Goal: Task Accomplishment & Management: Use online tool/utility

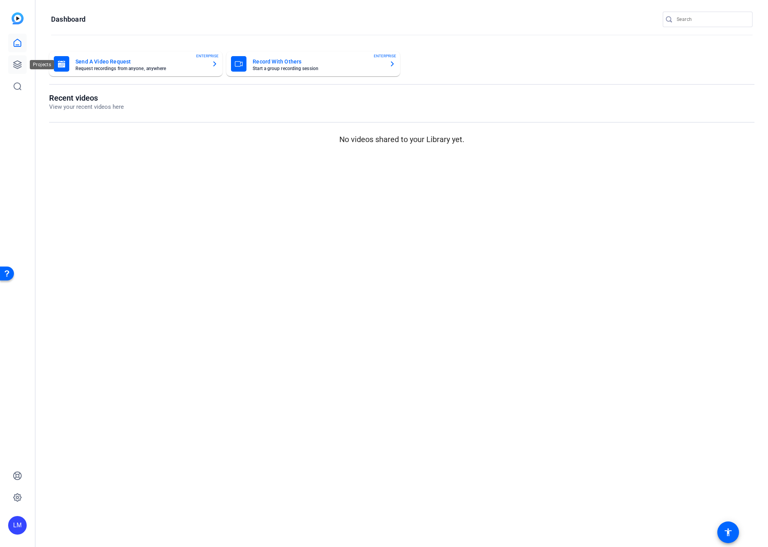
click at [20, 65] on icon at bounding box center [18, 65] width 8 height 8
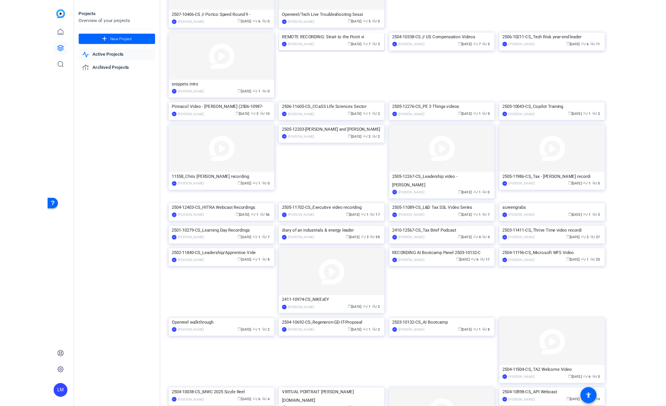
scroll to position [230, 0]
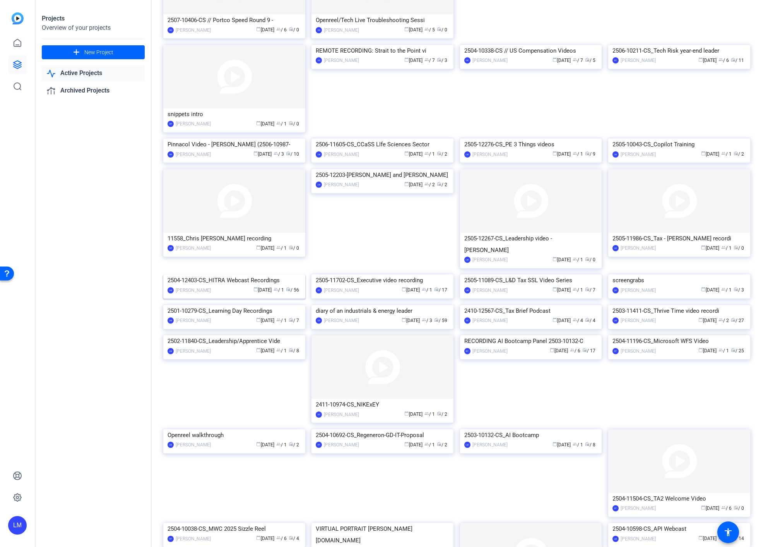
click at [233, 286] on div "2504-12403-CS_HITRA Webcast Recordings" at bounding box center [233, 280] width 133 height 12
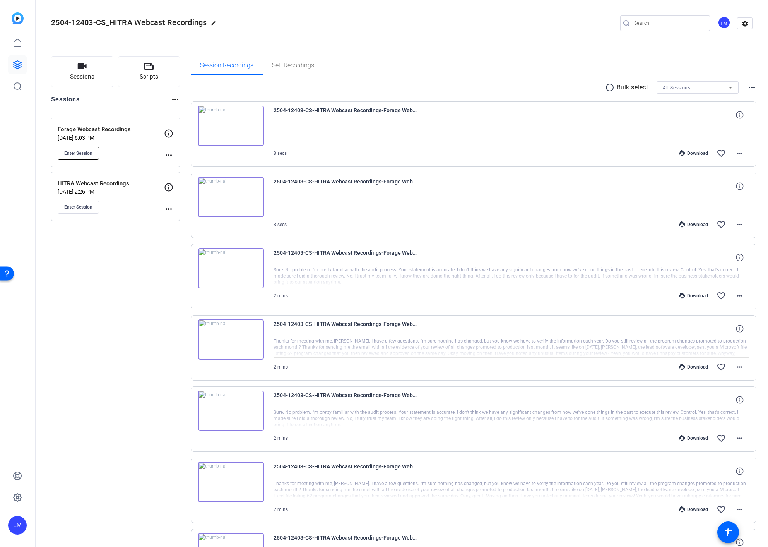
click at [77, 155] on span "Enter Session" at bounding box center [78, 153] width 28 height 6
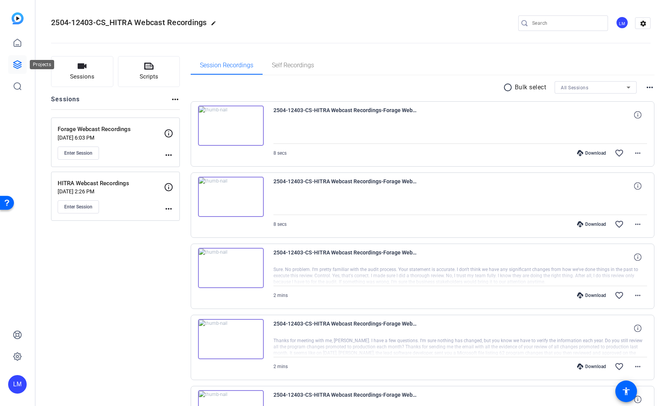
click at [22, 65] on link at bounding box center [17, 64] width 19 height 19
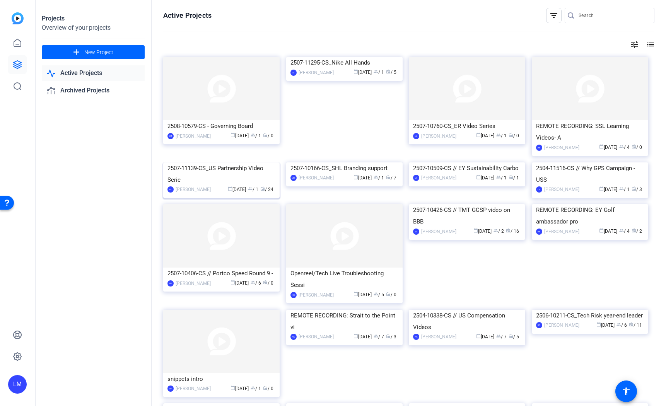
click at [193, 186] on div "2507-11139-CS_US Partnership Video Serie" at bounding box center [221, 173] width 108 height 23
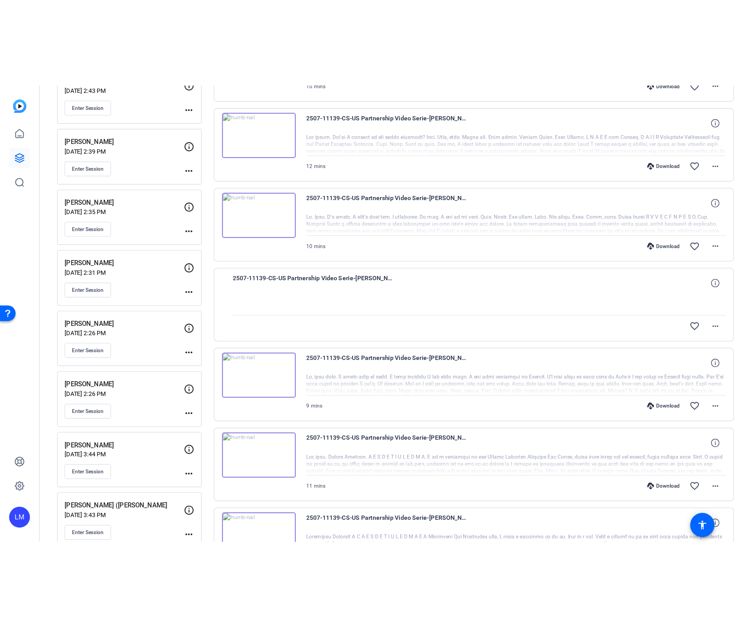
scroll to position [301, 0]
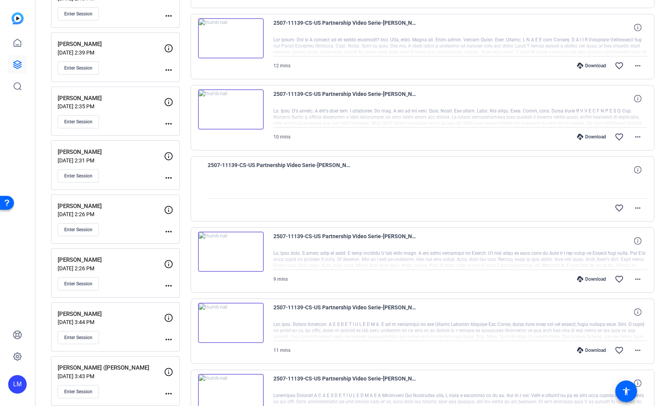
click at [168, 339] on mat-icon "more_horiz" at bounding box center [168, 339] width 9 height 9
click at [175, 348] on span "Edit Session" at bounding box center [187, 351] width 35 height 9
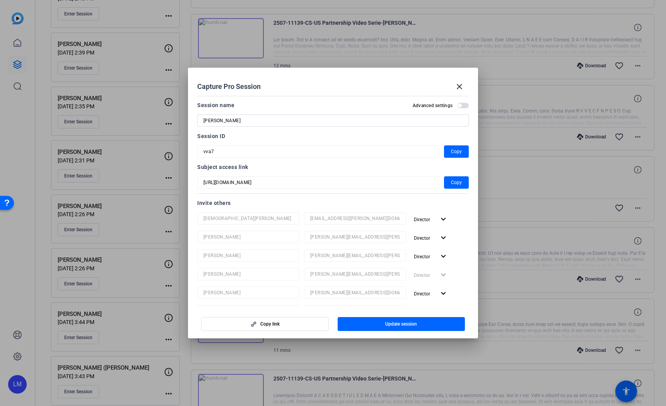
click at [132, 334] on div at bounding box center [333, 203] width 666 height 406
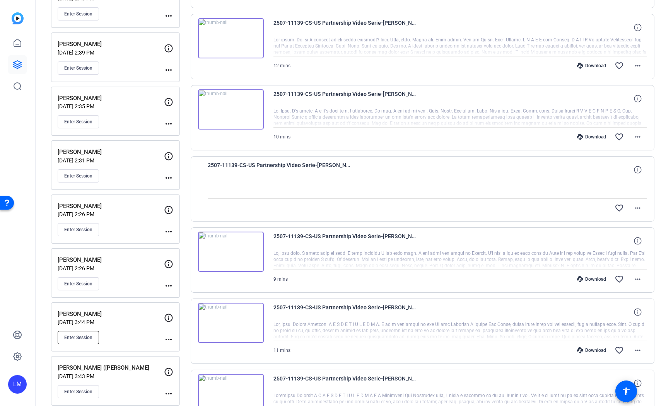
click at [72, 335] on span "Enter Session" at bounding box center [78, 338] width 28 height 6
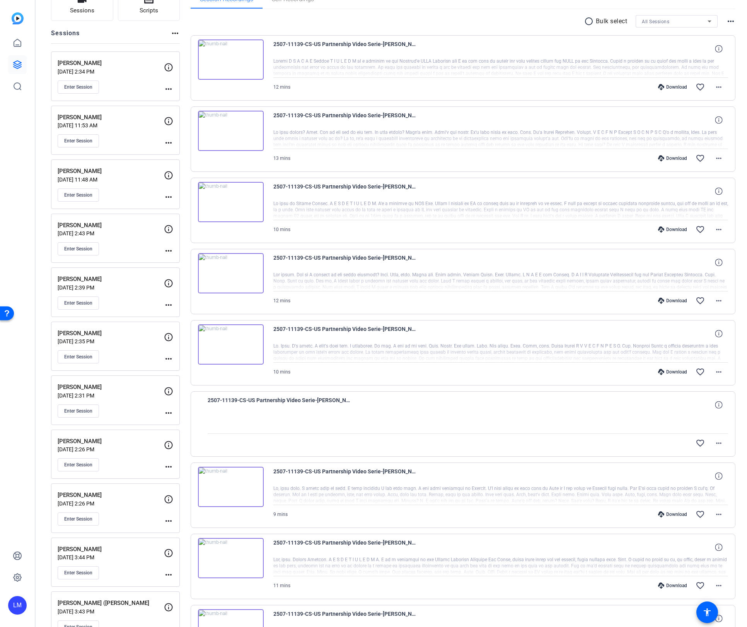
scroll to position [68, 0]
click at [167, 301] on mat-icon "more_horiz" at bounding box center [168, 303] width 9 height 9
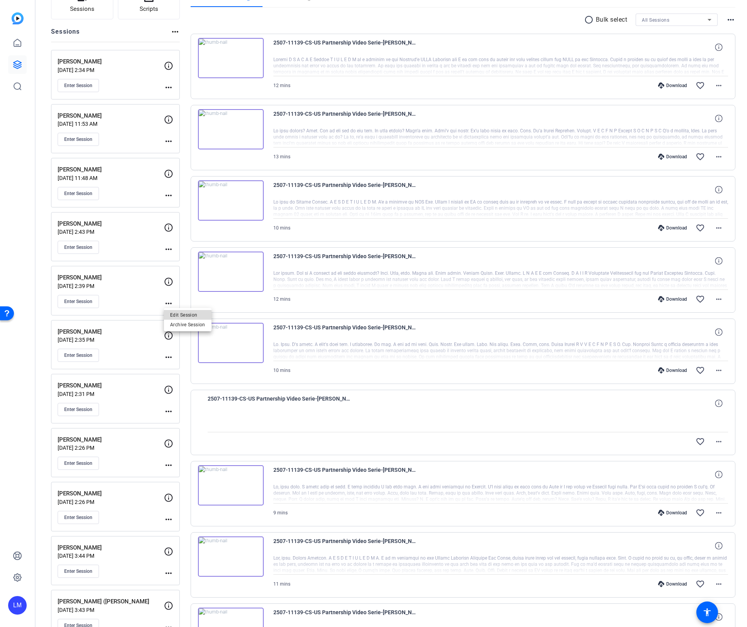
click at [184, 316] on span "Edit Session" at bounding box center [187, 314] width 35 height 9
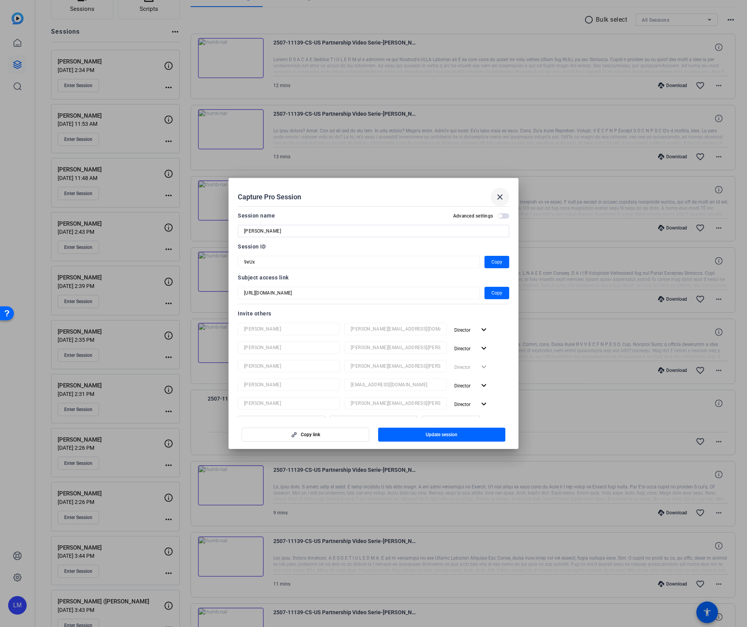
click at [499, 195] on mat-icon "close" at bounding box center [500, 196] width 9 height 9
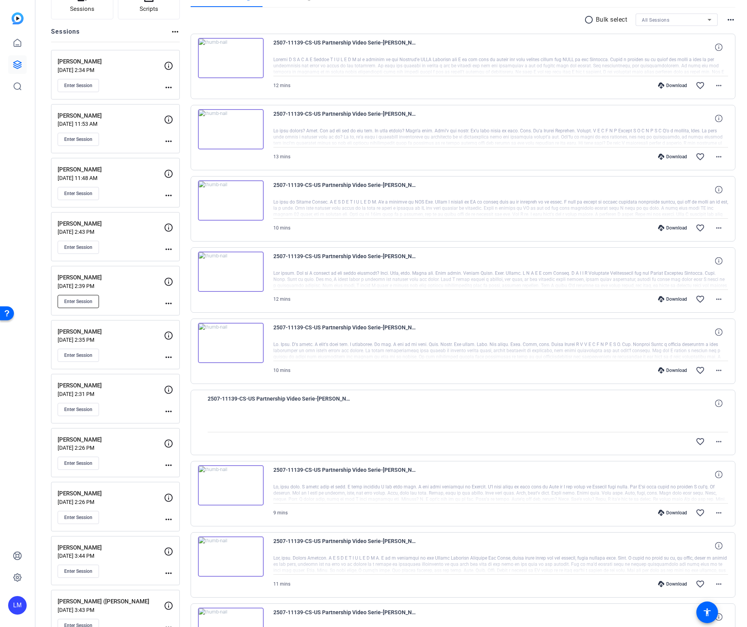
click at [72, 302] on span "Enter Session" at bounding box center [78, 301] width 28 height 6
click at [134, 546] on div "Rebecca Carvatt Aug 06, 2025 @ 3:44 PM Enter Session" at bounding box center [111, 560] width 106 height 35
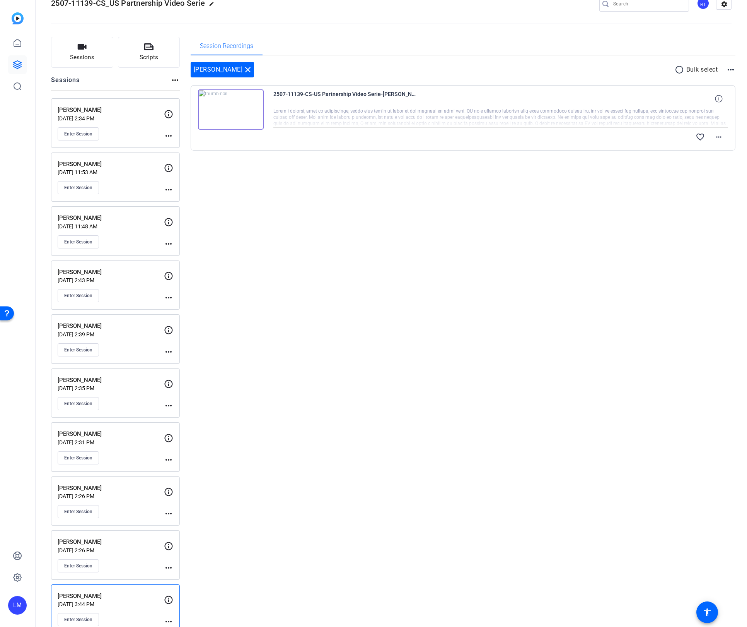
scroll to position [0, 0]
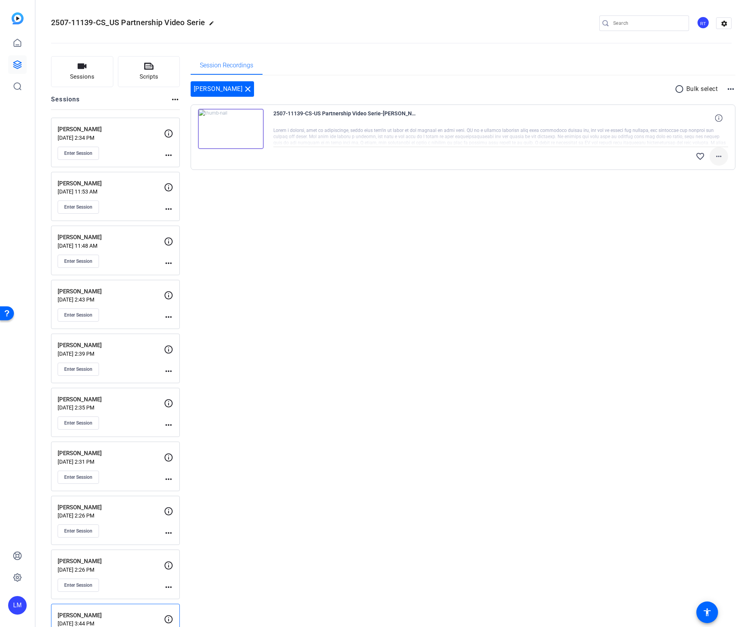
click at [714, 155] on mat-icon "more_horiz" at bounding box center [718, 156] width 9 height 9
click at [536, 248] on div at bounding box center [373, 313] width 747 height 627
click at [720, 156] on mat-icon "more_horiz" at bounding box center [718, 156] width 9 height 9
click at [495, 235] on div at bounding box center [373, 313] width 747 height 627
click at [715, 159] on mat-icon "more_horiz" at bounding box center [718, 156] width 9 height 9
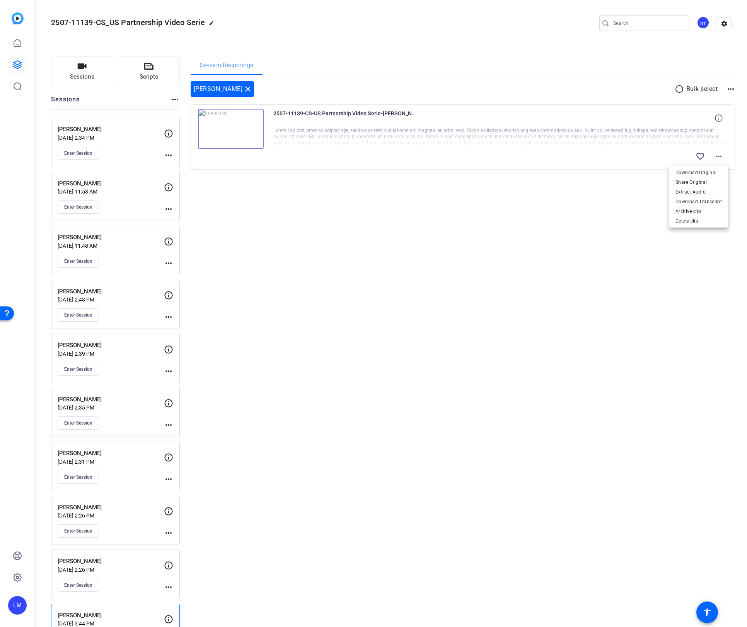
click at [431, 284] on div at bounding box center [373, 313] width 747 height 627
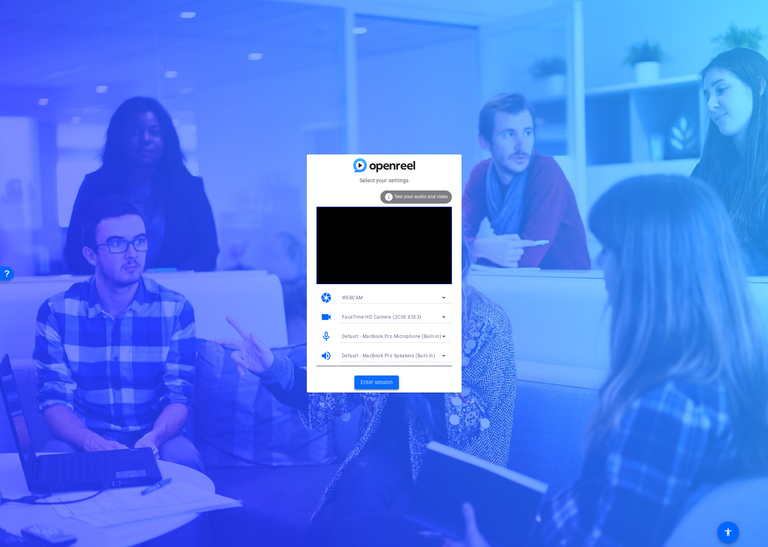
click at [373, 384] on span "Enter session" at bounding box center [377, 382] width 32 height 8
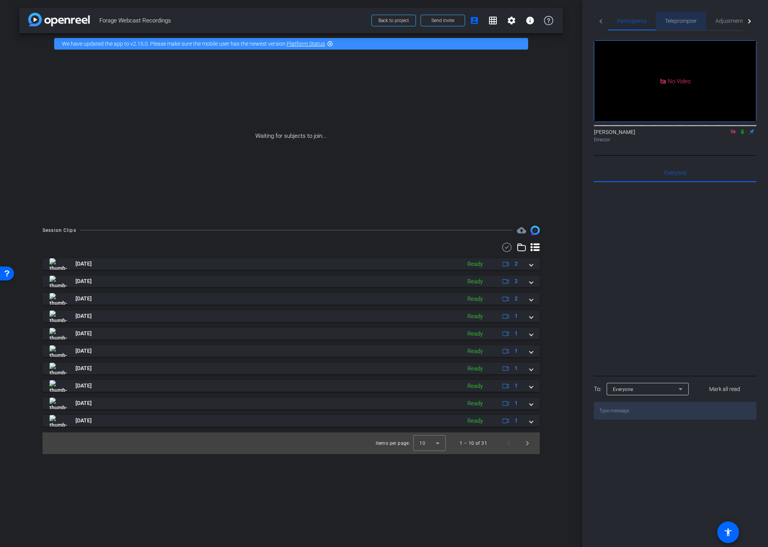
click at [674, 21] on span "Teleprompter" at bounding box center [681, 20] width 32 height 5
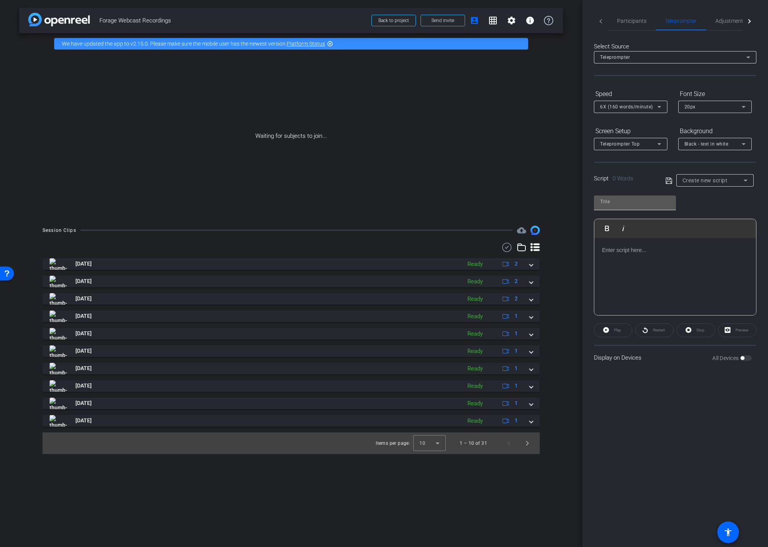
click at [627, 202] on input "text" at bounding box center [635, 201] width 70 height 9
click at [620, 261] on div at bounding box center [675, 276] width 162 height 77
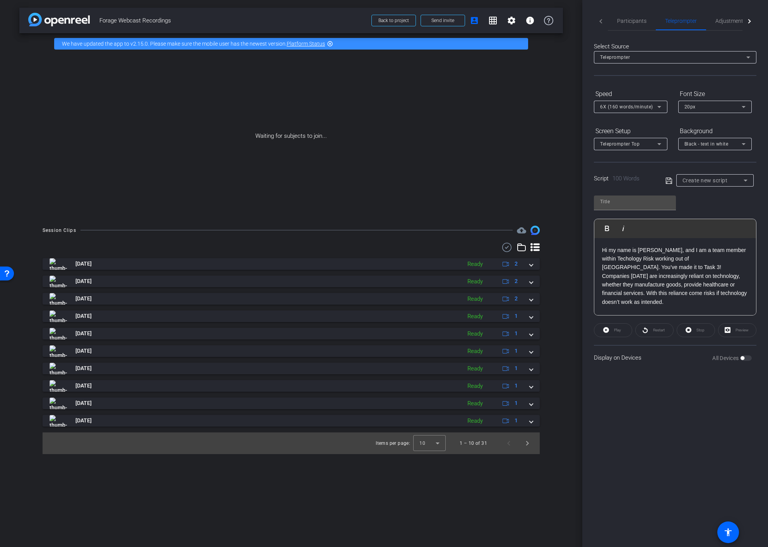
scroll to position [52, 0]
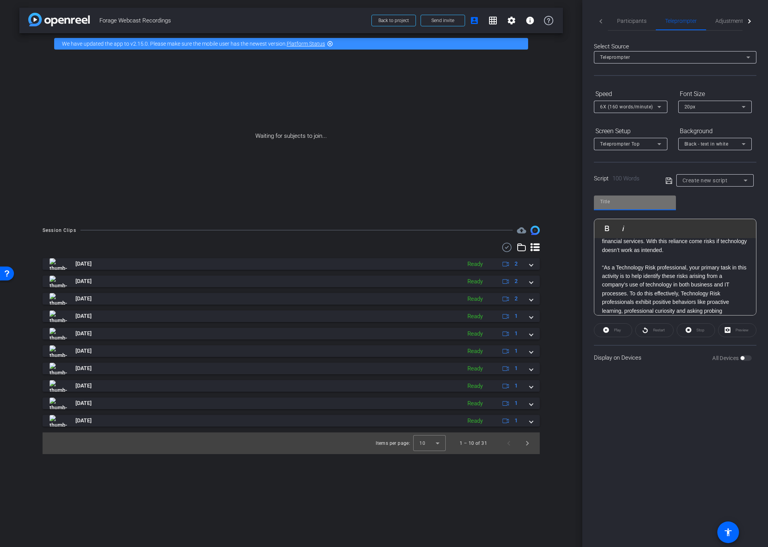
click at [622, 200] on input "text" at bounding box center [635, 201] width 70 height 9
type input "Task 3 Intro - Emma"
click at [669, 180] on icon at bounding box center [668, 180] width 7 height 9
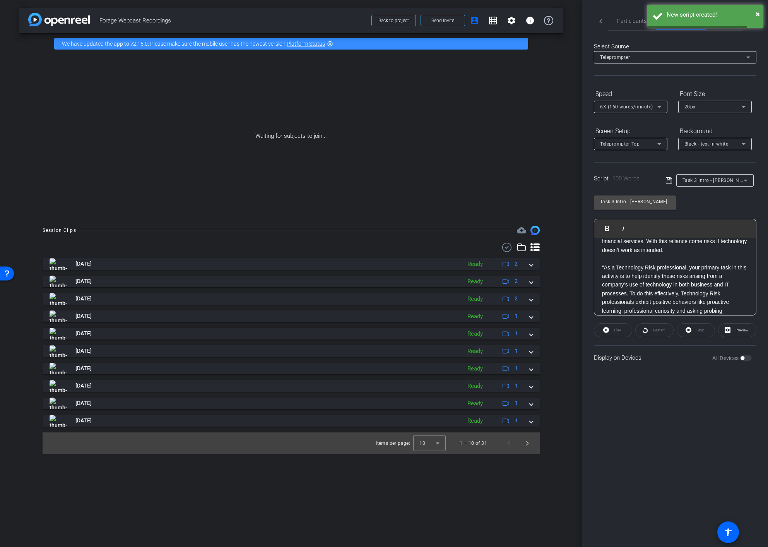
click at [606, 263] on p "“As a Technology Risk professional, your primary task in this activity is to he…" at bounding box center [675, 293] width 146 height 61
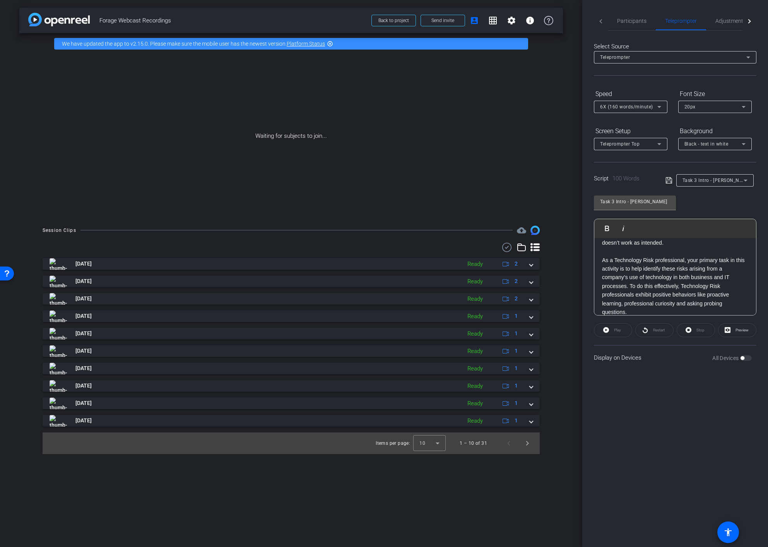
click at [666, 180] on icon at bounding box center [668, 180] width 6 height 6
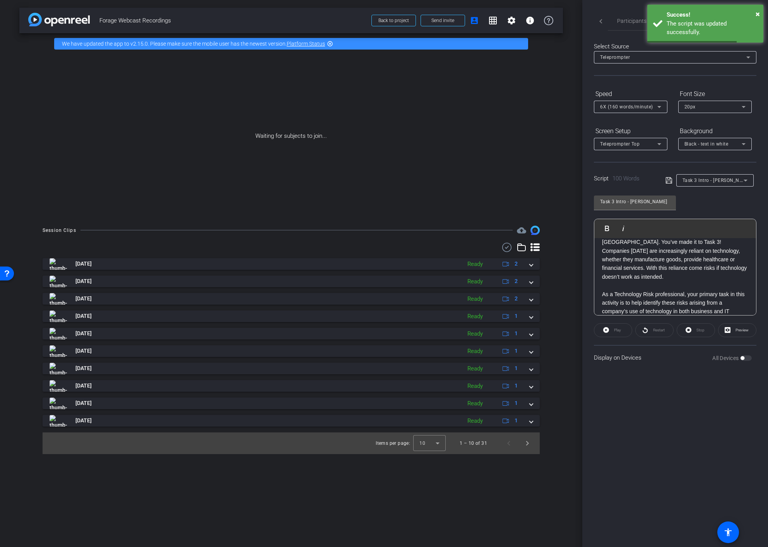
scroll to position [22, 0]
click at [625, 284] on p at bounding box center [675, 288] width 146 height 9
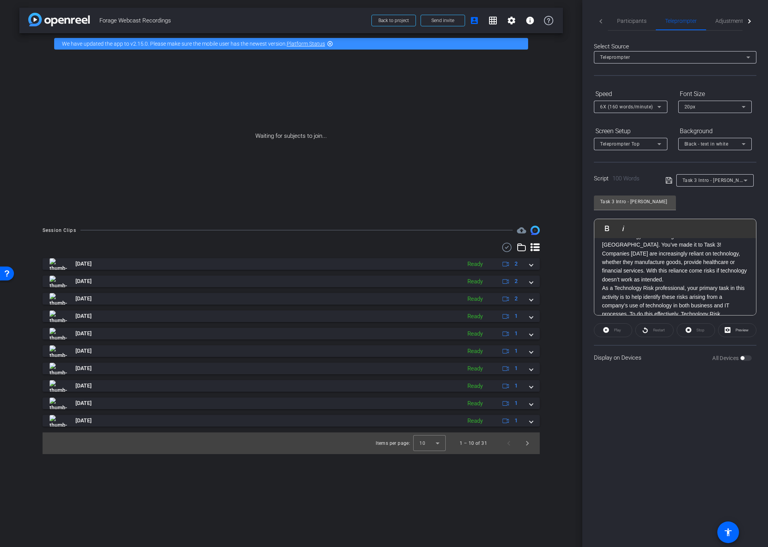
click at [669, 179] on icon at bounding box center [668, 180] width 6 height 6
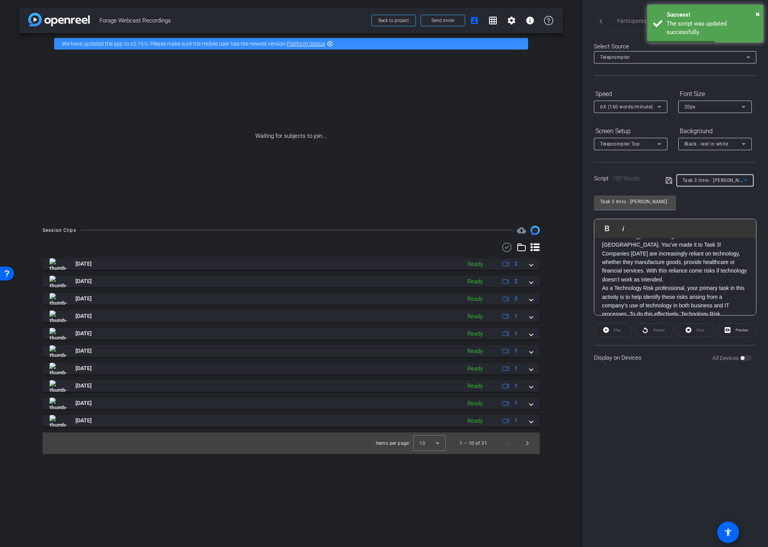
click at [743, 179] on icon at bounding box center [745, 180] width 9 height 9
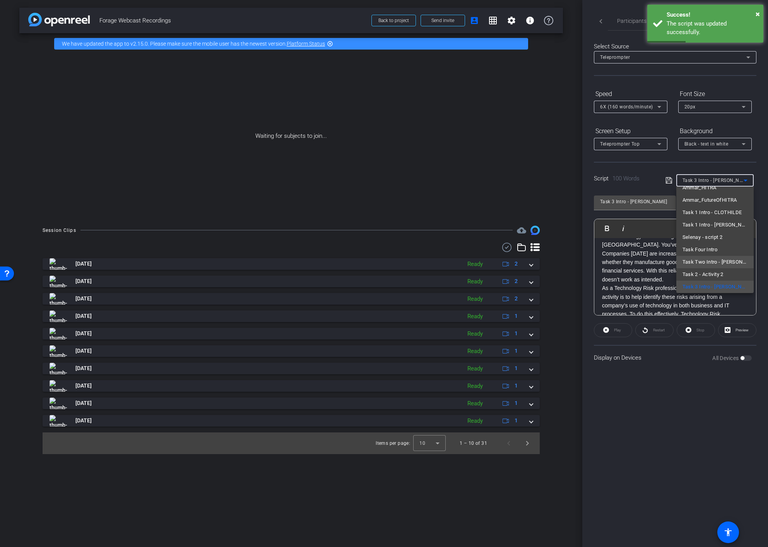
scroll to position [0, 0]
click at [700, 193] on span "Create new script" at bounding box center [702, 195] width 41 height 9
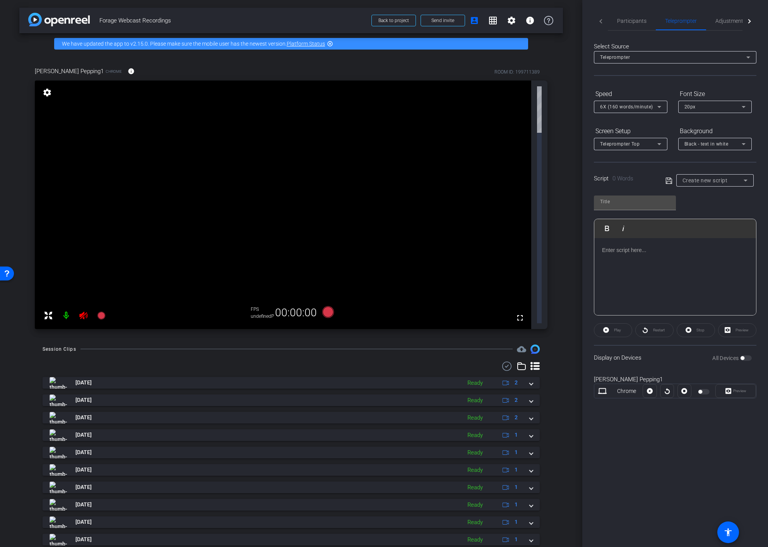
click at [619, 256] on div at bounding box center [675, 276] width 162 height 77
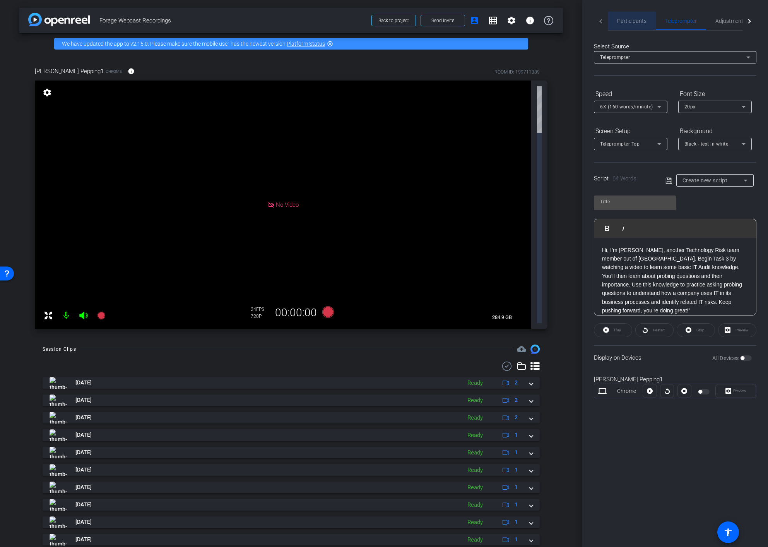
click at [626, 18] on span "Participants" at bounding box center [631, 20] width 29 height 5
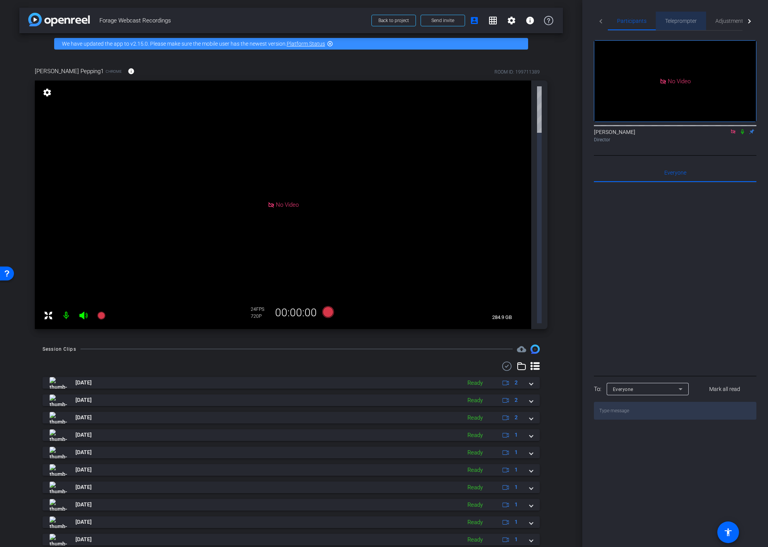
click at [677, 24] on span "Teleprompter" at bounding box center [681, 21] width 32 height 19
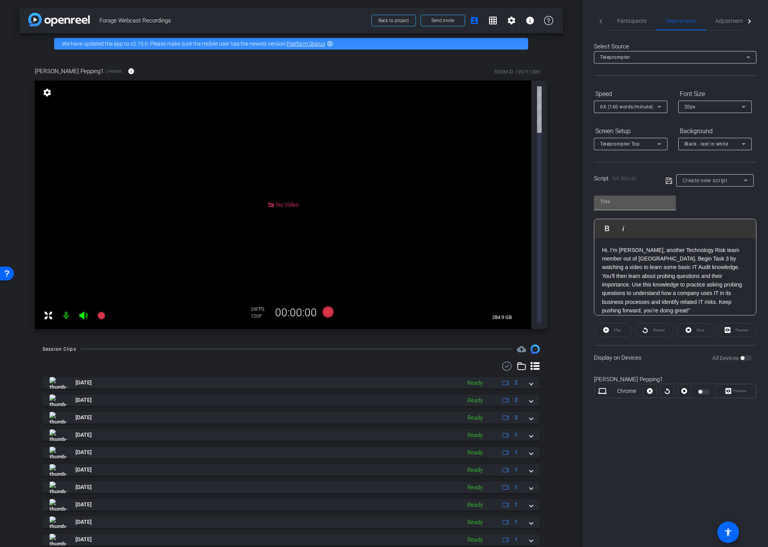
click at [621, 198] on input "text" at bounding box center [635, 201] width 70 height 9
type input "t"
type input "Task 3 Intro - Jasmina"
click at [748, 302] on div "Hi, I’m Jasmina, another Technology Risk team member out of Austria. Begin Task…" at bounding box center [675, 285] width 162 height 94
click at [668, 183] on icon at bounding box center [668, 180] width 6 height 6
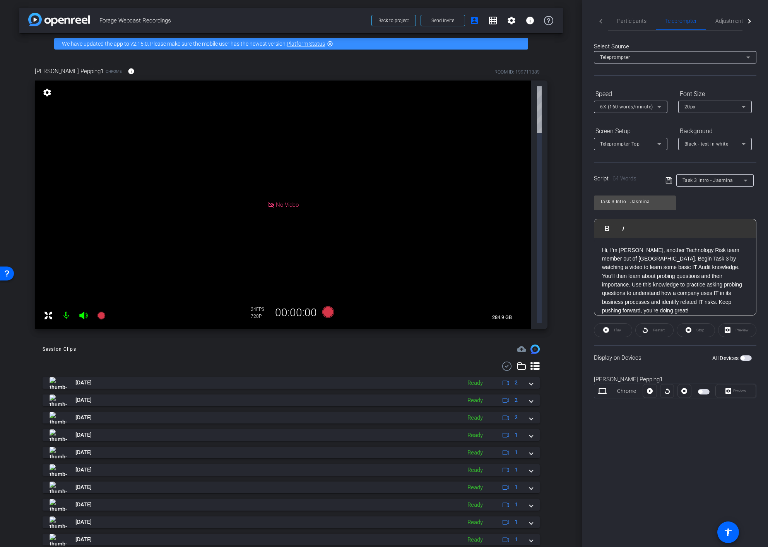
click at [668, 179] on icon at bounding box center [668, 180] width 6 height 6
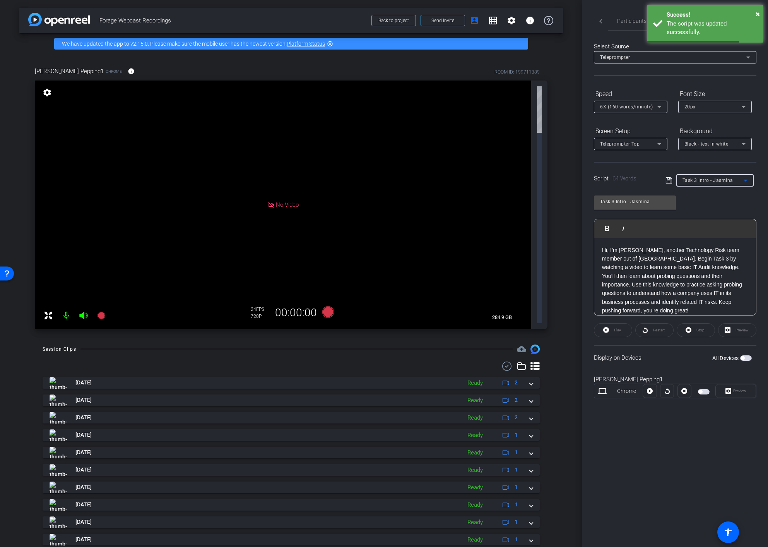
click at [743, 183] on icon at bounding box center [745, 180] width 9 height 9
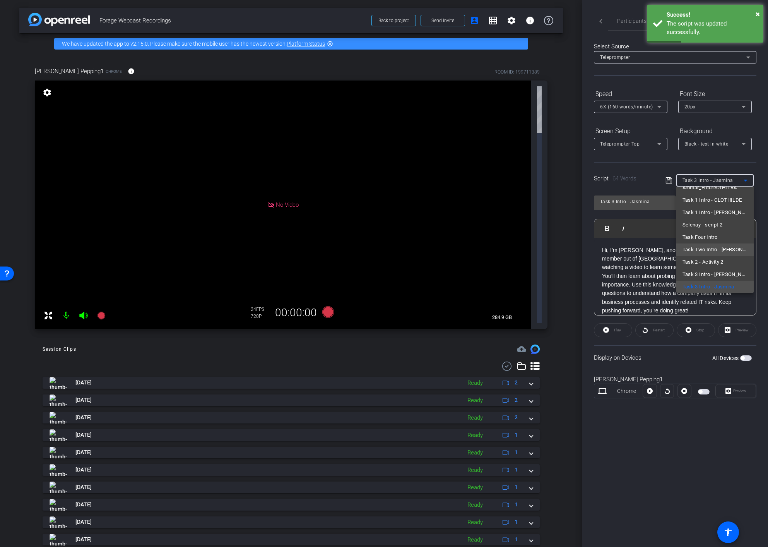
scroll to position [172, 0]
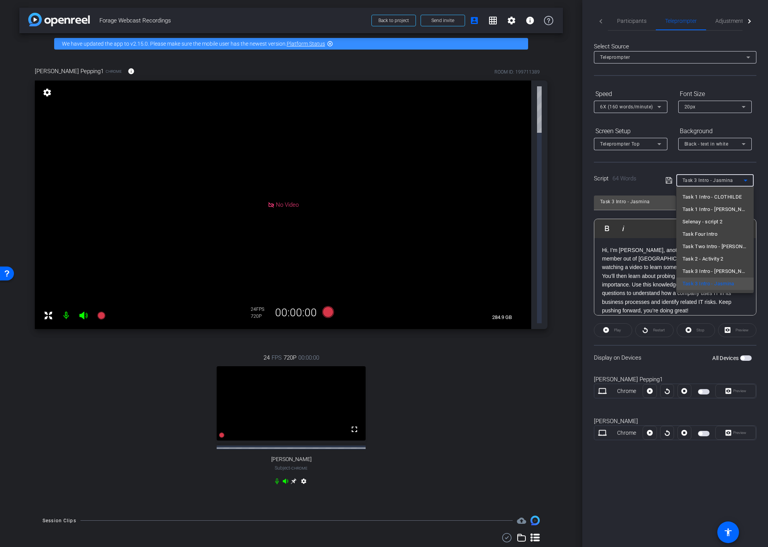
click at [622, 19] on div at bounding box center [384, 273] width 768 height 547
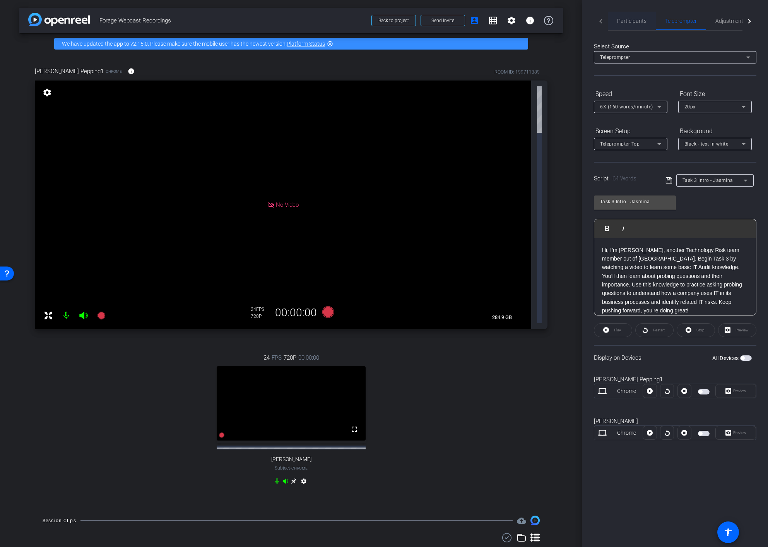
click at [621, 22] on span "Participants" at bounding box center [631, 20] width 29 height 5
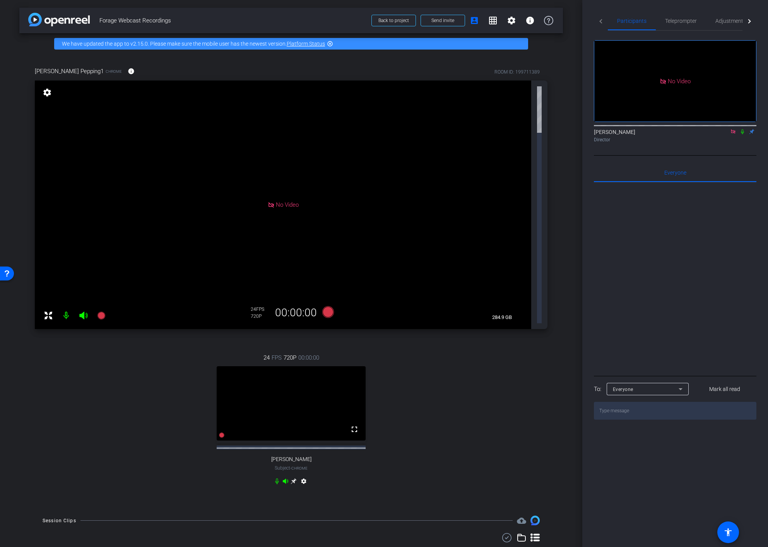
click at [303, 478] on mat-icon "settings" at bounding box center [303, 482] width 9 height 9
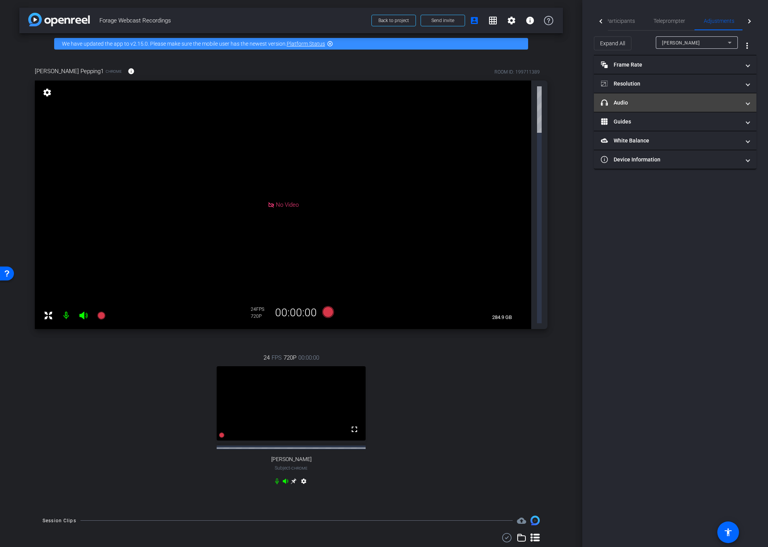
click at [749, 102] on span at bounding box center [747, 103] width 3 height 8
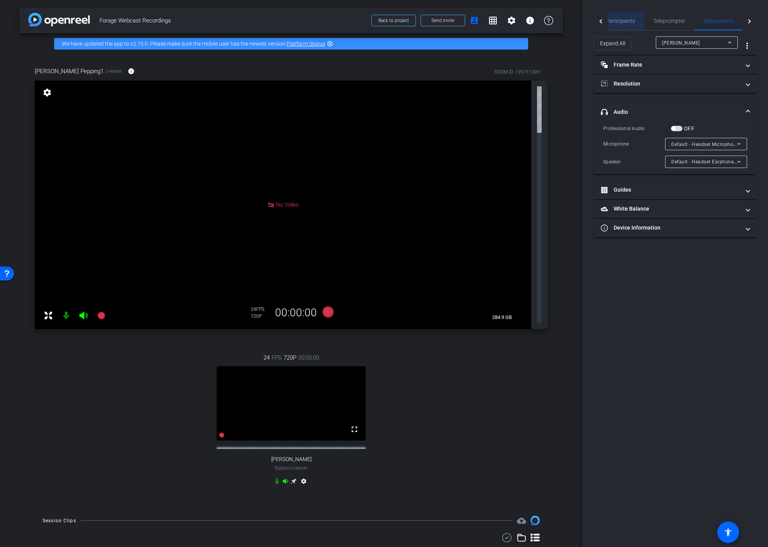
click at [621, 20] on span "Participants" at bounding box center [619, 20] width 29 height 5
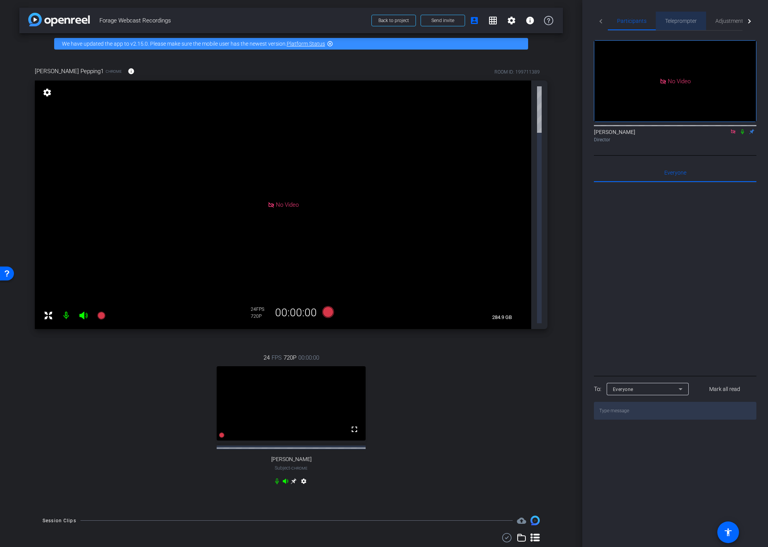
click at [674, 23] on span "Teleprompter" at bounding box center [681, 20] width 32 height 5
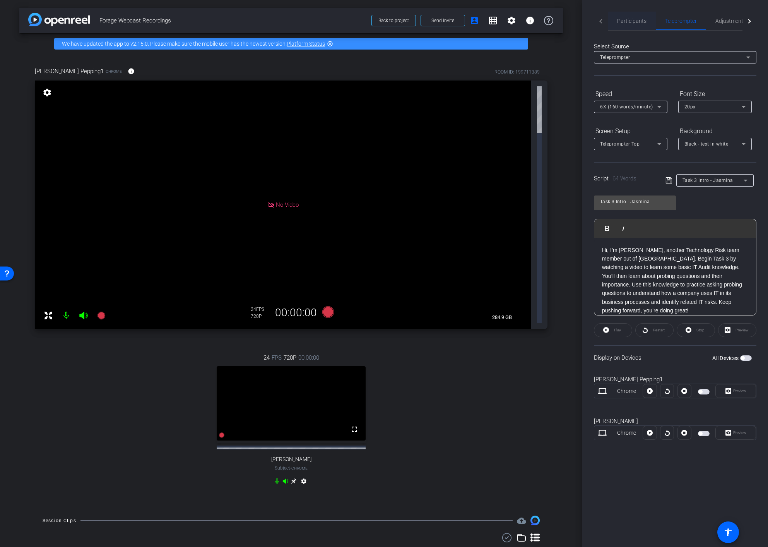
click at [627, 19] on span "Participants" at bounding box center [631, 20] width 29 height 5
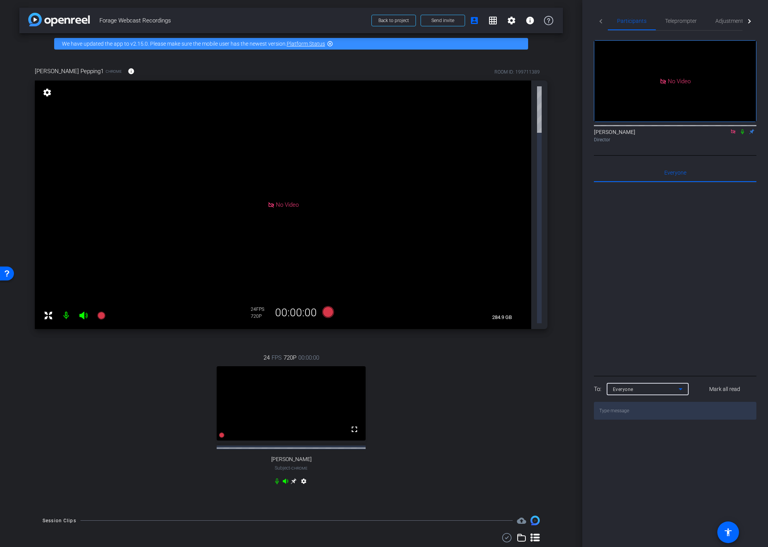
click at [681, 388] on icon at bounding box center [680, 389] width 4 height 2
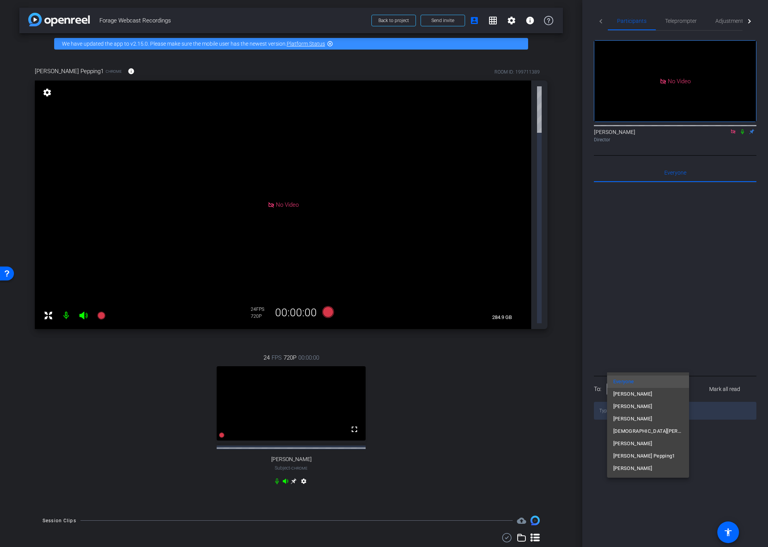
click at [692, 252] on div at bounding box center [384, 273] width 768 height 547
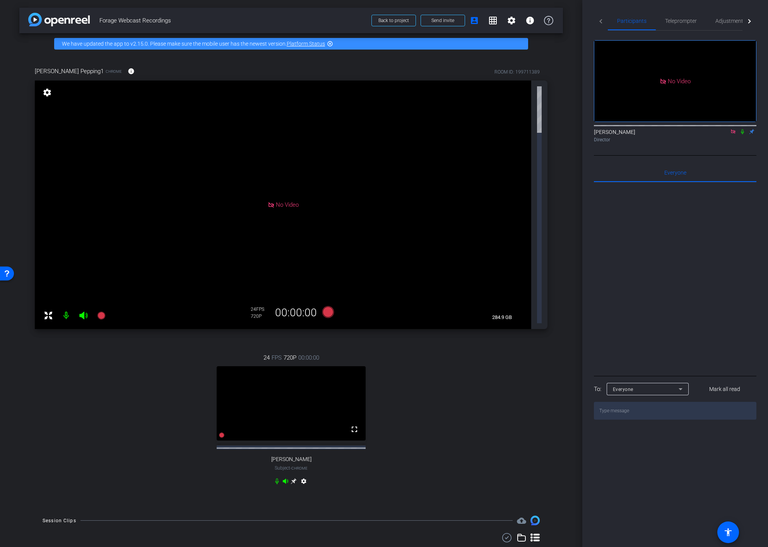
click at [682, 384] on icon at bounding box center [680, 388] width 9 height 9
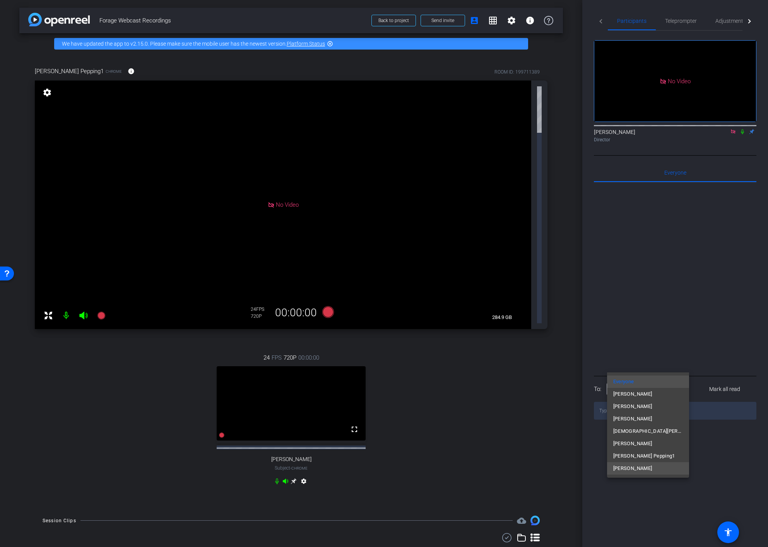
click at [641, 469] on span "Emma Puente O'Shea" at bounding box center [632, 467] width 39 height 9
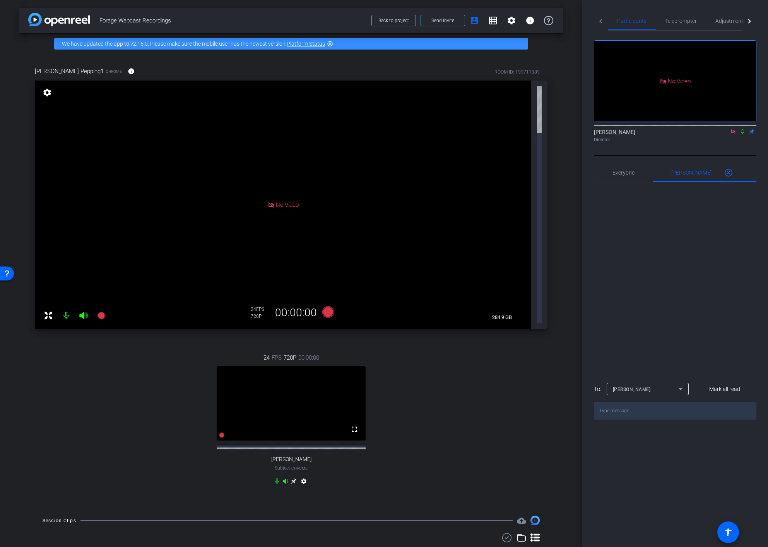
click at [563, 248] on div "arrow_back Forage Webcast Recordings Back to project Send invite account_box gr…" at bounding box center [291, 273] width 582 height 547
click at [304, 478] on mat-icon "settings" at bounding box center [303, 482] width 9 height 9
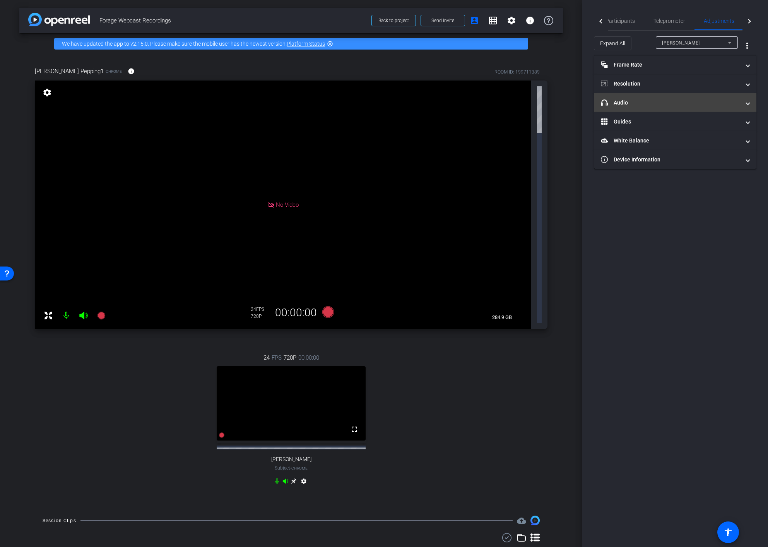
click at [702, 97] on mat-expansion-panel-header "headphone icon Audio" at bounding box center [675, 102] width 162 height 19
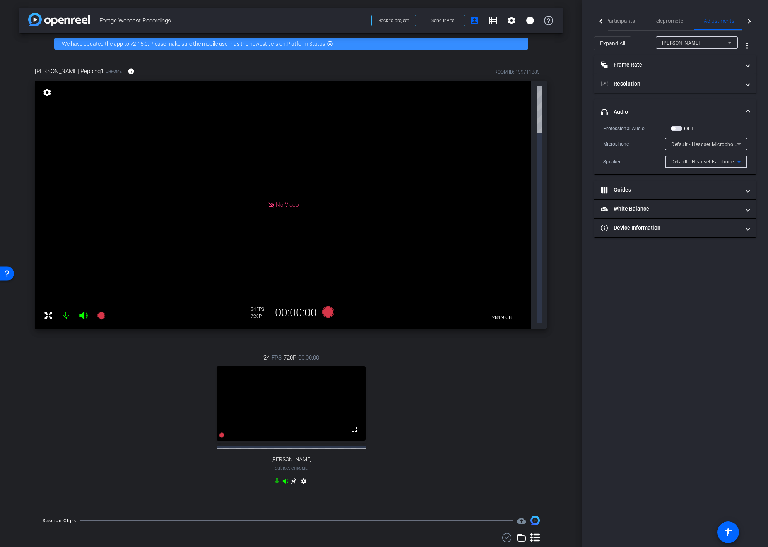
click at [740, 164] on icon at bounding box center [738, 161] width 9 height 9
click at [732, 189] on span "Communications - Headset Earphone (Plantronics Blackwire 5220 Series)" at bounding box center [706, 189] width 70 height 9
click at [736, 161] on icon at bounding box center [738, 161] width 9 height 9
click at [721, 202] on span "Headset Earphone (Plantronics Blackwire 5220 Series)" at bounding box center [706, 201] width 70 height 9
click at [738, 163] on icon at bounding box center [738, 161] width 9 height 9
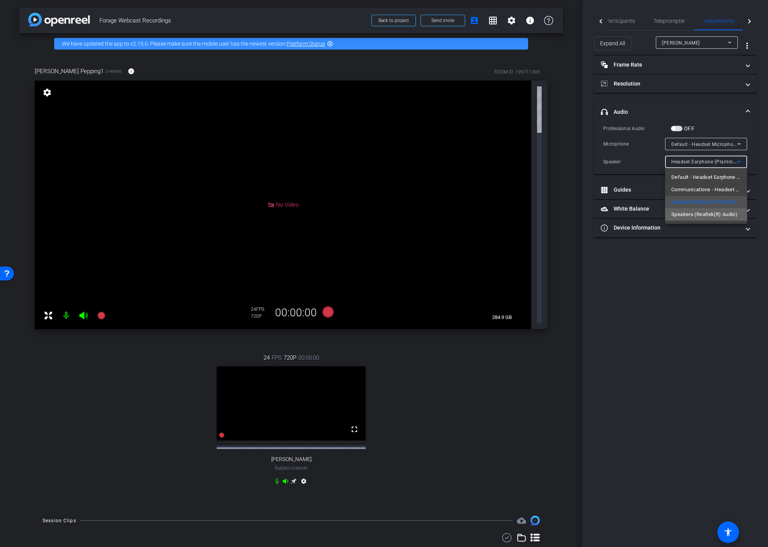
click at [722, 214] on span "Speakers (Realtek(R) Audio)" at bounding box center [704, 214] width 66 height 9
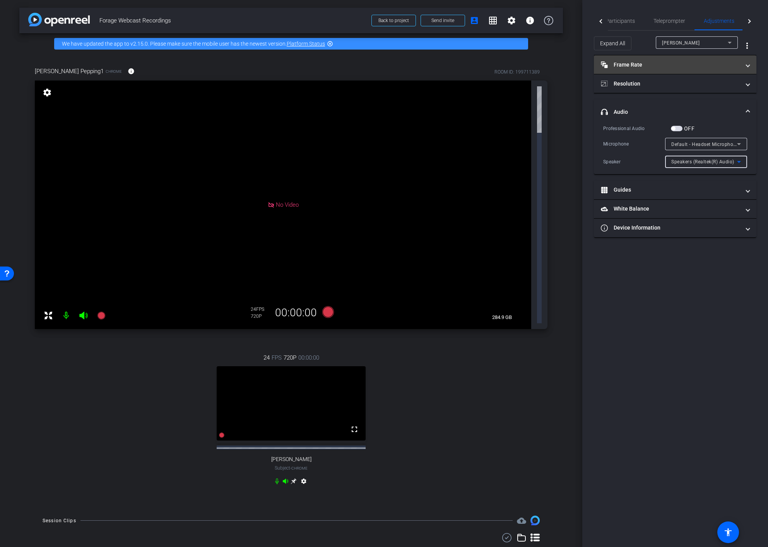
click at [684, 67] on mat-panel-title "Frame Rate Frame Rate" at bounding box center [670, 65] width 139 height 8
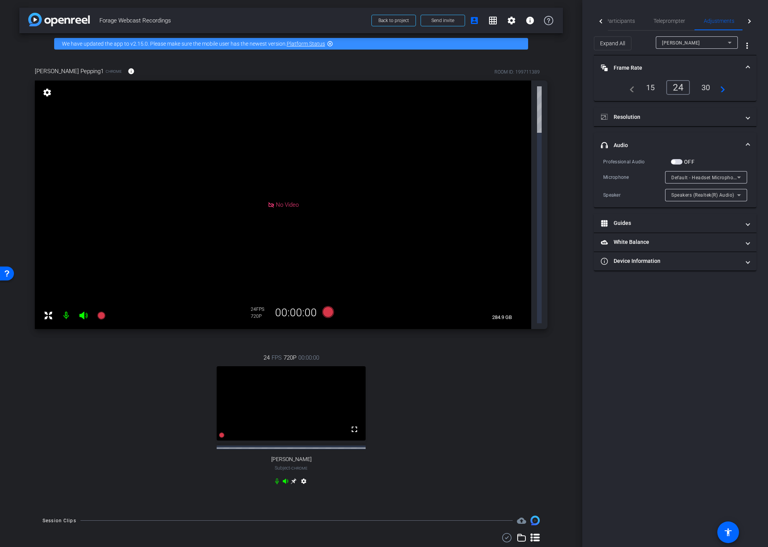
click at [706, 87] on div "30" at bounding box center [705, 87] width 21 height 13
click at [704, 118] on mat-panel-title "Resolution" at bounding box center [670, 117] width 139 height 8
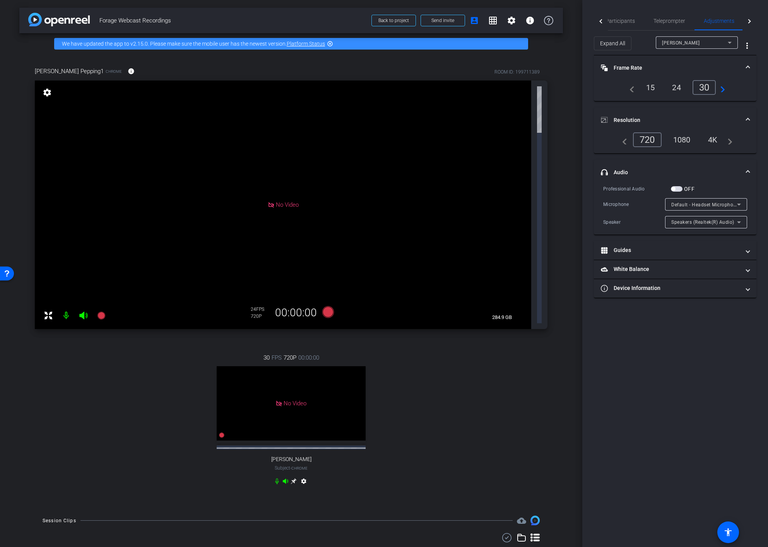
click at [682, 139] on div "1080" at bounding box center [681, 139] width 29 height 13
click at [616, 22] on span "Participants" at bounding box center [619, 20] width 29 height 5
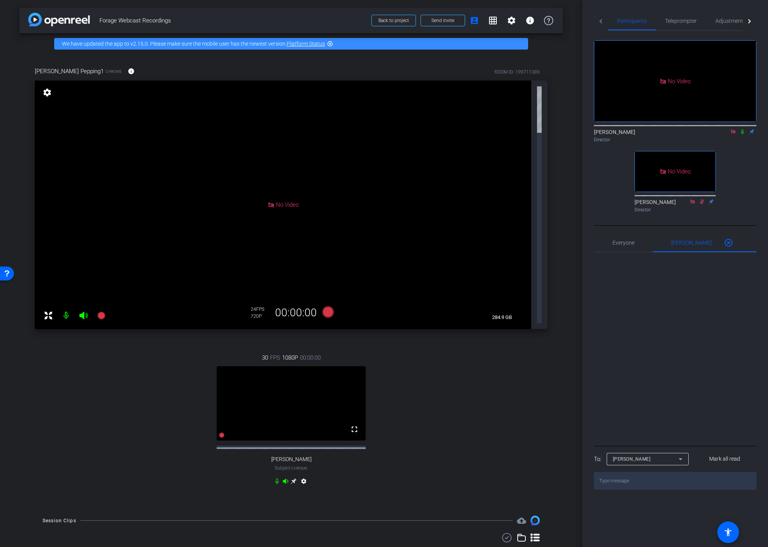
click at [291, 478] on icon at bounding box center [293, 481] width 6 height 6
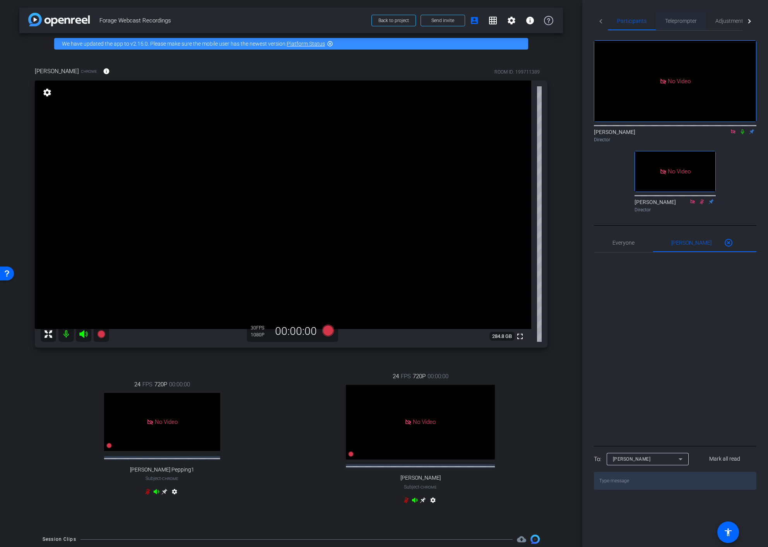
click at [677, 19] on span "Teleprompter" at bounding box center [681, 20] width 32 height 5
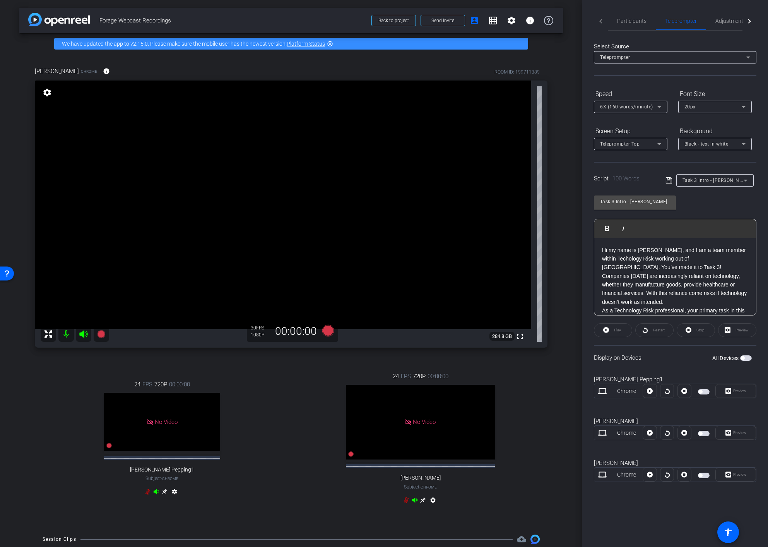
click at [741, 357] on span "button" at bounding box center [742, 358] width 4 height 4
click at [618, 330] on span "Play" at bounding box center [617, 330] width 7 height 4
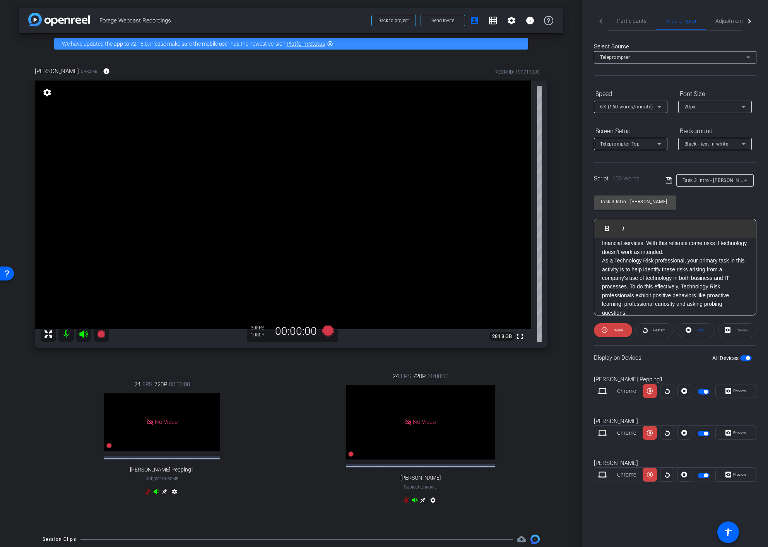
scroll to position [51, 0]
click at [627, 19] on span "Participants" at bounding box center [631, 20] width 29 height 5
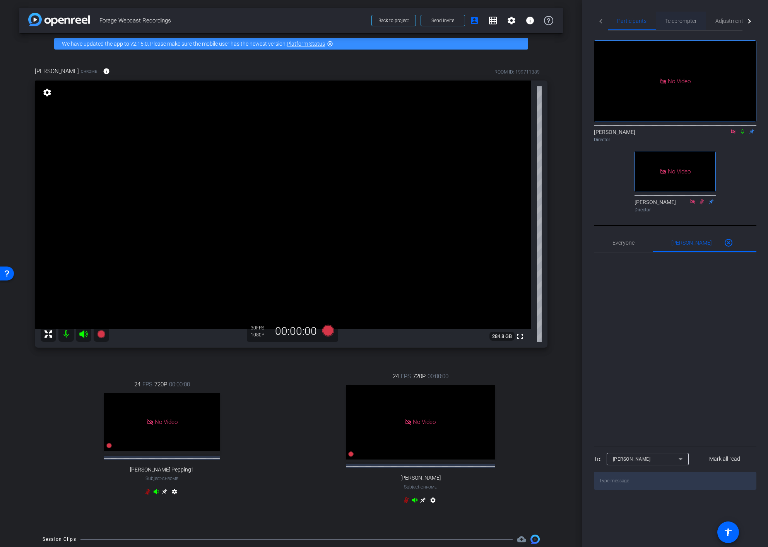
click at [682, 20] on span "Teleprompter" at bounding box center [681, 20] width 32 height 5
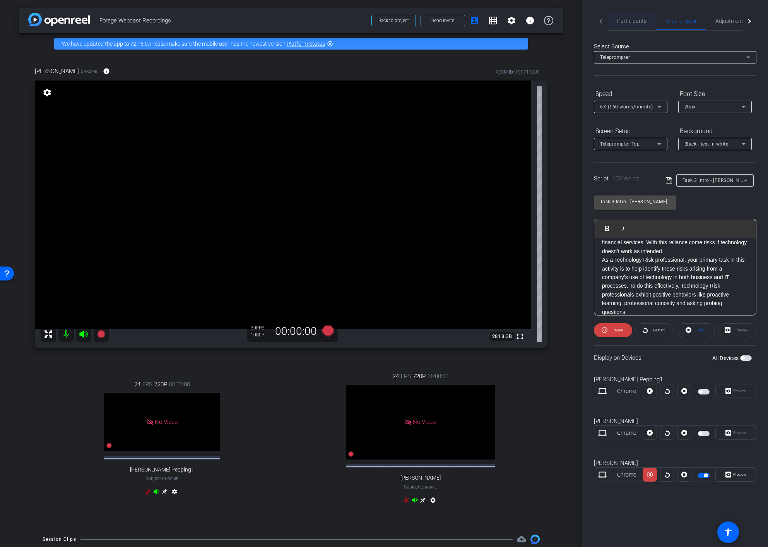
click at [627, 19] on span "Participants" at bounding box center [631, 20] width 29 height 5
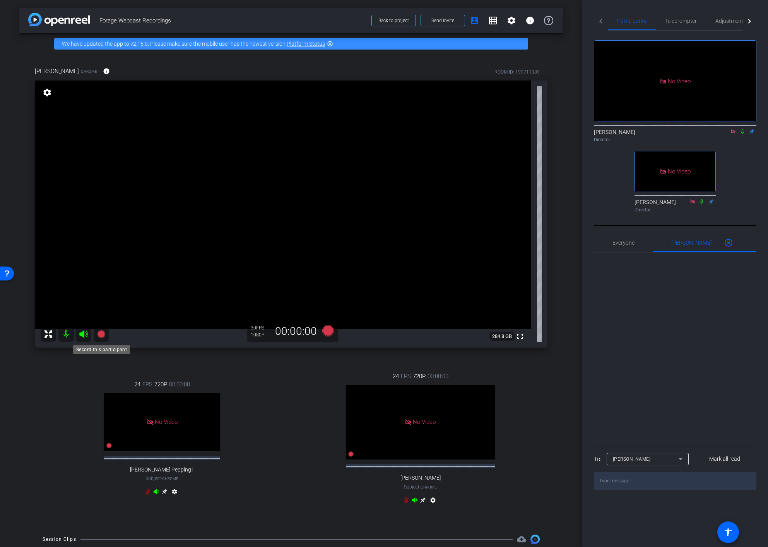
click at [100, 337] on icon at bounding box center [101, 334] width 8 height 8
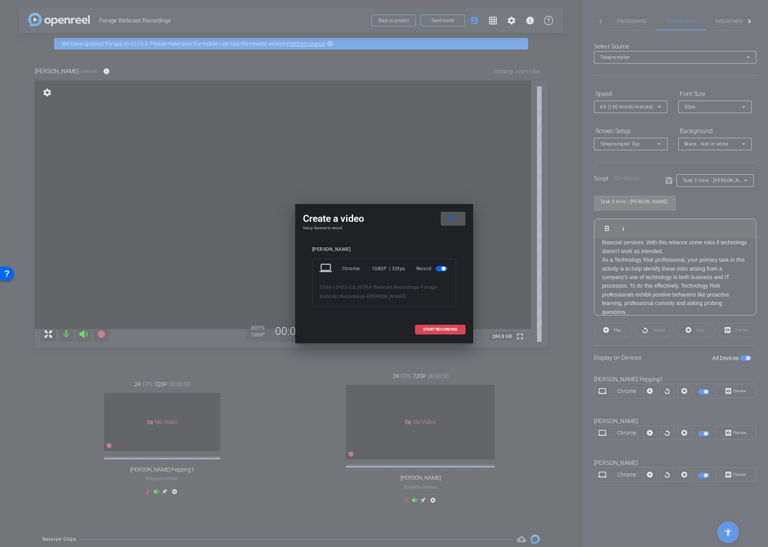
click at [446, 330] on span "START RECORDING" at bounding box center [440, 329] width 34 height 4
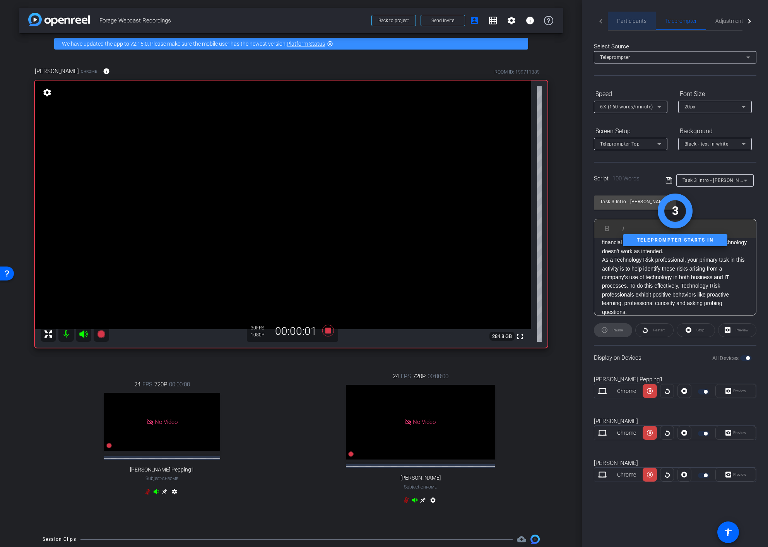
click at [634, 22] on span "Participants" at bounding box center [631, 20] width 29 height 5
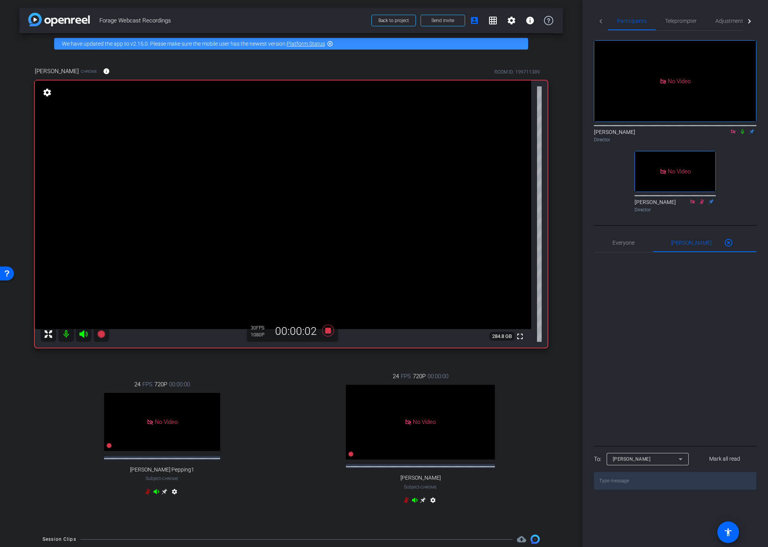
click at [743, 129] on icon at bounding box center [742, 131] width 3 height 5
click at [324, 329] on icon at bounding box center [328, 330] width 19 height 14
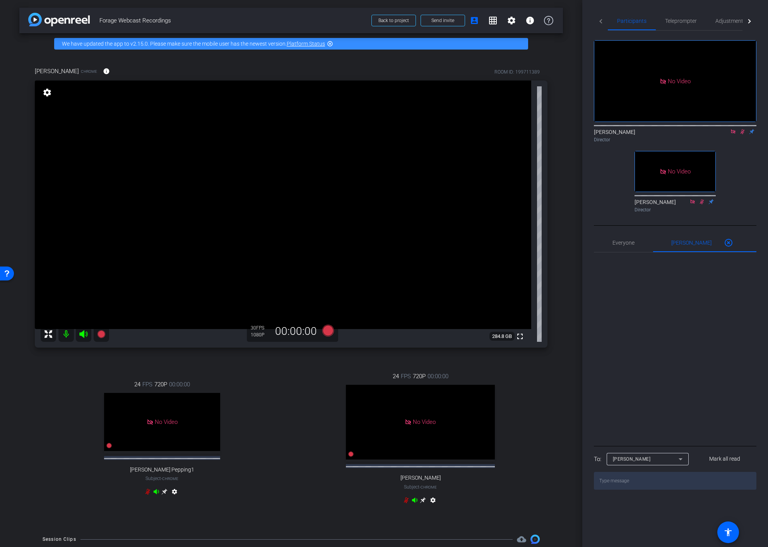
click at [743, 129] on icon at bounding box center [742, 131] width 6 height 5
click at [102, 332] on icon at bounding box center [101, 334] width 8 height 8
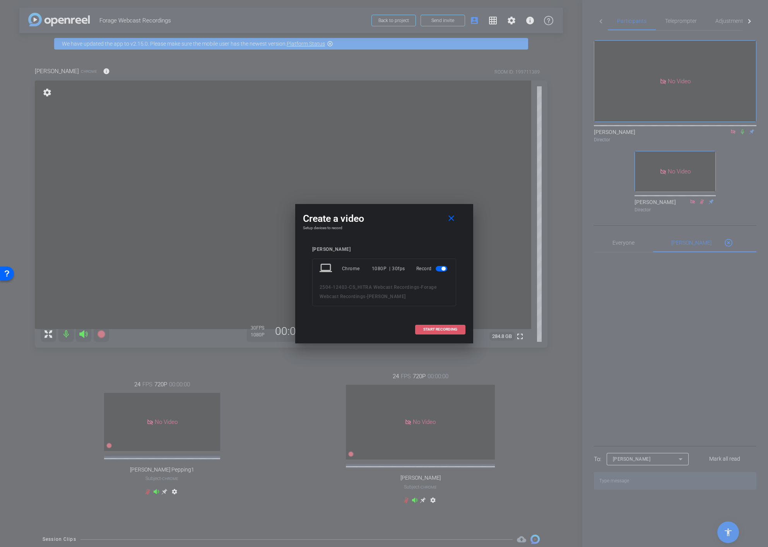
click at [435, 330] on span "START RECORDING" at bounding box center [440, 329] width 34 height 4
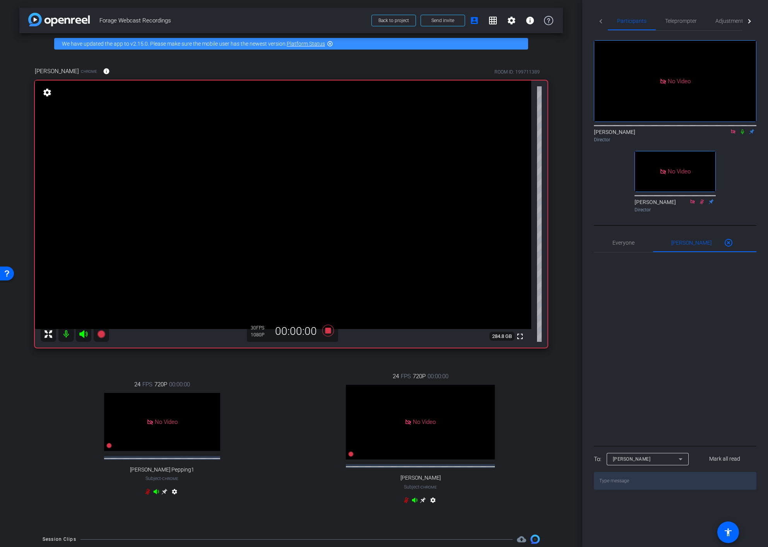
click at [744, 129] on icon at bounding box center [742, 131] width 6 height 5
click at [331, 375] on div "24 FPS 720P 00:00:00 No Video Dawn Mansell Subject - Chrome settings" at bounding box center [420, 439] width 254 height 160
click at [328, 331] on icon at bounding box center [328, 331] width 12 height 12
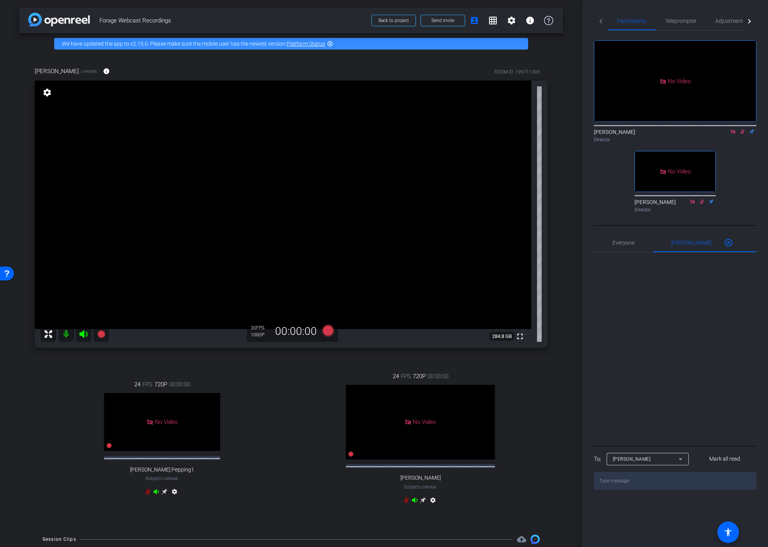
click at [743, 129] on icon at bounding box center [742, 131] width 4 height 5
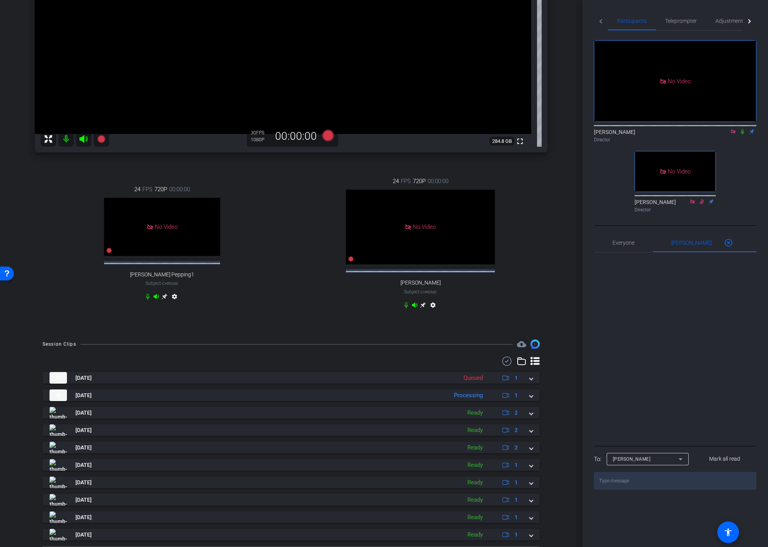
scroll to position [201, 0]
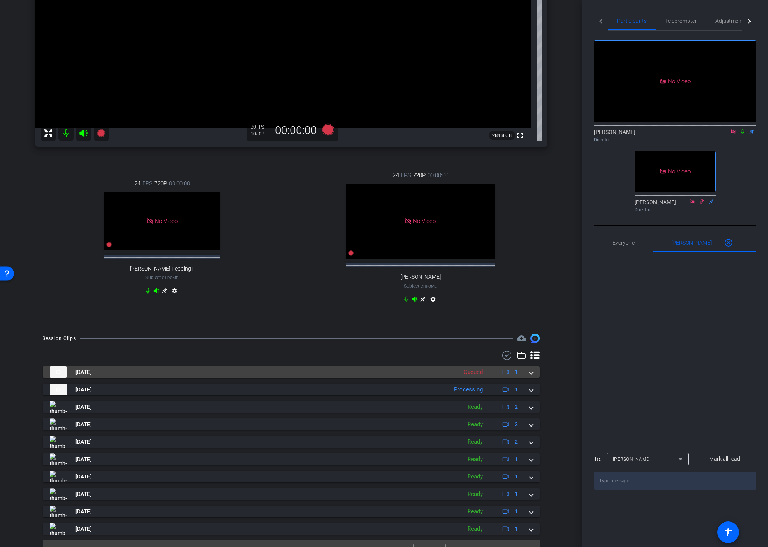
click at [530, 376] on span at bounding box center [531, 372] width 3 height 8
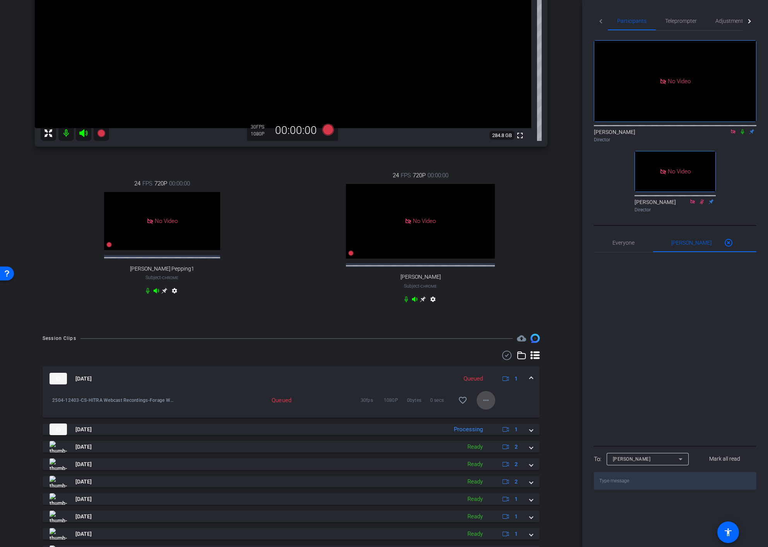
click at [487, 405] on mat-icon "more_horiz" at bounding box center [485, 399] width 9 height 9
click at [557, 288] on div at bounding box center [384, 273] width 768 height 547
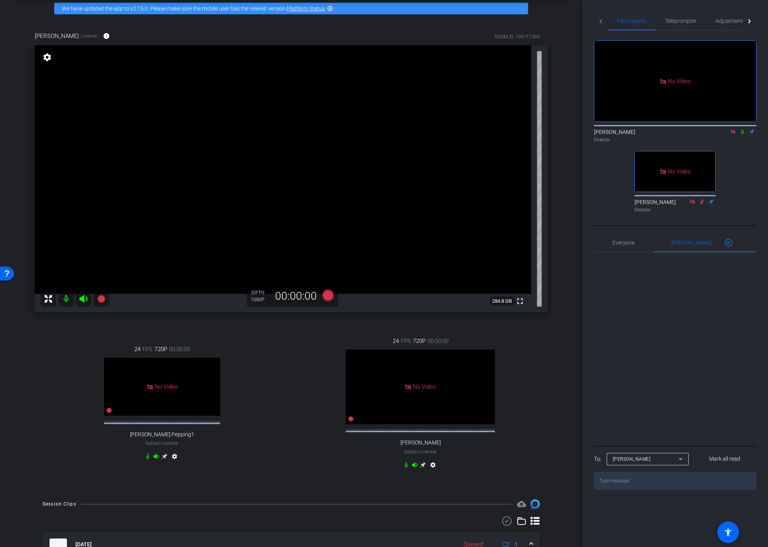
scroll to position [29, 0]
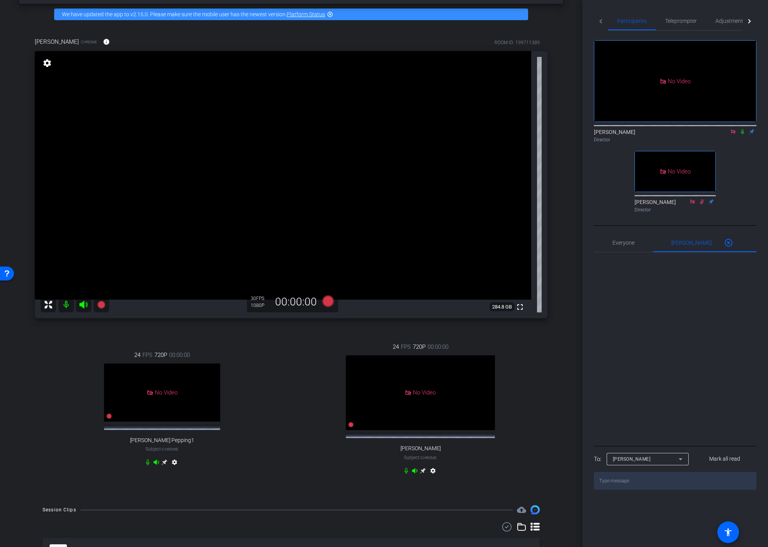
click at [45, 62] on mat-icon "settings" at bounding box center [47, 62] width 11 height 9
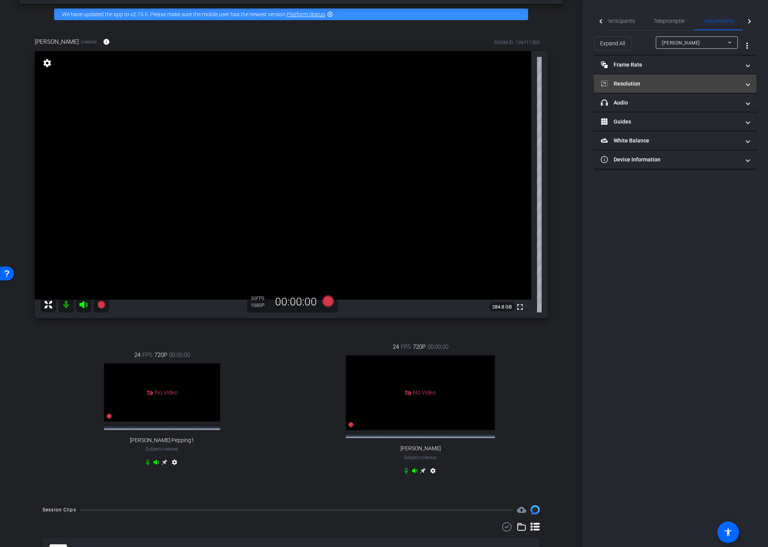
click at [702, 82] on mat-panel-title "Resolution" at bounding box center [670, 84] width 139 height 8
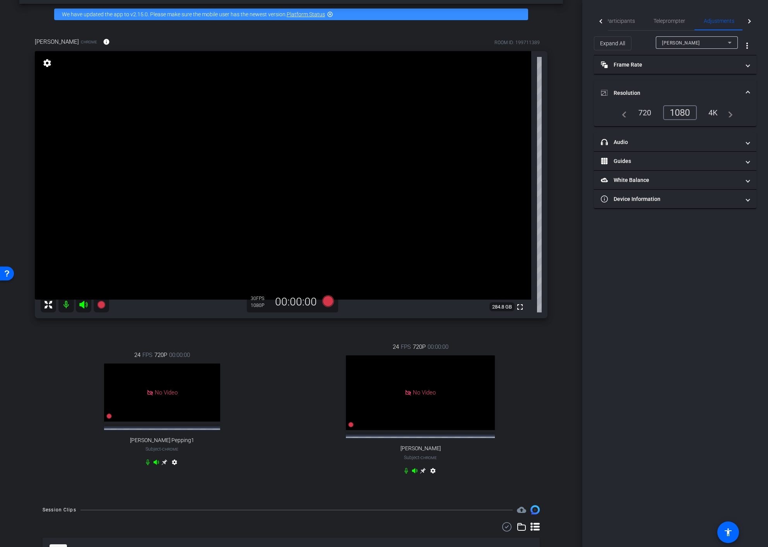
click at [714, 114] on div "4K" at bounding box center [712, 112] width 21 height 13
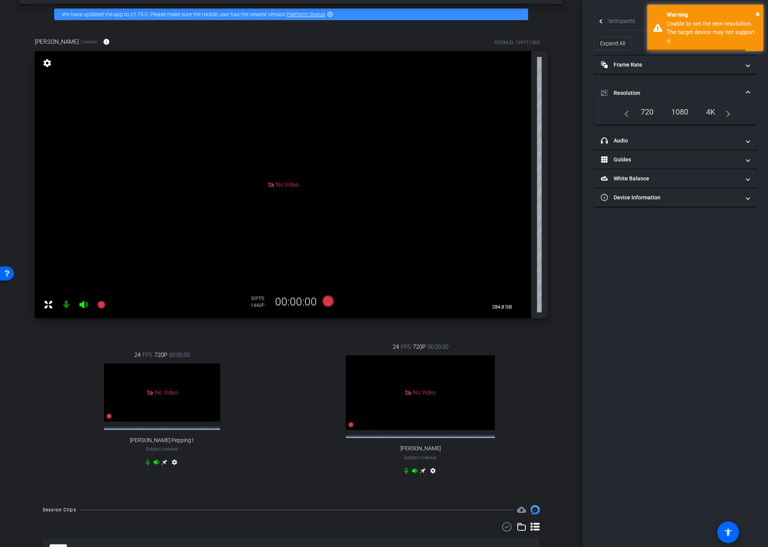
click at [564, 152] on div "arrow_back Forage Webcast Recordings Back to project Send invite account_box gr…" at bounding box center [291, 244] width 582 height 547
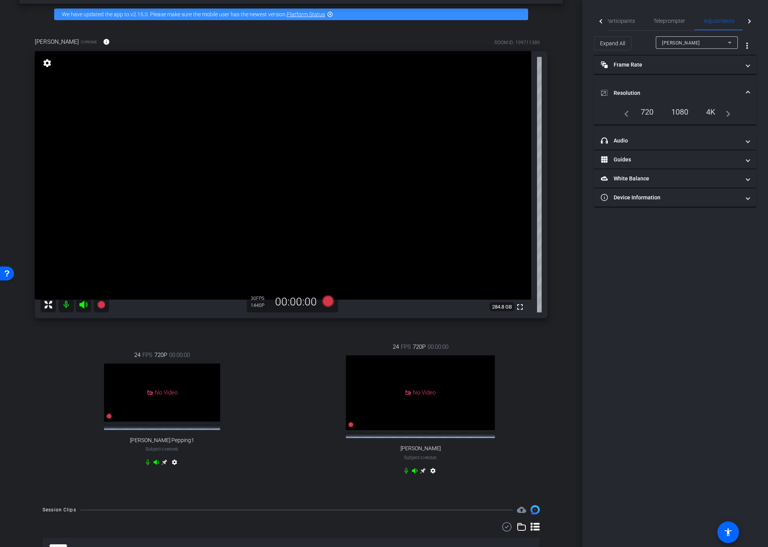
scroll to position [26, 0]
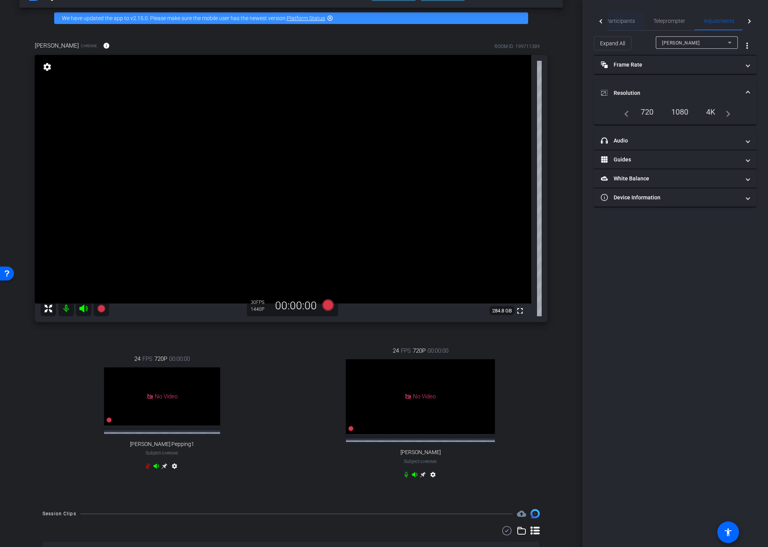
click at [622, 21] on span "Participants" at bounding box center [619, 20] width 29 height 5
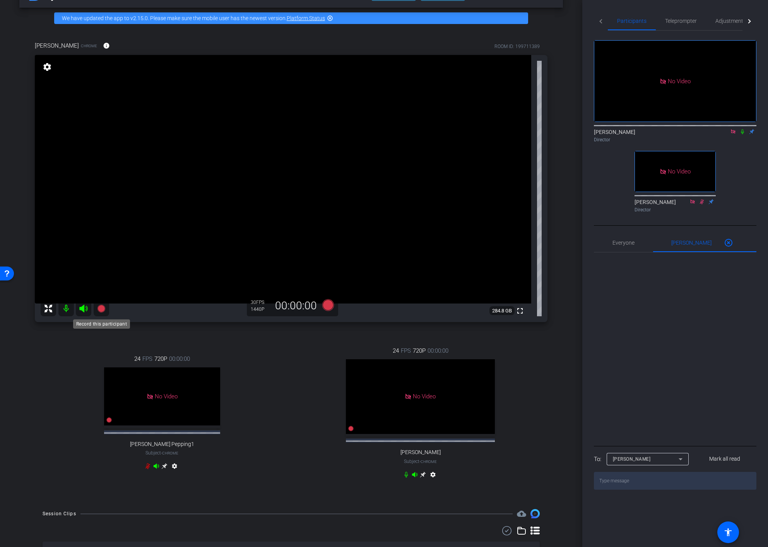
click at [102, 311] on icon at bounding box center [101, 308] width 8 height 8
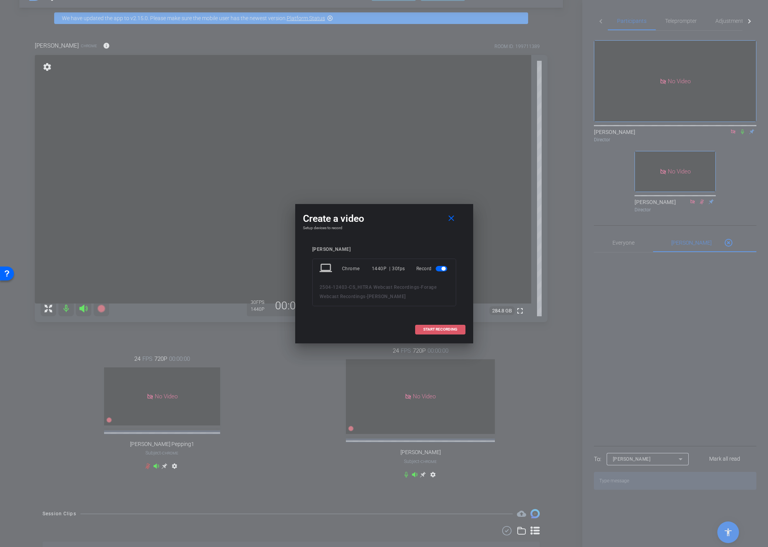
click at [439, 329] on span "START RECORDING" at bounding box center [440, 329] width 34 height 4
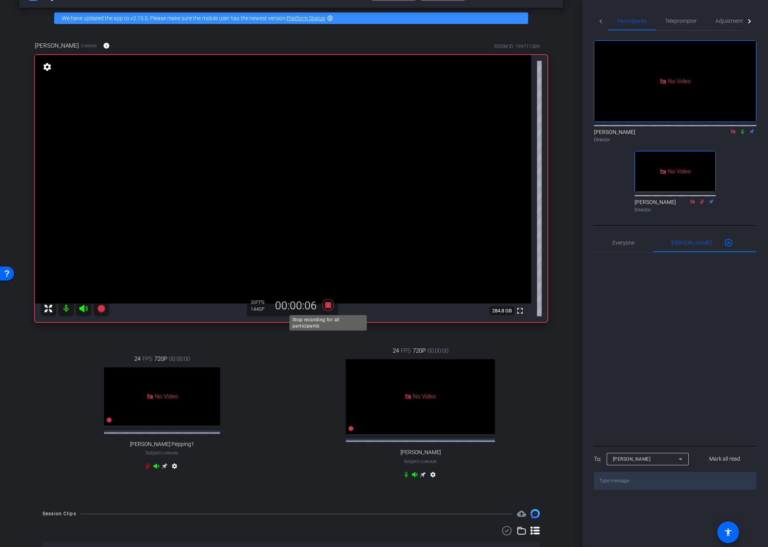
click at [330, 303] on icon at bounding box center [328, 305] width 12 height 12
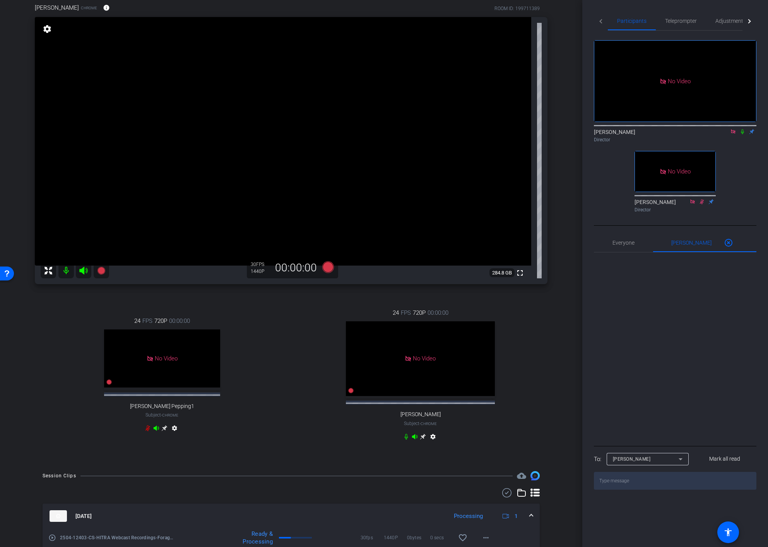
scroll to position [63, 0]
click at [757, 15] on span "×" at bounding box center [757, 13] width 4 height 9
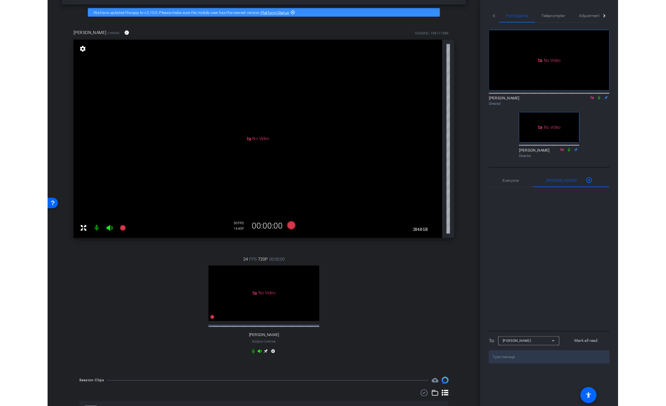
scroll to position [0, 0]
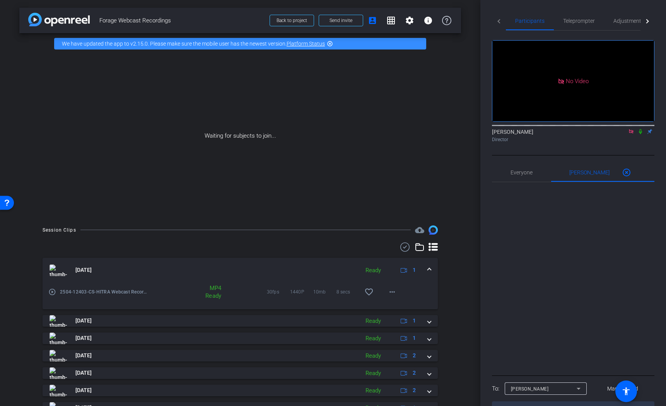
click at [639, 129] on icon at bounding box center [640, 131] width 3 height 5
click at [394, 295] on mat-icon "more_horiz" at bounding box center [392, 291] width 9 height 9
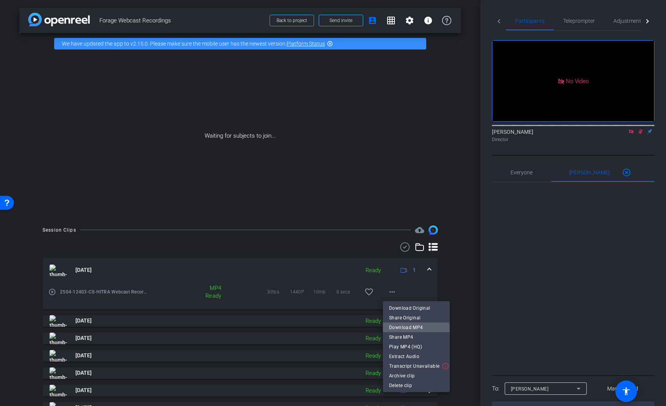
click at [409, 330] on span "Download MP4" at bounding box center [416, 327] width 55 height 9
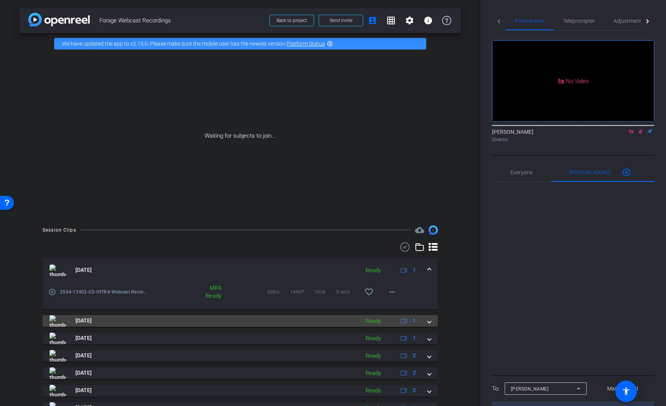
click at [432, 322] on mat-expansion-panel-header "Aug 14, 2025 Ready 1" at bounding box center [240, 321] width 395 height 12
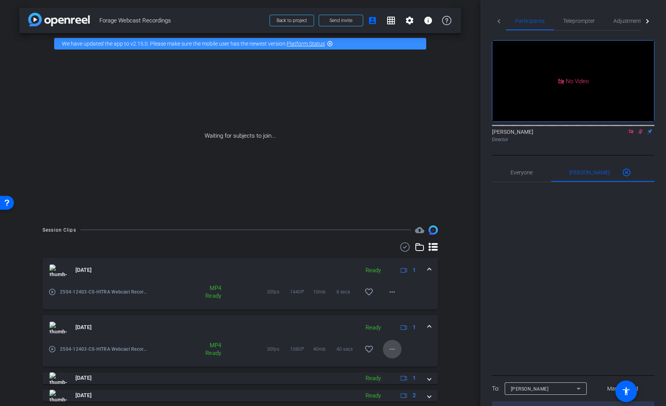
click at [391, 347] on mat-icon "more_horiz" at bounding box center [392, 349] width 9 height 9
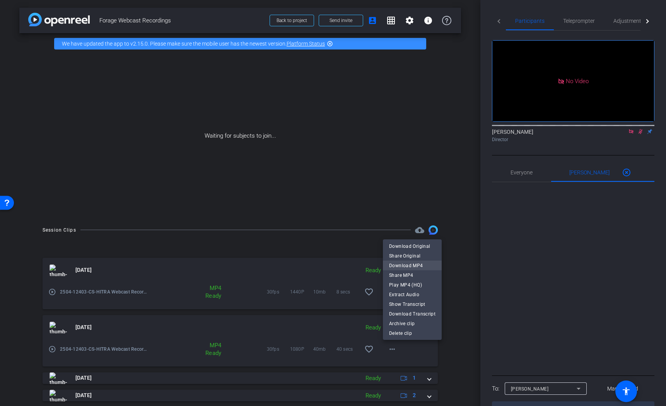
click at [419, 265] on span "Download MP4" at bounding box center [412, 265] width 46 height 9
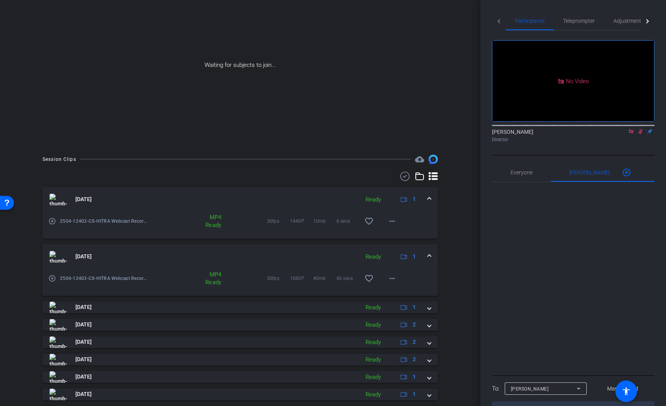
scroll to position [73, 0]
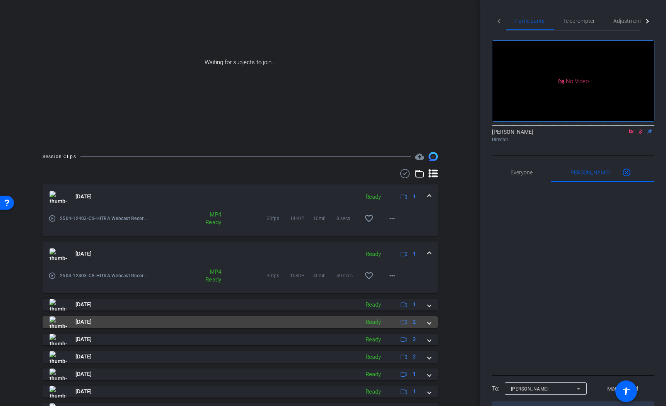
click at [428, 326] on span at bounding box center [429, 322] width 3 height 8
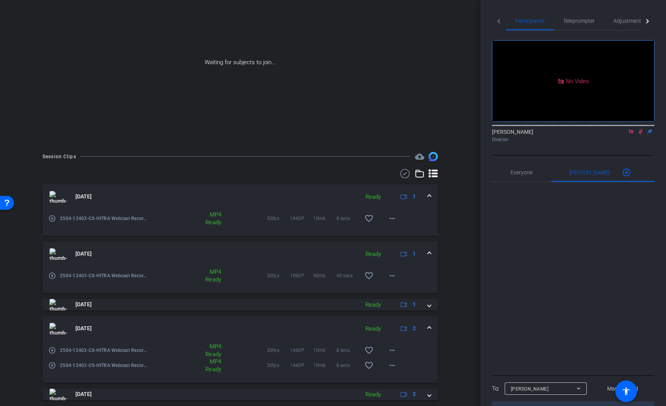
click at [428, 326] on span at bounding box center [429, 329] width 3 height 8
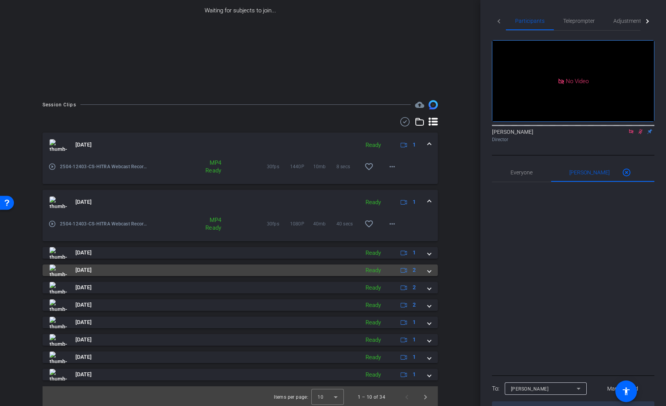
scroll to position [127, 0]
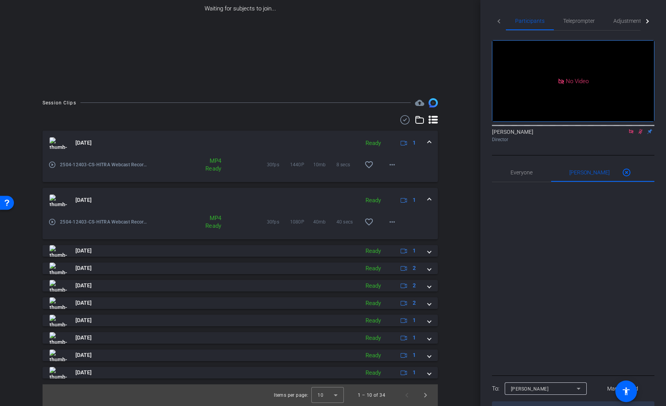
click at [355, 54] on div "Waiting for subjects to join..." at bounding box center [240, 9] width 442 height 164
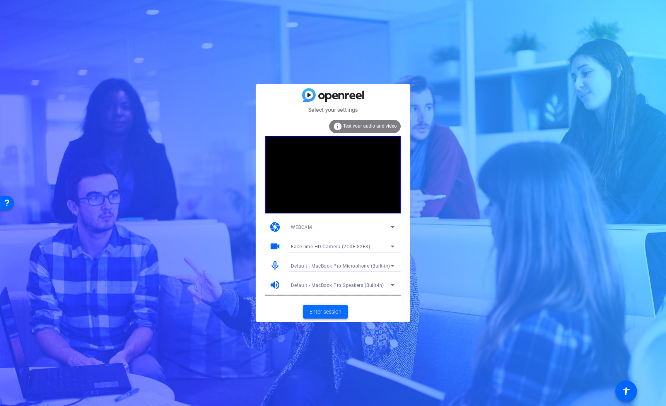
click at [320, 309] on span "Enter session" at bounding box center [325, 312] width 32 height 8
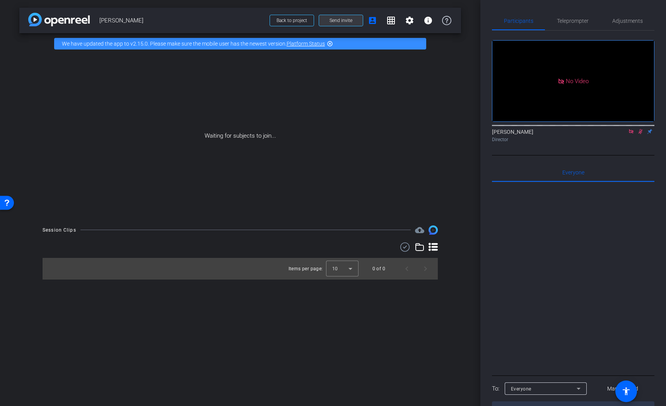
click at [332, 18] on span "Send invite" at bounding box center [341, 20] width 23 height 6
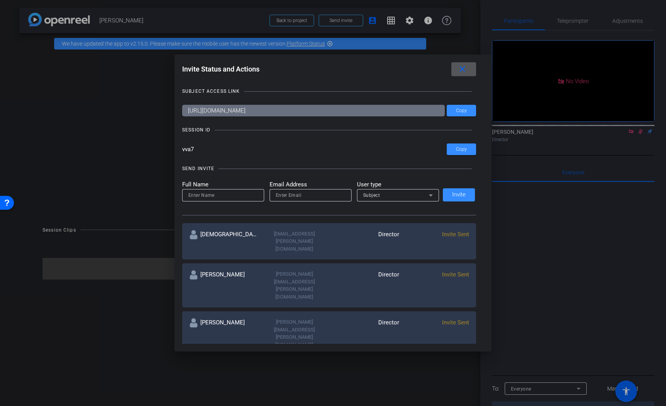
click at [461, 68] on mat-icon "close" at bounding box center [463, 70] width 10 height 10
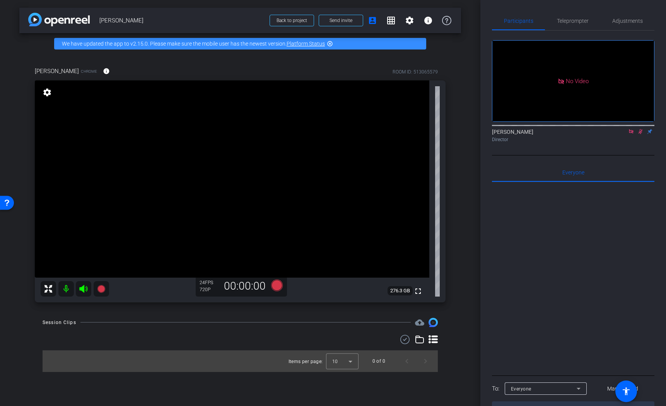
click at [639, 134] on icon at bounding box center [640, 131] width 6 height 5
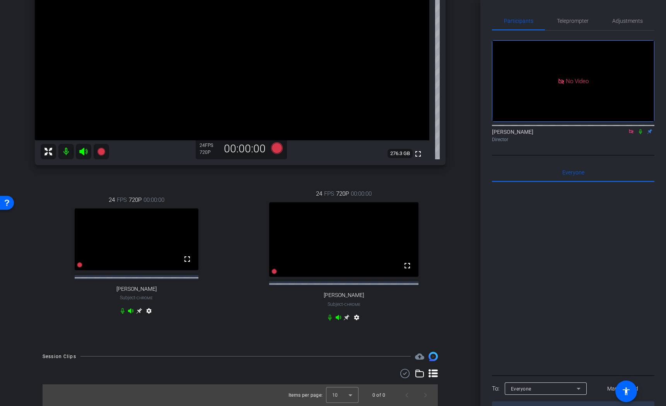
scroll to position [144, 0]
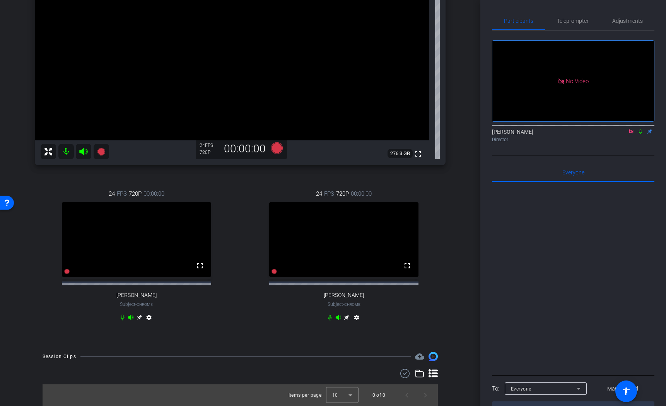
click at [346, 318] on icon at bounding box center [346, 317] width 6 height 6
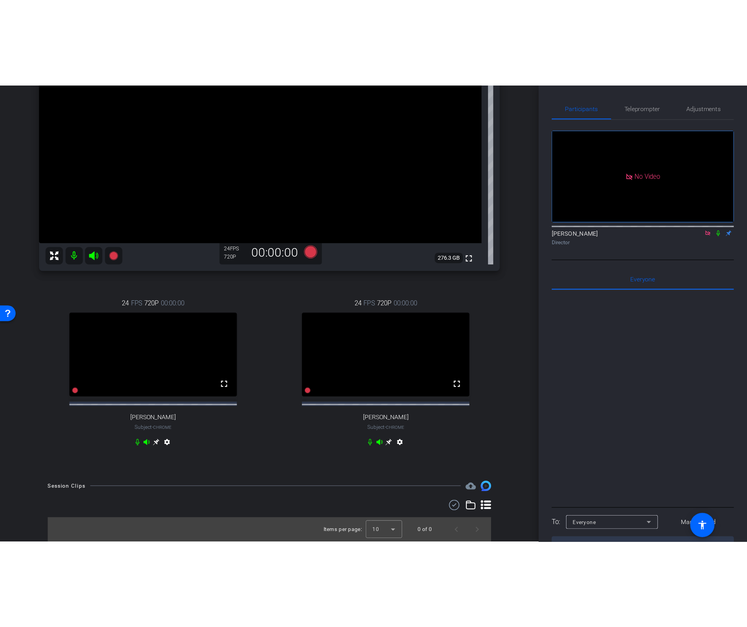
scroll to position [0, 0]
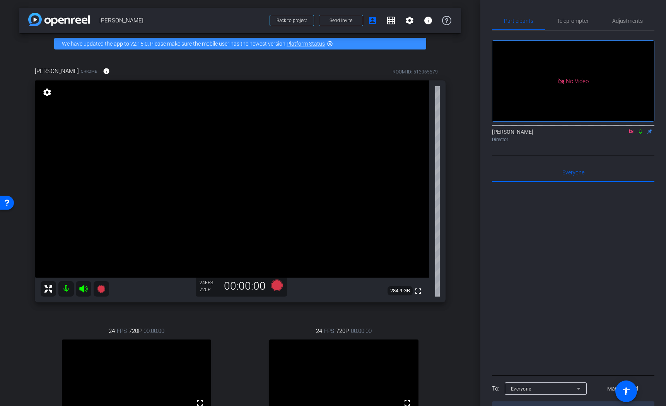
click at [19, 329] on div "Rebecca Carvatt Chrome info ROOM ID: 513065579 fullscreen settings 284.9 GB 24 …" at bounding box center [240, 267] width 442 height 427
click at [47, 91] on mat-icon "settings" at bounding box center [47, 92] width 11 height 9
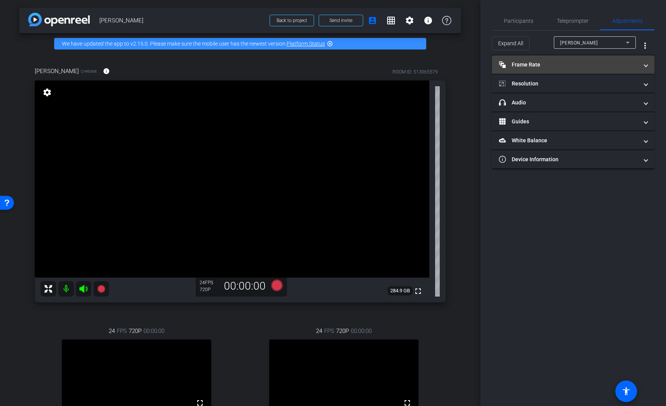
click at [572, 63] on mat-panel-title "Frame Rate Frame Rate" at bounding box center [568, 65] width 139 height 8
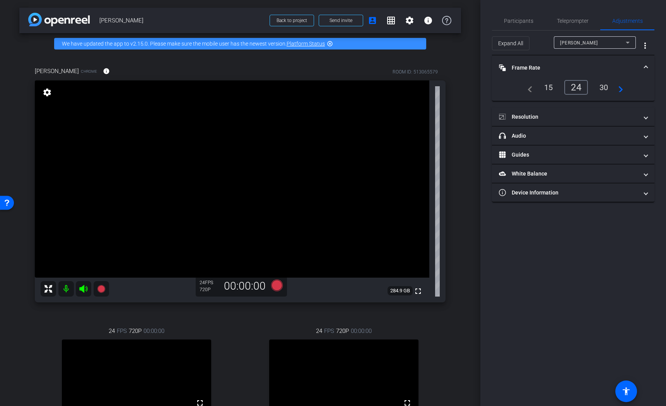
click at [603, 88] on div "30" at bounding box center [604, 87] width 21 height 13
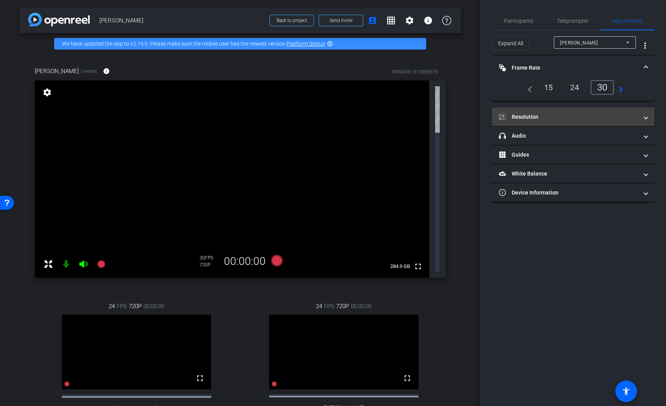
click at [609, 114] on mat-panel-title "Resolution" at bounding box center [568, 117] width 139 height 8
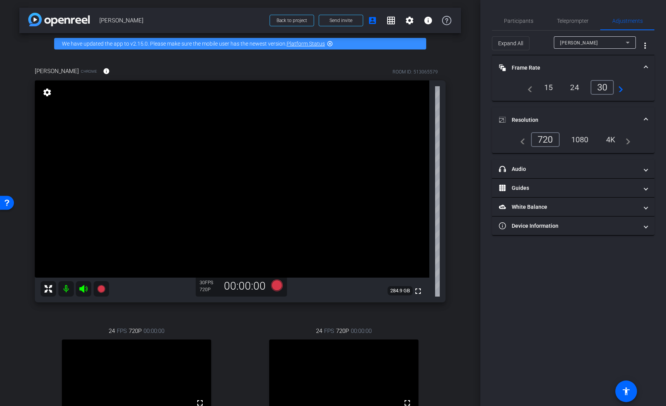
click at [582, 141] on div "1080" at bounding box center [580, 139] width 29 height 13
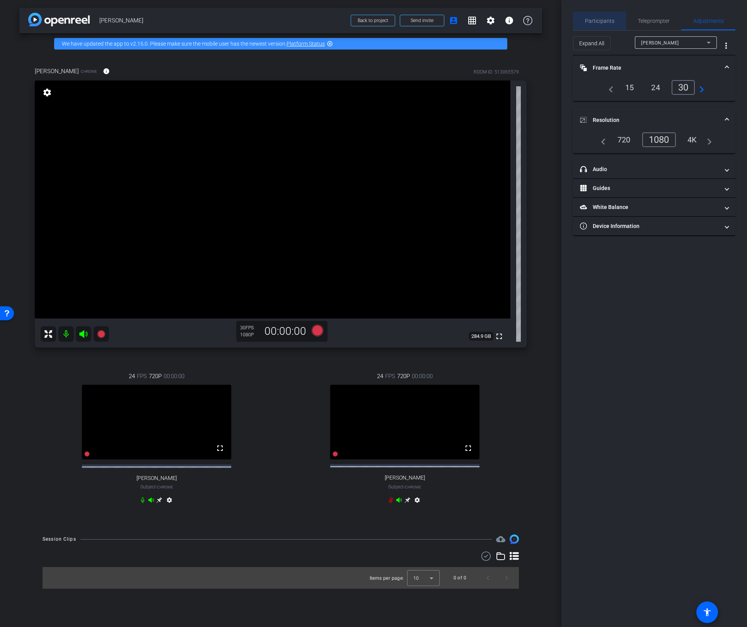
click at [605, 24] on span "Participants" at bounding box center [599, 21] width 29 height 19
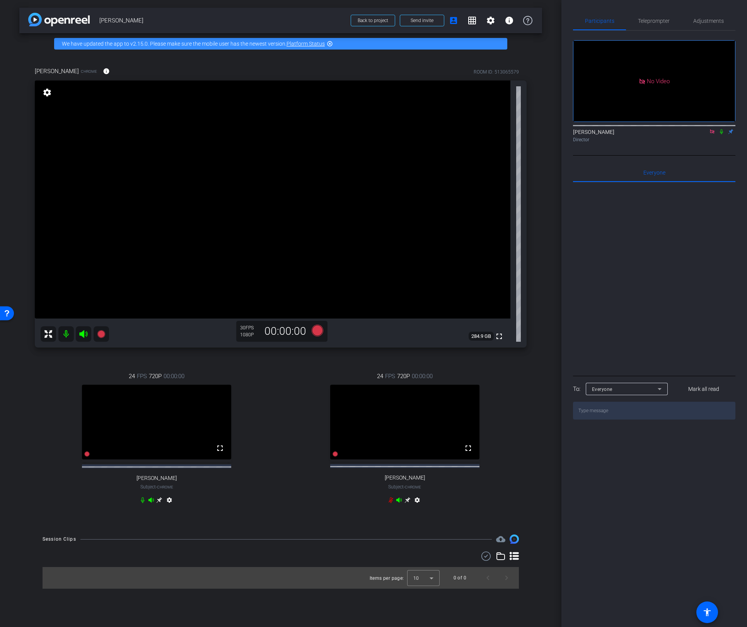
drag, startPoint x: 99, startPoint y: 18, endPoint x: 143, endPoint y: 21, distance: 43.4
click at [143, 21] on span "Rebecca Carvatt" at bounding box center [222, 20] width 247 height 15
copy span "Rebecca Carvatt"
click at [101, 334] on icon at bounding box center [101, 334] width 8 height 8
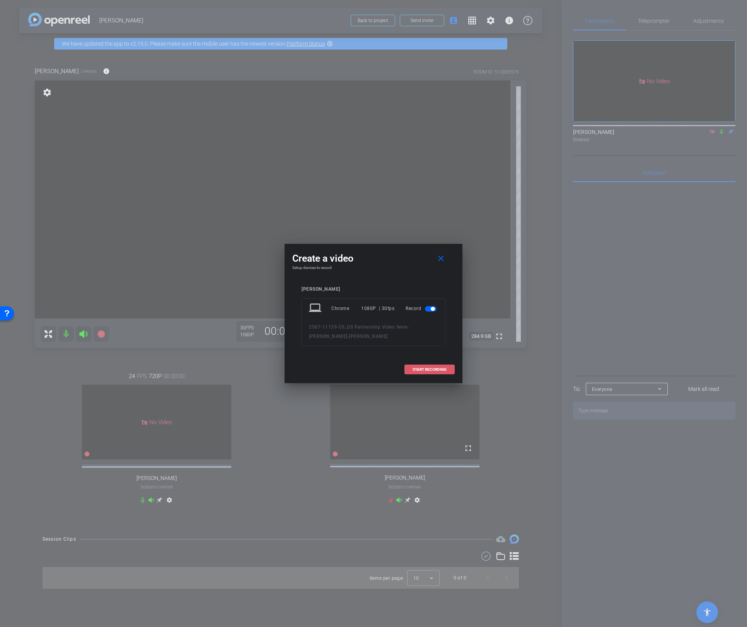
click at [432, 370] on span "START RECORDING" at bounding box center [430, 369] width 34 height 4
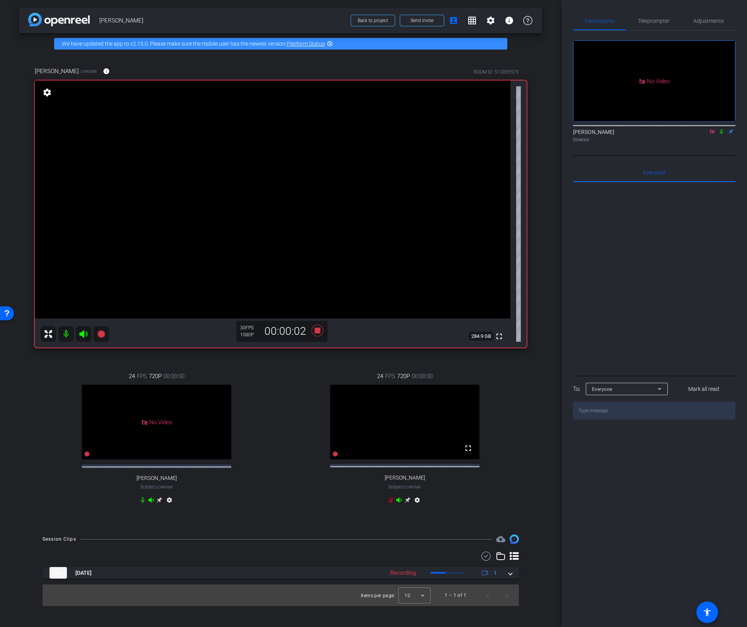
click at [666, 129] on icon at bounding box center [721, 131] width 3 height 5
click at [666, 129] on icon at bounding box center [722, 131] width 6 height 5
click at [548, 128] on div "arrow_back Rebecca Carvatt Back to project Send invite account_box grid_on sett…" at bounding box center [281, 313] width 562 height 627
click at [549, 174] on div "arrow_back Rebecca Carvatt Back to project Send invite account_box grid_on sett…" at bounding box center [281, 313] width 562 height 627
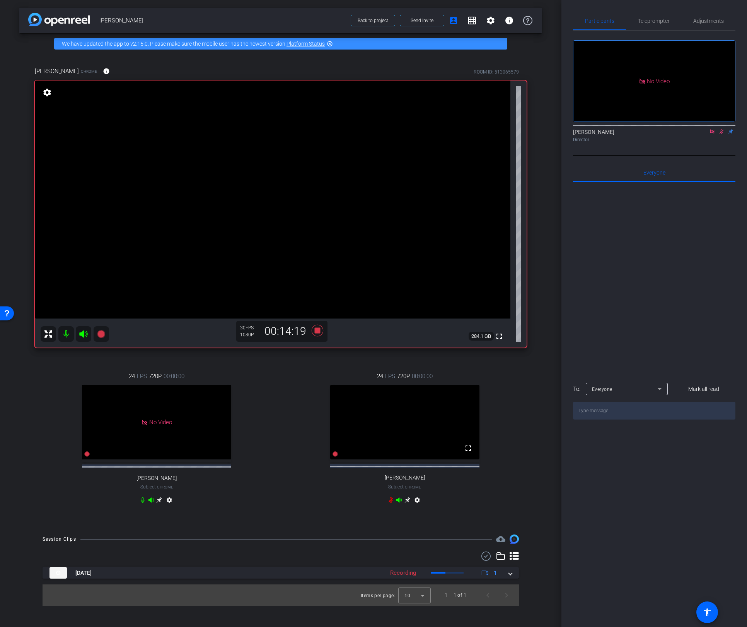
click at [547, 236] on div "arrow_back Rebecca Carvatt Back to project Send invite account_box grid_on sett…" at bounding box center [281, 313] width 562 height 627
click at [549, 108] on div "arrow_back Rebecca Carvatt Back to project Send invite account_box grid_on sett…" at bounding box center [281, 313] width 562 height 627
click at [666, 122] on div "Lalo Moreno Director" at bounding box center [654, 134] width 162 height 24
click at [666, 129] on icon at bounding box center [722, 131] width 4 height 5
click at [261, 389] on div "24 FPS 720P 00:00:00 fullscreen [PERSON_NAME] Subject - Chrome settings" at bounding box center [157, 439] width 244 height 160
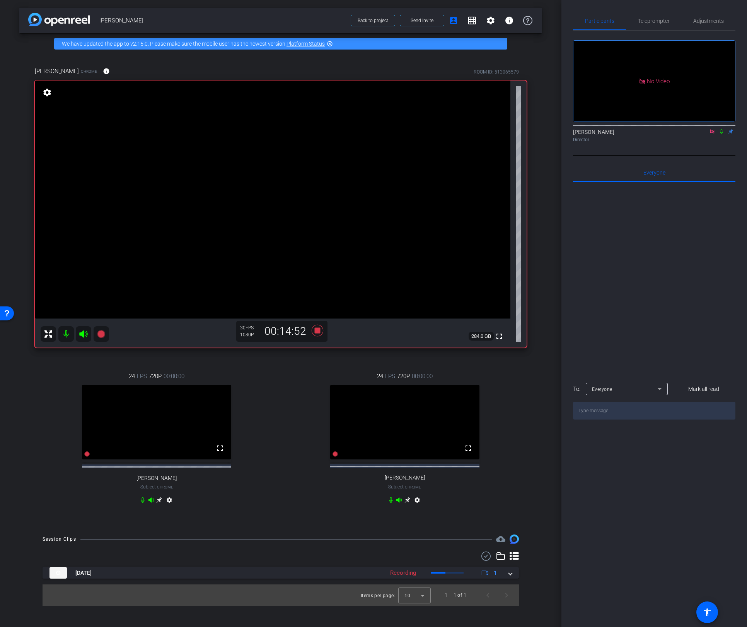
click at [309, 371] on div "24 FPS 720P 00:00:00 fullscreen Emma Gresser Subject - Chrome settings" at bounding box center [405, 439] width 244 height 160
click at [317, 331] on icon at bounding box center [318, 331] width 12 height 12
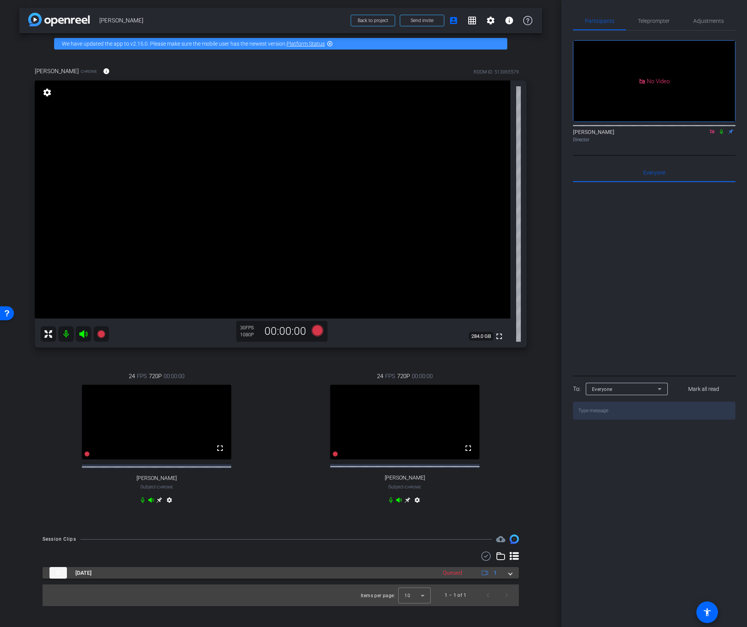
click at [508, 406] on div "[DATE] Queued 1" at bounding box center [280, 573] width 460 height 12
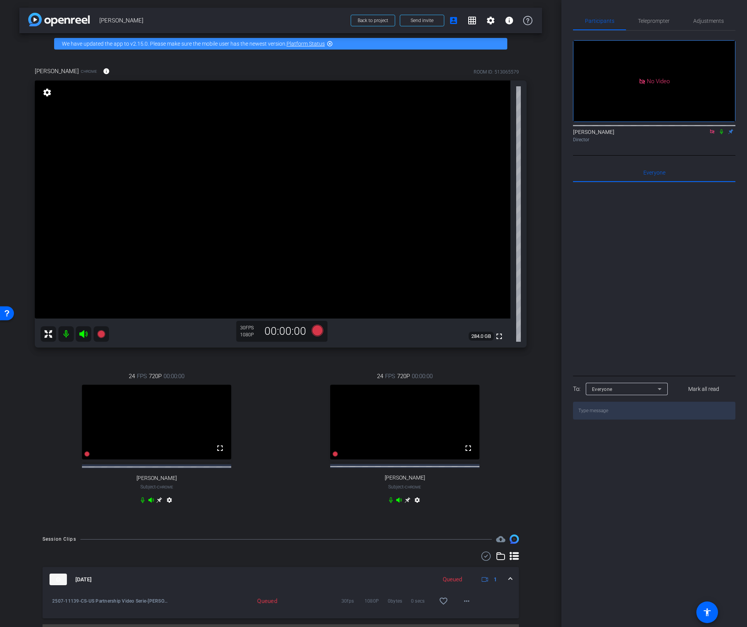
scroll to position [26, 0]
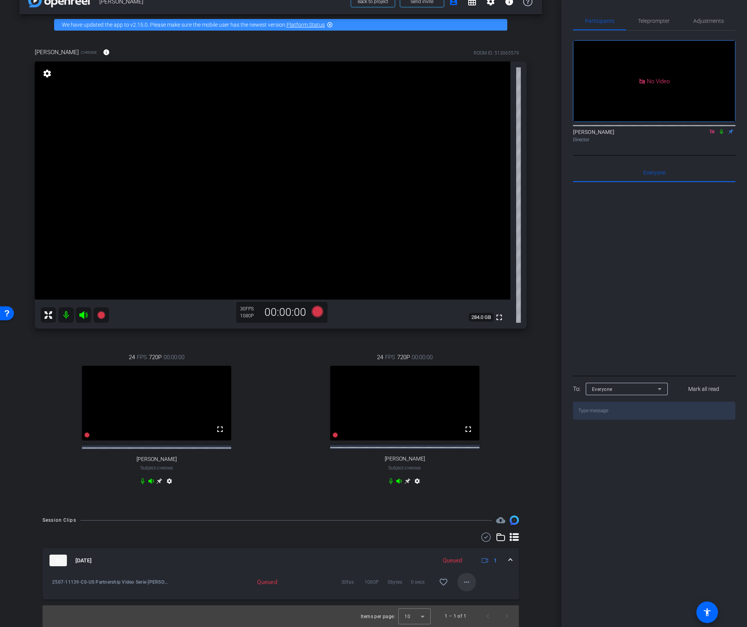
click at [464, 406] on mat-icon "more_horiz" at bounding box center [466, 581] width 9 height 9
click at [534, 406] on div at bounding box center [373, 313] width 747 height 627
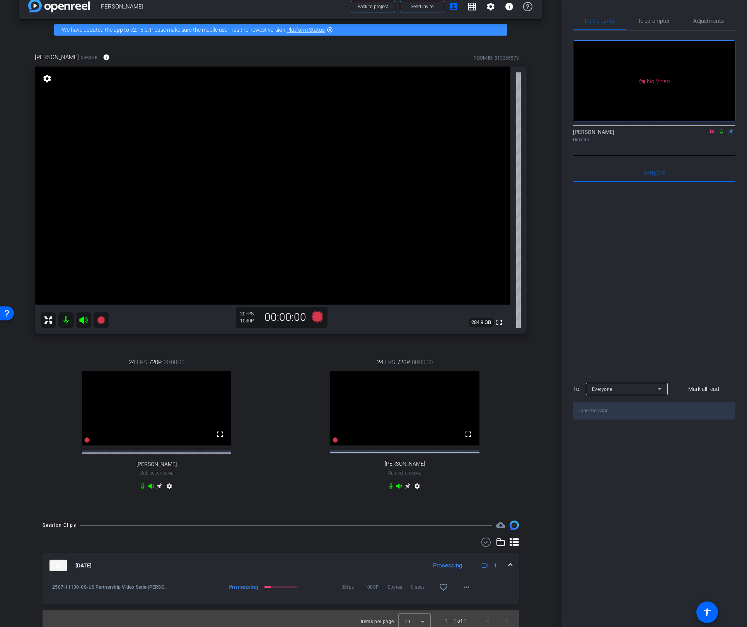
scroll to position [19, 0]
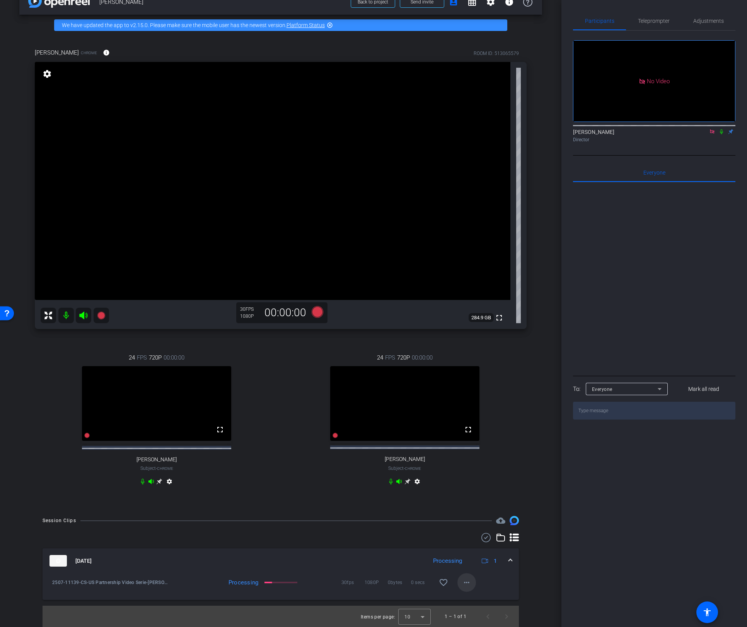
click at [466, 406] on mat-icon "more_horiz" at bounding box center [466, 582] width 9 height 9
click at [536, 406] on div at bounding box center [373, 313] width 747 height 627
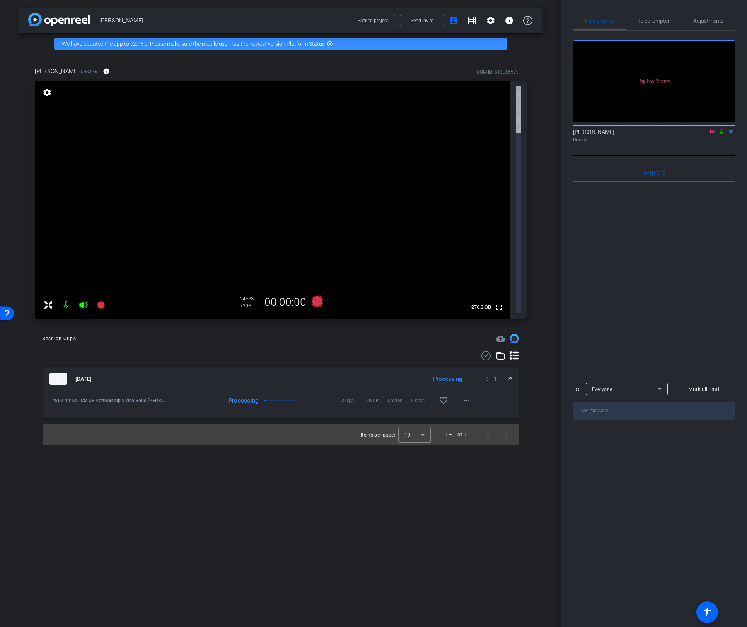
scroll to position [0, 0]
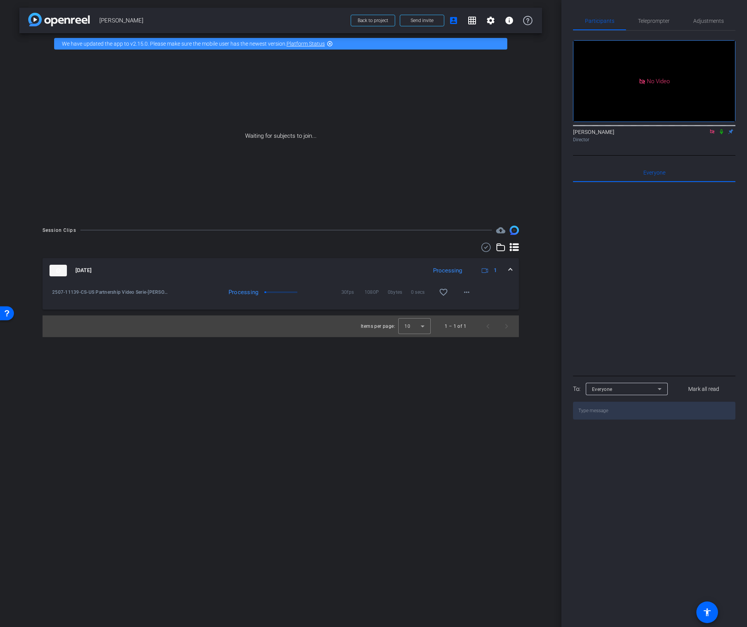
click at [666, 129] on icon at bounding box center [721, 131] width 3 height 5
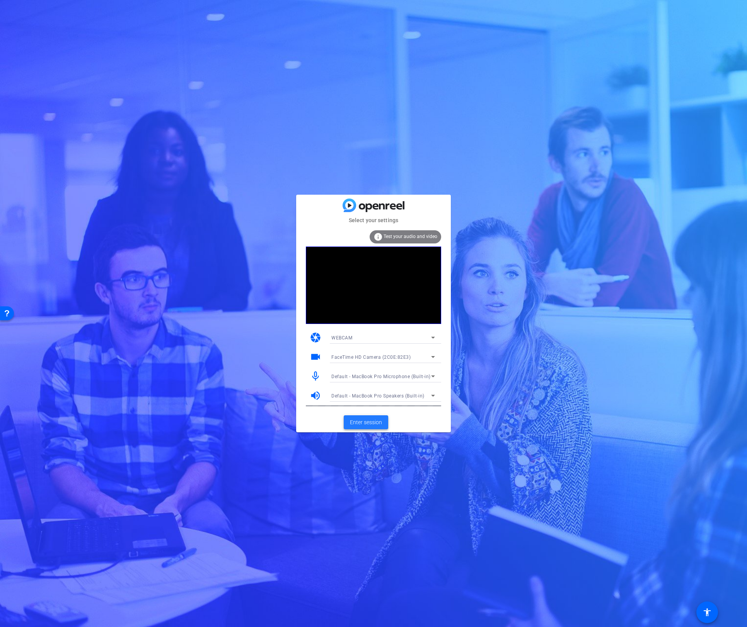
click at [361, 419] on span "Enter session" at bounding box center [366, 422] width 32 height 8
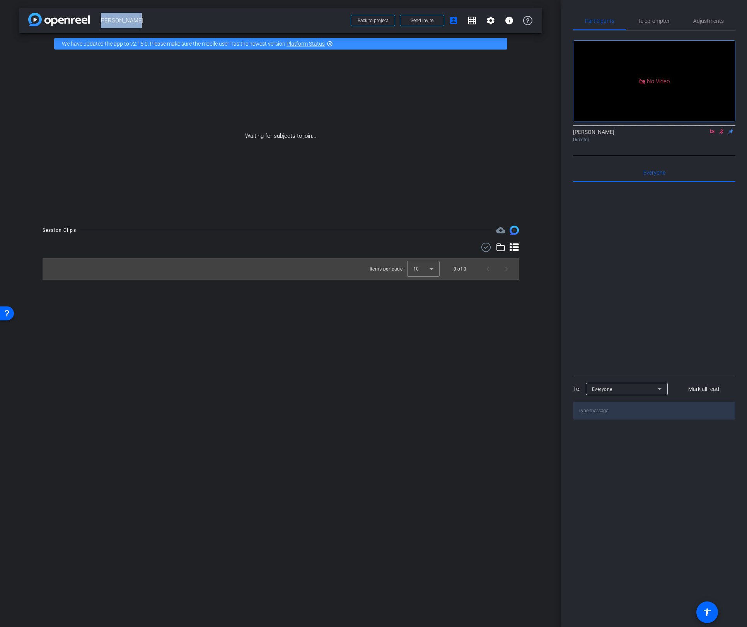
drag, startPoint x: 101, startPoint y: 19, endPoint x: 138, endPoint y: 21, distance: 37.2
click at [138, 21] on span "[PERSON_NAME]" at bounding box center [222, 20] width 247 height 15
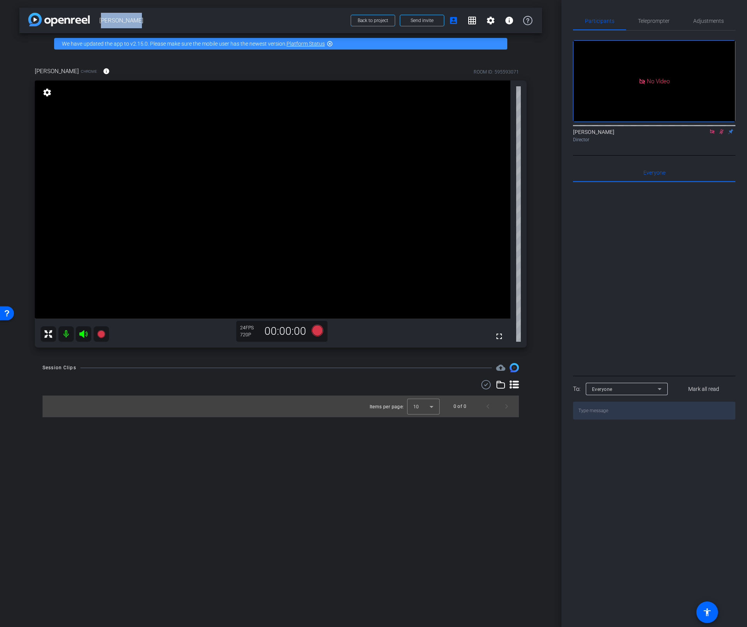
copy span "[PERSON_NAME]"
click at [718, 155] on div "No Video [PERSON_NAME] Director" at bounding box center [654, 93] width 162 height 125
click at [719, 134] on icon at bounding box center [722, 131] width 6 height 5
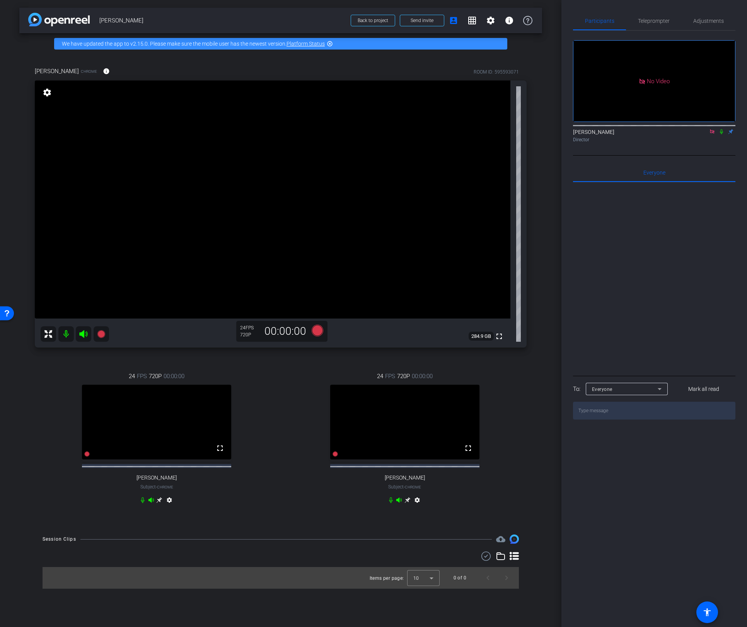
click at [162, 503] on icon at bounding box center [160, 500] width 6 height 6
click at [44, 89] on mat-icon "settings" at bounding box center [47, 92] width 11 height 9
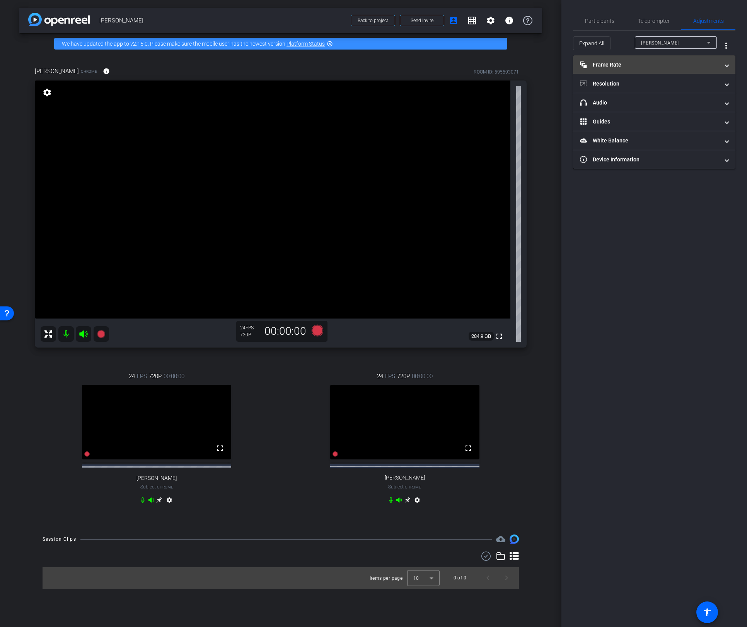
click at [637, 61] on mat-panel-title "Frame Rate Frame Rate" at bounding box center [649, 65] width 139 height 8
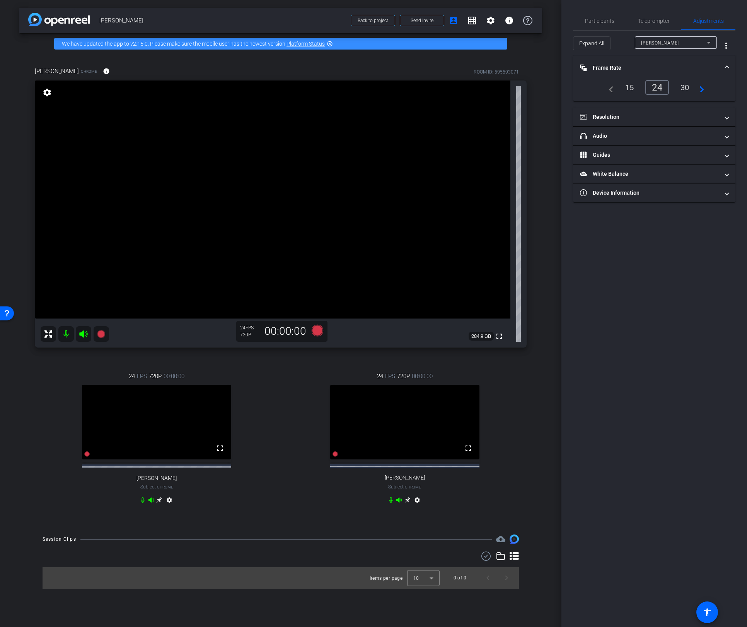
click at [685, 87] on div "30" at bounding box center [685, 87] width 21 height 13
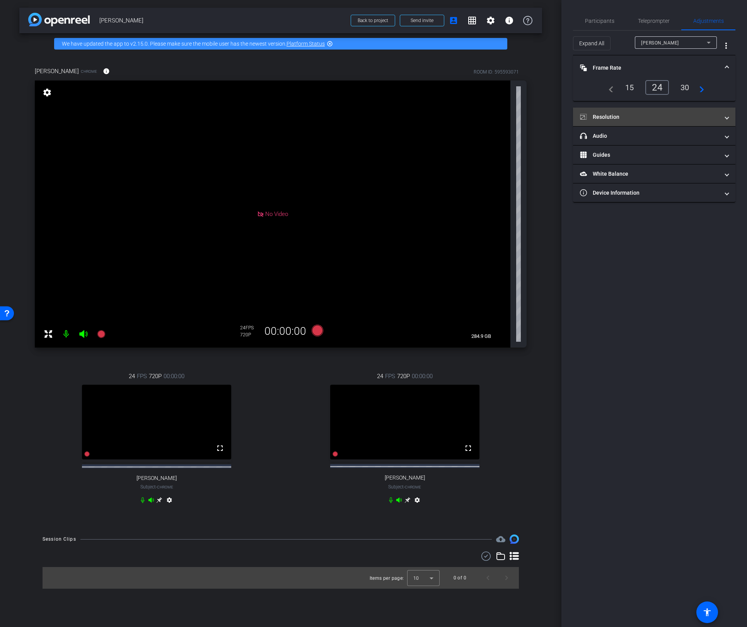
click at [679, 116] on mat-panel-title "Resolution" at bounding box center [649, 117] width 139 height 8
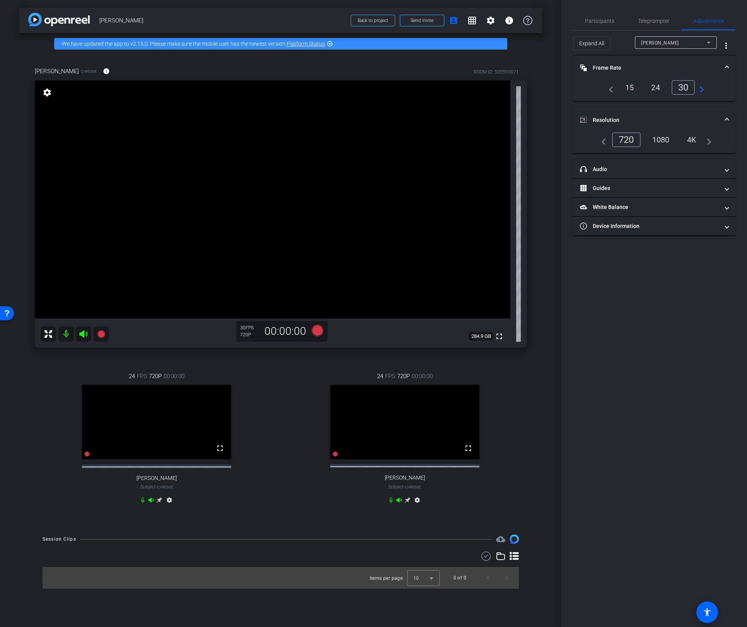
click at [665, 138] on div "1080" at bounding box center [661, 139] width 29 height 13
click at [546, 355] on div "arrow_back Becky Burke Back to project Send invite account_box grid_on settings…" at bounding box center [281, 313] width 562 height 627
click at [639, 225] on mat-panel-title "Device Information" at bounding box center [649, 226] width 139 height 8
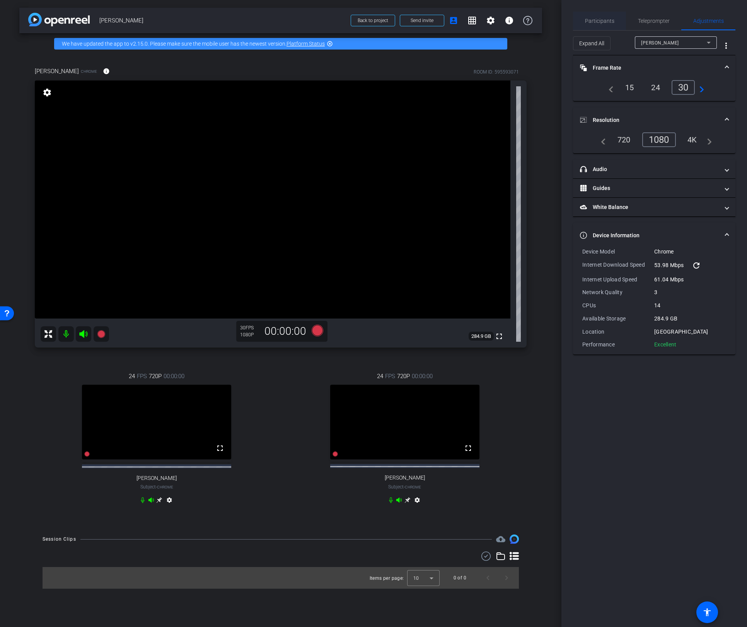
click at [601, 17] on span "Participants" at bounding box center [599, 21] width 29 height 19
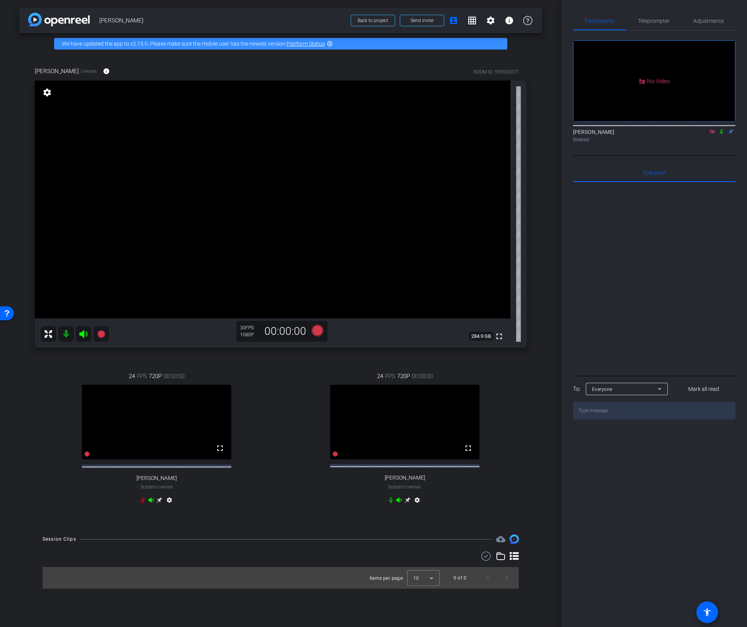
click at [39, 425] on div "24 FPS 720P 00:00:00 fullscreen Emma Gresser Subject - Chrome settings" at bounding box center [157, 439] width 244 height 160
click at [30, 425] on div "rebecca A Burke Chrome info ROOM ID: 595593071 fullscreen settings 284.9 GB 30 …" at bounding box center [280, 290] width 523 height 472
click at [101, 331] on icon at bounding box center [101, 334] width 8 height 8
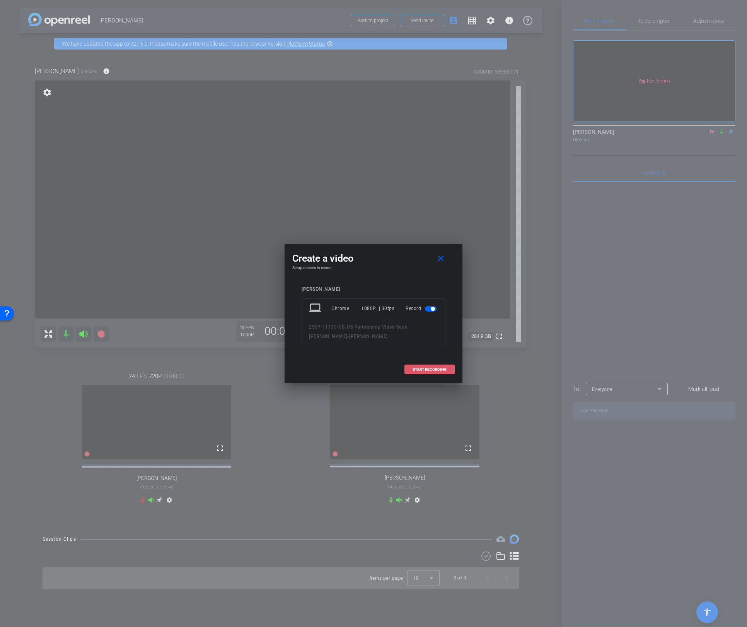
click at [430, 368] on span "START RECORDING" at bounding box center [430, 369] width 34 height 4
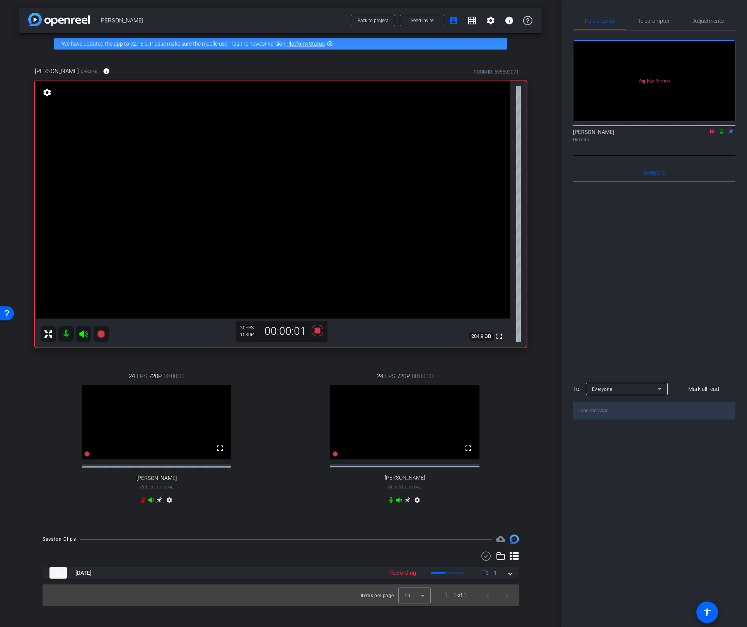
click at [721, 129] on icon at bounding box center [722, 131] width 6 height 5
click at [488, 453] on div "24 FPS 720P 00:00:00 fullscreen Adam J Fleischhacker Subject - Chrome settings" at bounding box center [405, 439] width 244 height 160
click at [716, 136] on div "Director" at bounding box center [654, 139] width 162 height 7
click at [721, 129] on icon at bounding box center [722, 131] width 4 height 5
click at [545, 253] on div "arrow_back Becky Burke Back to project Send invite account_box grid_on settings…" at bounding box center [281, 313] width 562 height 627
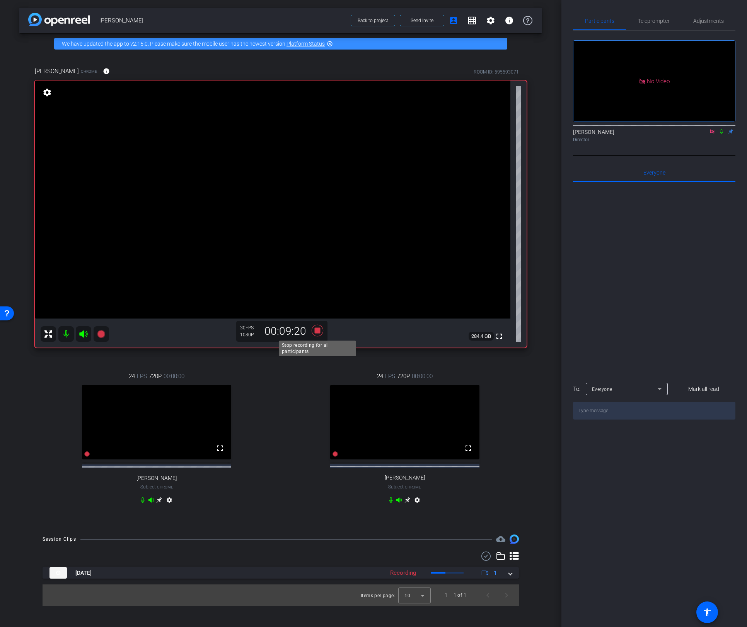
click at [317, 331] on icon at bounding box center [318, 331] width 12 height 12
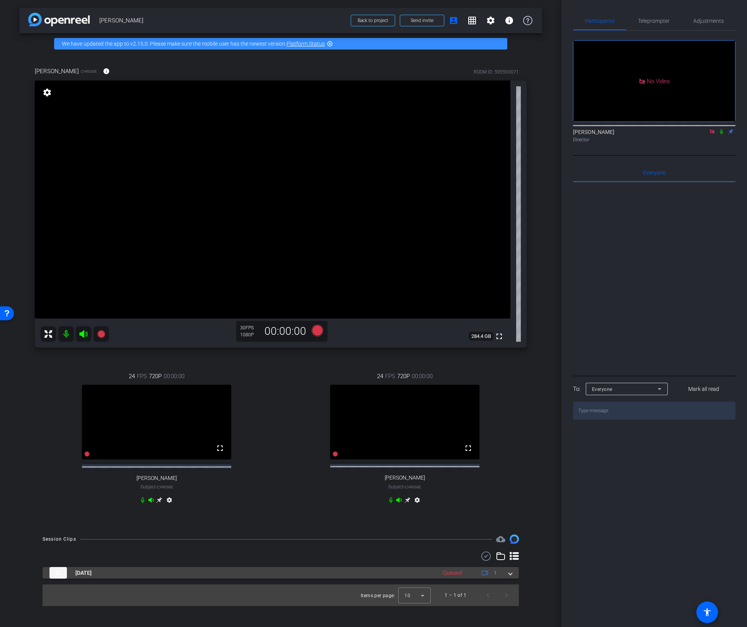
click at [511, 577] on span at bounding box center [510, 573] width 3 height 8
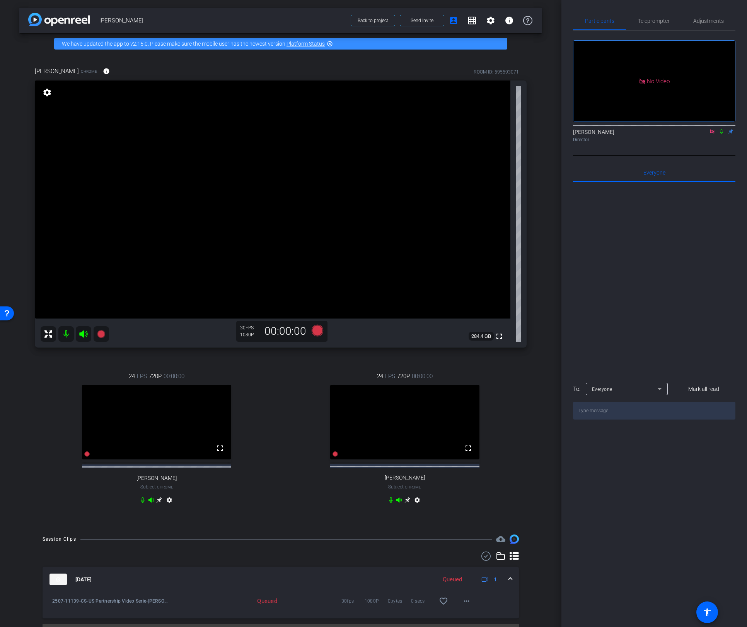
scroll to position [26, 0]
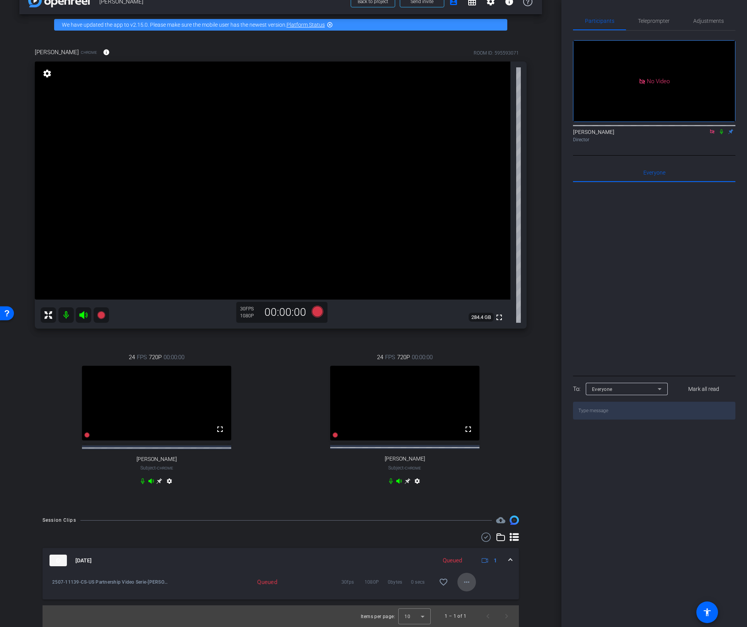
click at [465, 582] on mat-icon "more_horiz" at bounding box center [466, 581] width 9 height 9
click at [542, 427] on div at bounding box center [373, 313] width 747 height 627
click at [471, 583] on mat-icon "more_horiz" at bounding box center [466, 581] width 9 height 9
click at [537, 421] on div at bounding box center [373, 313] width 747 height 627
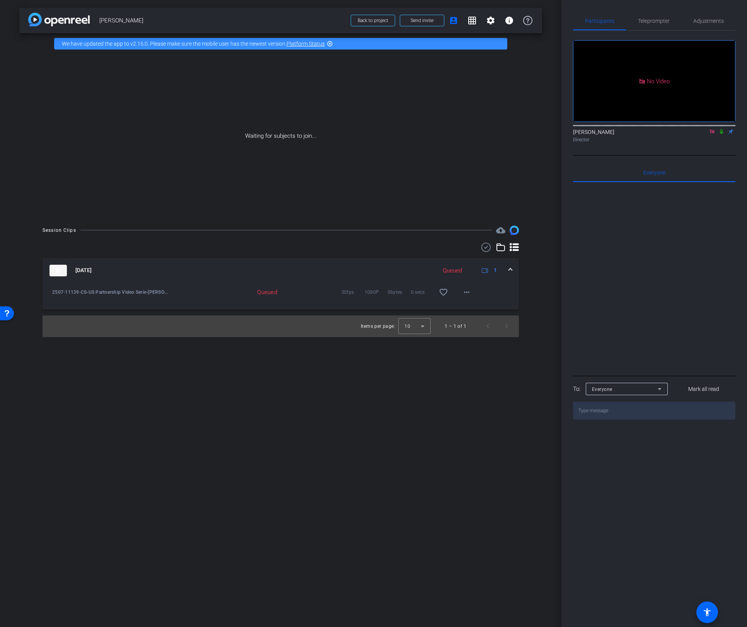
click at [721, 129] on icon at bounding box center [722, 131] width 6 height 5
click at [468, 289] on mat-icon "more_horiz" at bounding box center [466, 291] width 9 height 9
click at [263, 447] on div at bounding box center [373, 313] width 747 height 627
click at [466, 292] on mat-icon "more_horiz" at bounding box center [466, 291] width 9 height 9
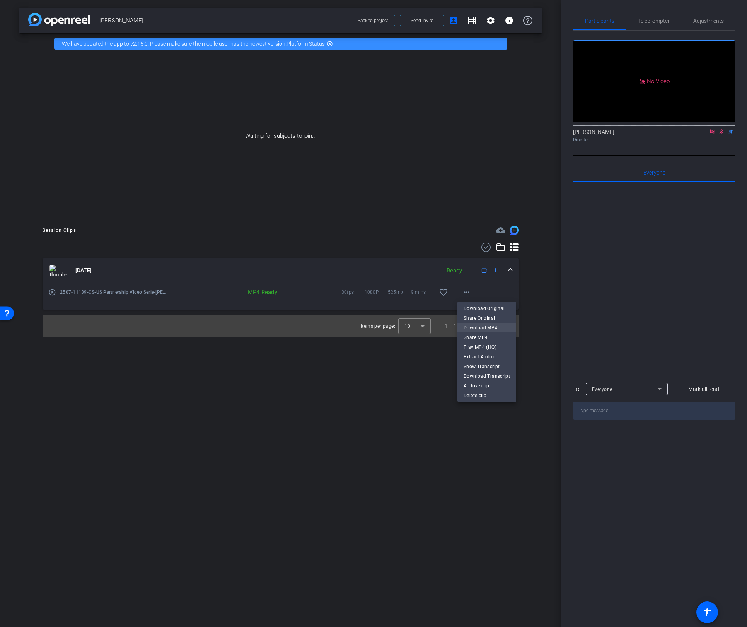
click at [480, 330] on span "Download MP4" at bounding box center [487, 327] width 46 height 9
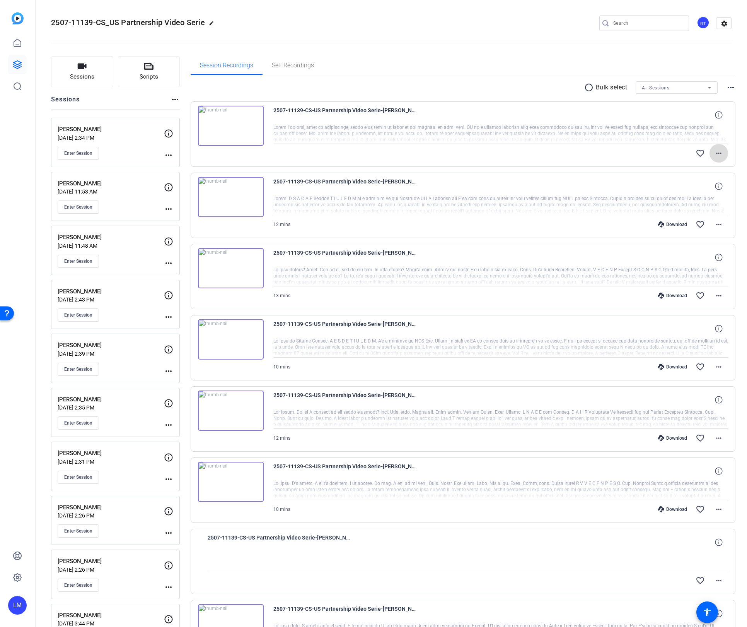
click at [719, 155] on mat-icon "more_horiz" at bounding box center [718, 153] width 9 height 9
click at [497, 80] on div at bounding box center [373, 313] width 747 height 627
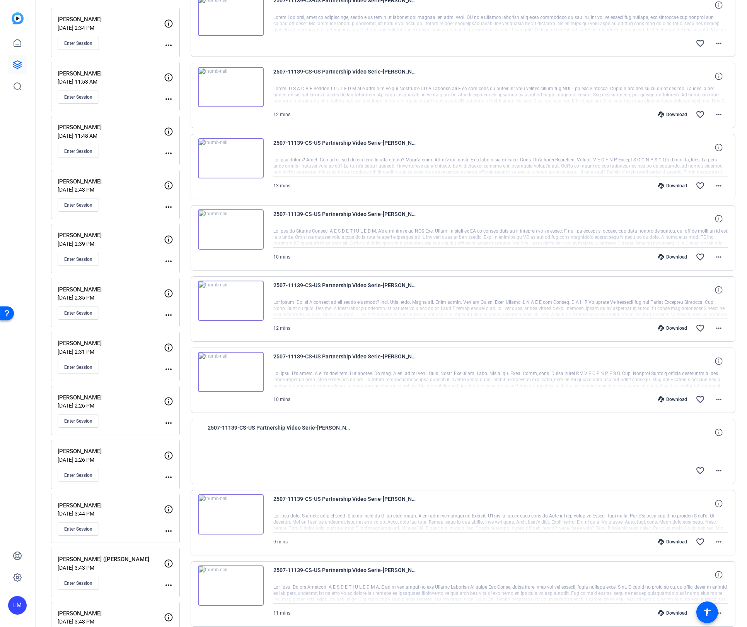
scroll to position [111, 0]
click at [80, 526] on span "Enter Session" at bounding box center [78, 528] width 28 height 6
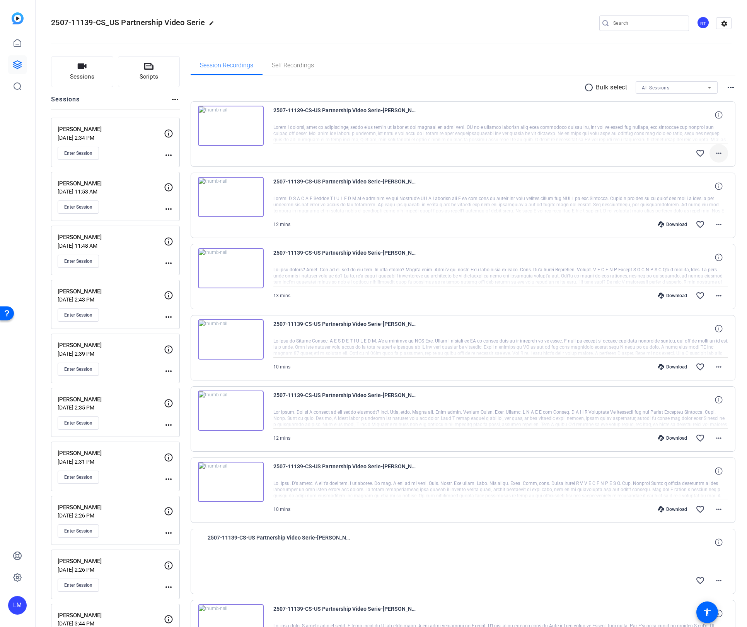
click at [718, 153] on mat-icon "more_horiz" at bounding box center [718, 153] width 9 height 9
click at [526, 72] on div at bounding box center [373, 313] width 747 height 627
click at [726, 154] on span at bounding box center [719, 153] width 19 height 19
click at [726, 154] on div at bounding box center [373, 313] width 747 height 627
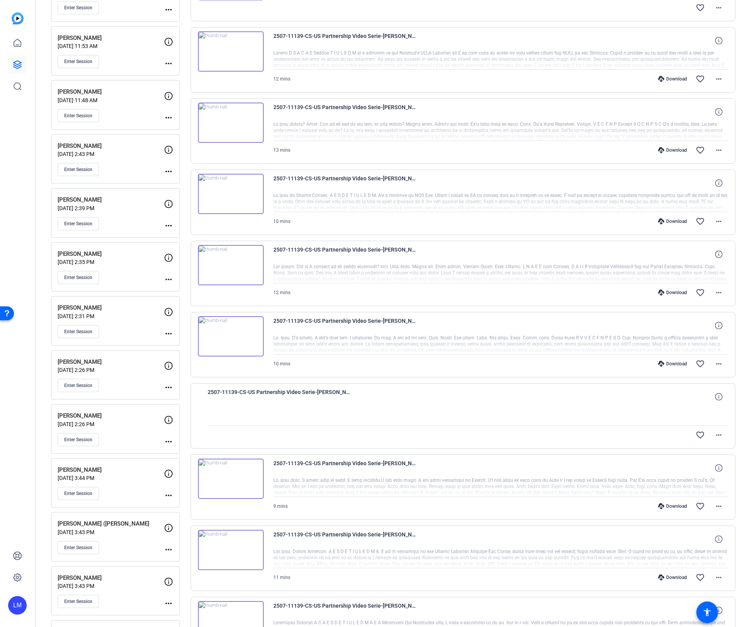
scroll to position [170, 0]
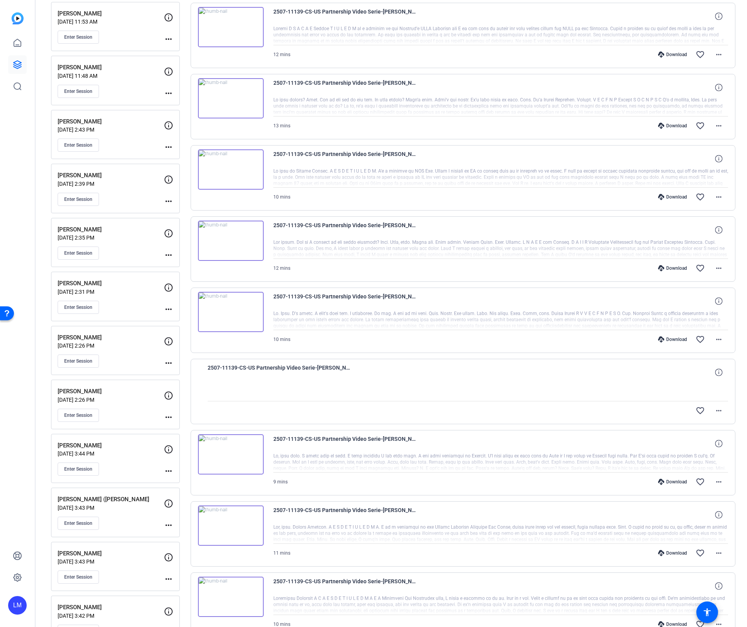
click at [139, 467] on div "Enter Session" at bounding box center [111, 468] width 106 height 13
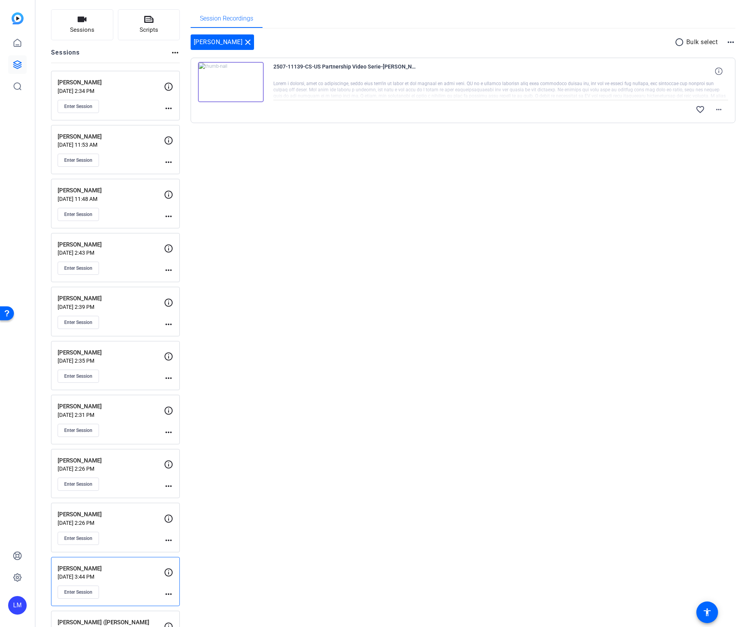
scroll to position [0, 0]
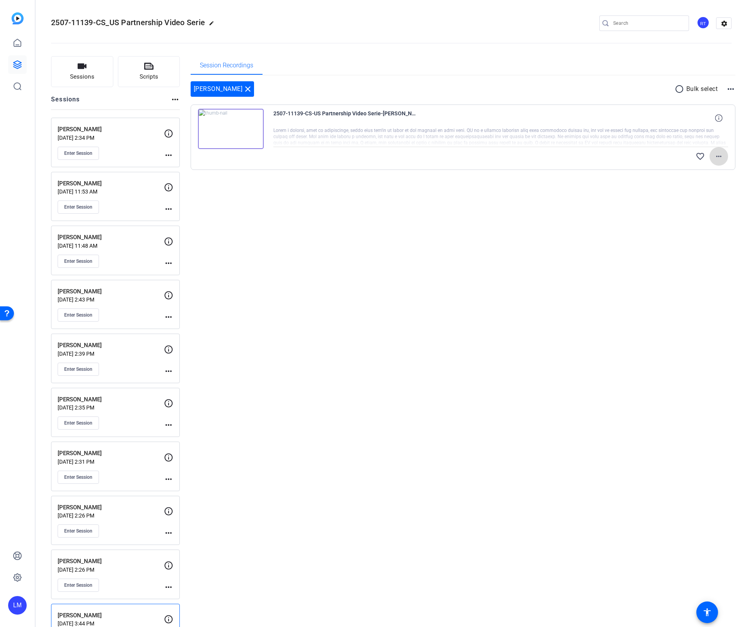
click at [721, 157] on mat-icon "more_horiz" at bounding box center [718, 156] width 9 height 9
click at [519, 295] on div at bounding box center [373, 313] width 747 height 627
click at [248, 88] on mat-icon "close" at bounding box center [247, 88] width 9 height 9
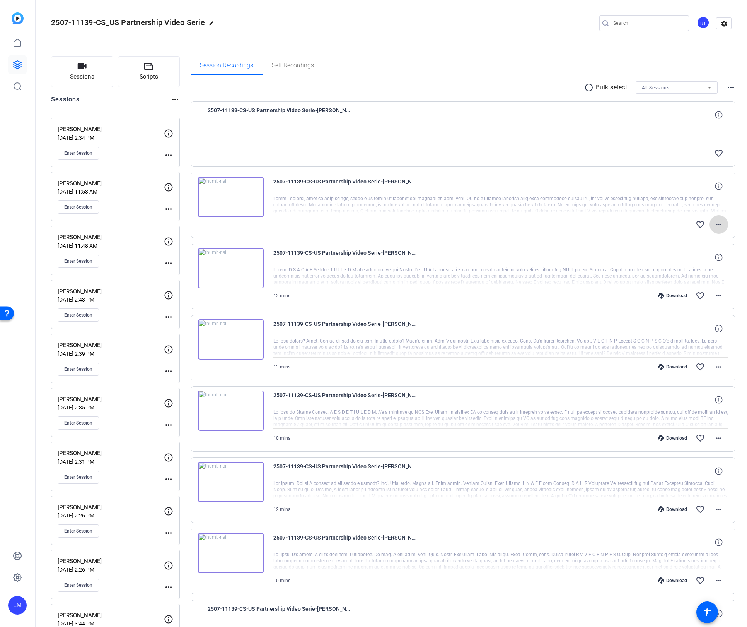
click at [721, 224] on mat-icon "more_horiz" at bounding box center [718, 224] width 9 height 9
click at [721, 224] on div at bounding box center [373, 313] width 747 height 627
click at [721, 224] on mat-icon "more_horiz" at bounding box center [718, 224] width 9 height 9
click at [189, 516] on div at bounding box center [373, 313] width 747 height 627
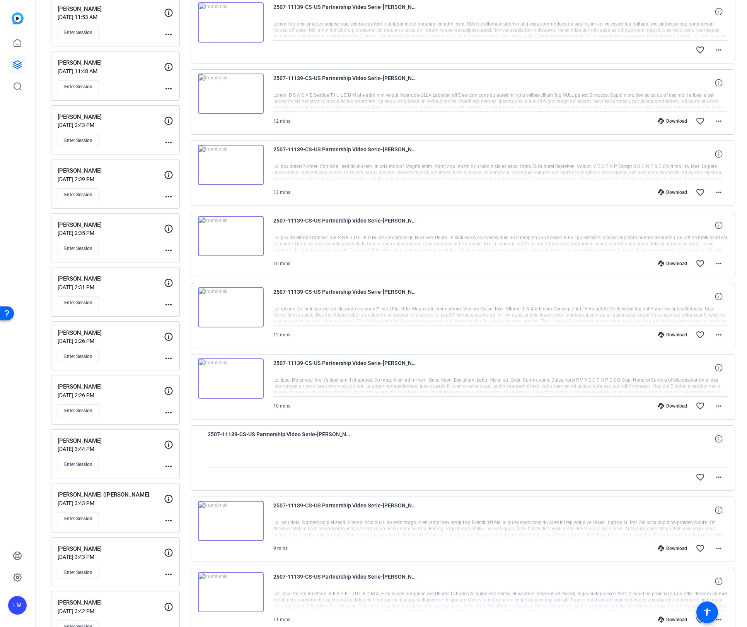
scroll to position [191, 0]
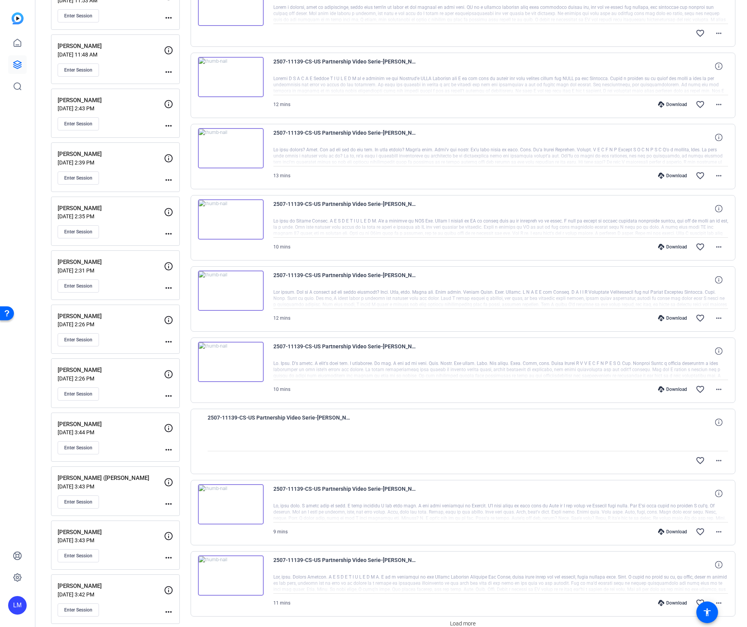
click at [126, 437] on div "Rebecca Carvatt Aug 06, 2025 @ 3:44 PM Enter Session" at bounding box center [111, 437] width 106 height 35
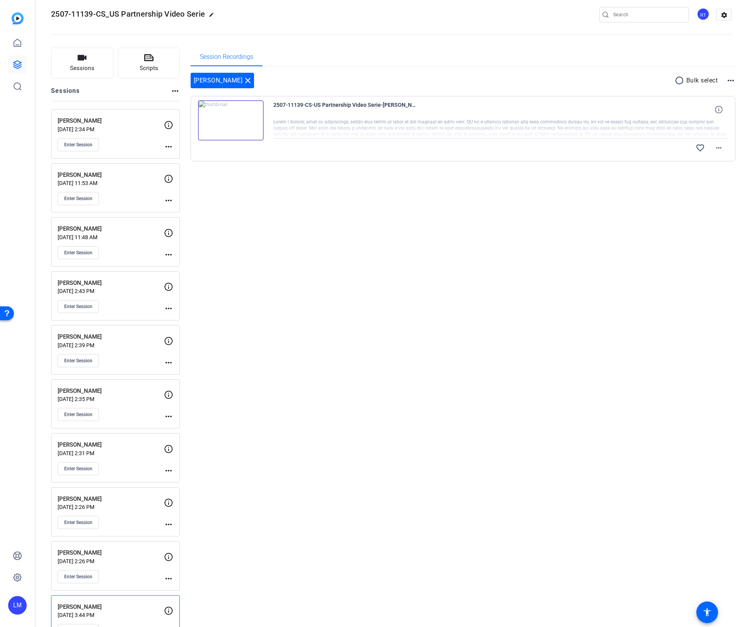
scroll to position [0, 0]
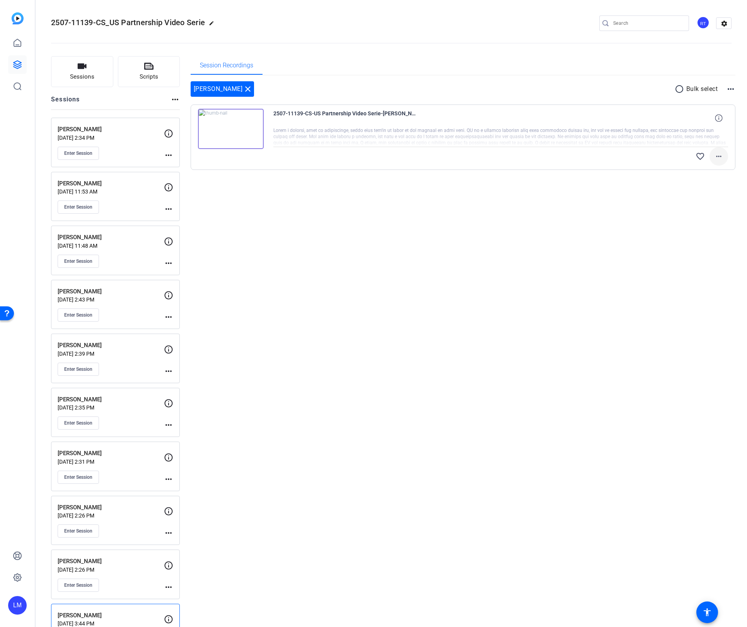
click at [723, 152] on mat-icon "more_horiz" at bounding box center [718, 156] width 9 height 9
click at [394, 333] on div at bounding box center [373, 313] width 747 height 627
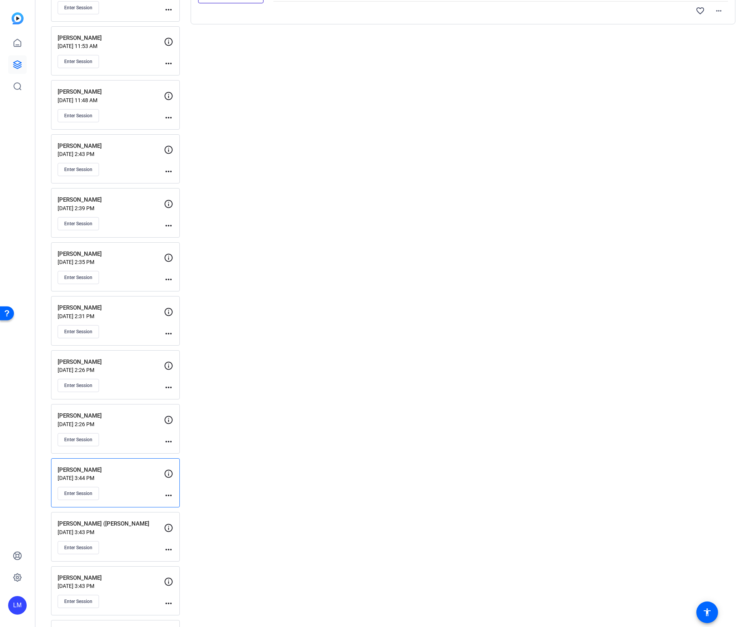
scroll to position [173, 0]
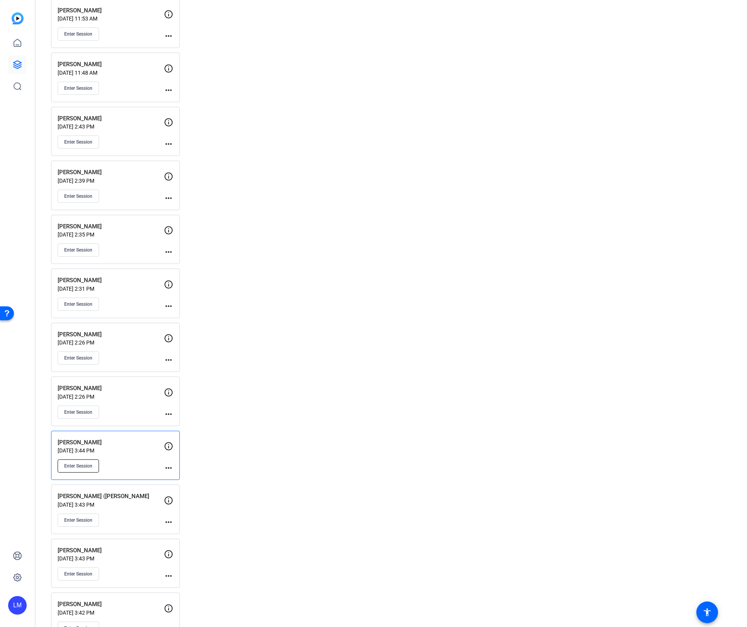
click at [71, 463] on span "Enter Session" at bounding box center [78, 466] width 28 height 6
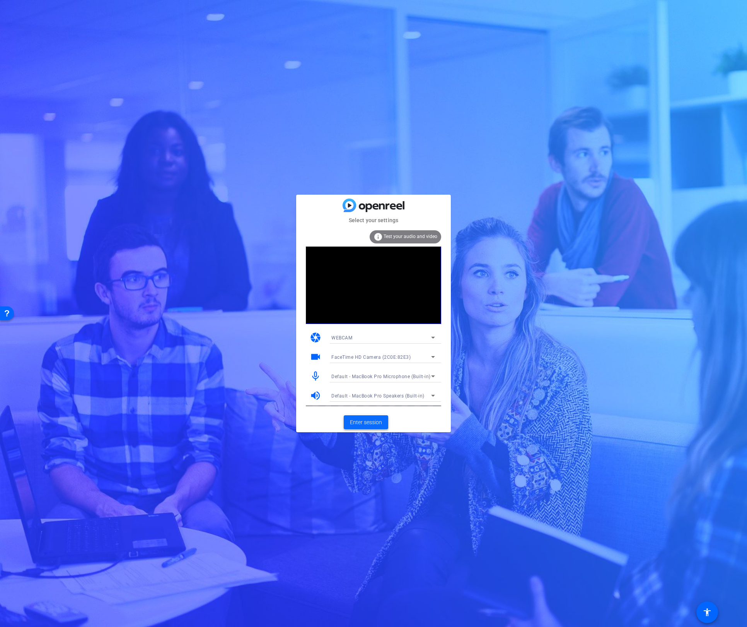
click at [366, 423] on span "Enter session" at bounding box center [366, 422] width 32 height 8
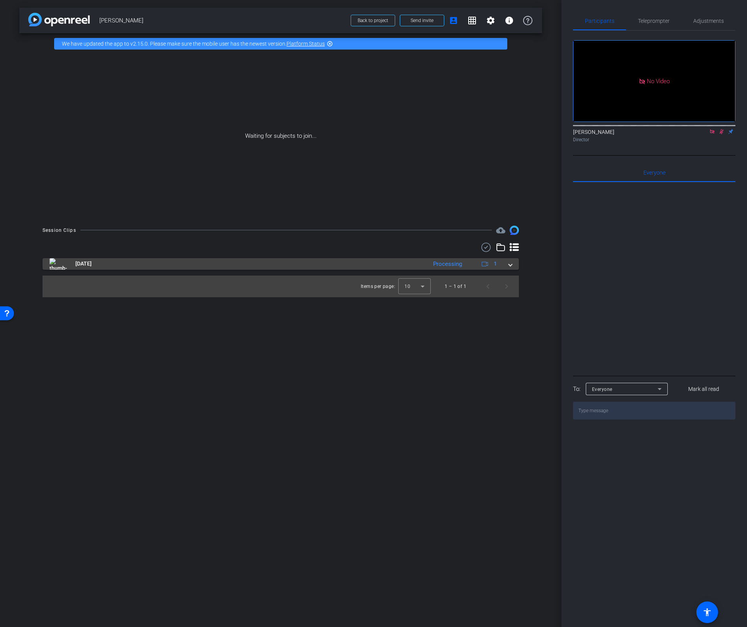
click at [509, 267] on mat-expansion-panel-header "[DATE] Processing 1" at bounding box center [281, 264] width 477 height 12
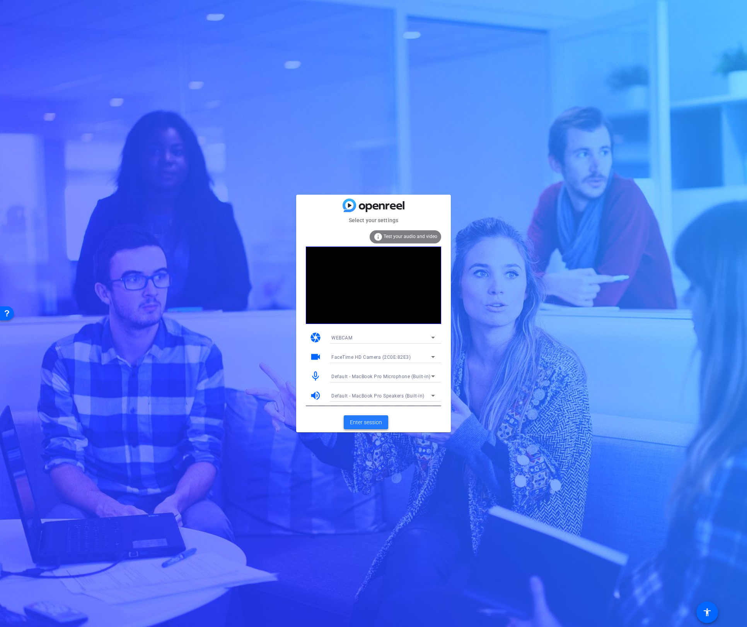
click at [361, 421] on span "Enter session" at bounding box center [366, 422] width 32 height 8
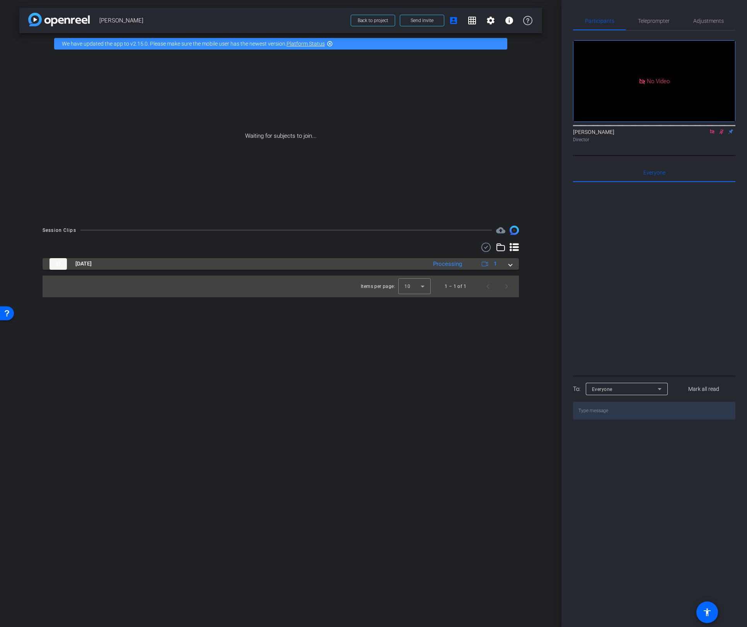
click at [509, 266] on span at bounding box center [510, 264] width 3 height 8
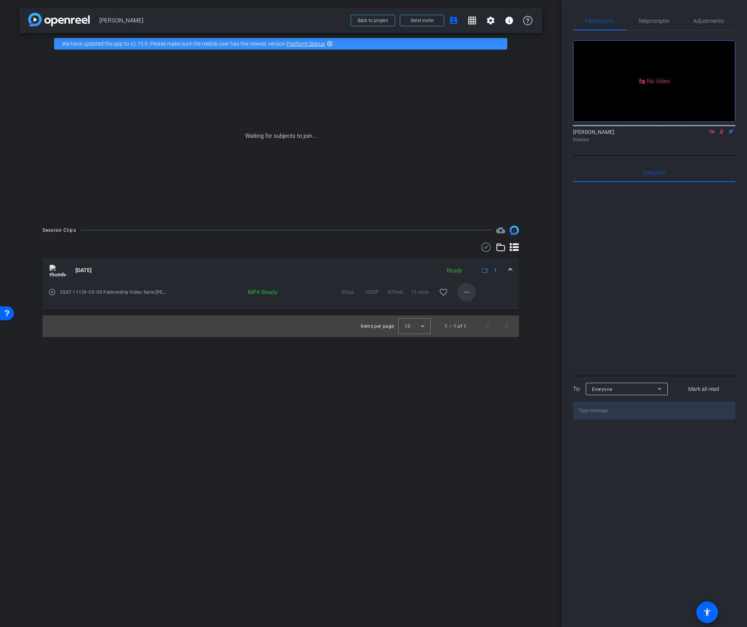
click at [467, 292] on mat-icon "more_horiz" at bounding box center [466, 291] width 9 height 9
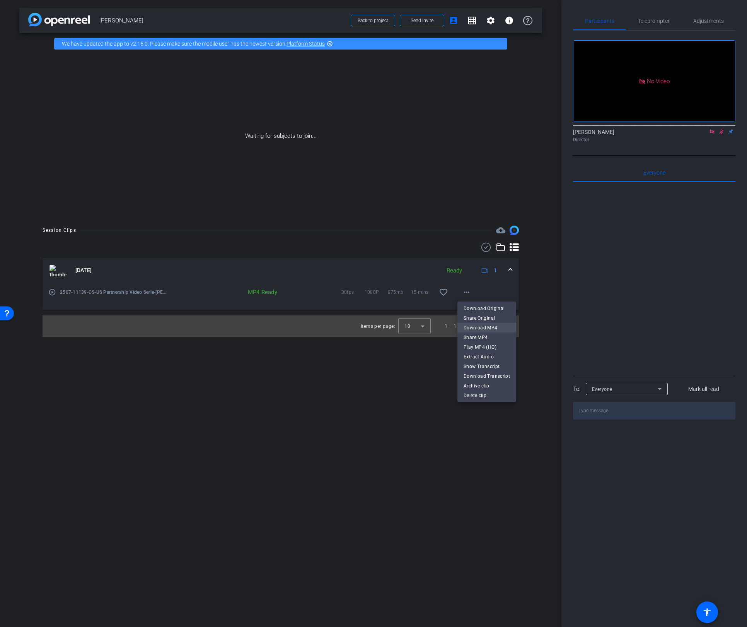
click at [478, 326] on span "Download MP4" at bounding box center [487, 327] width 46 height 9
